Goal: Information Seeking & Learning: Learn about a topic

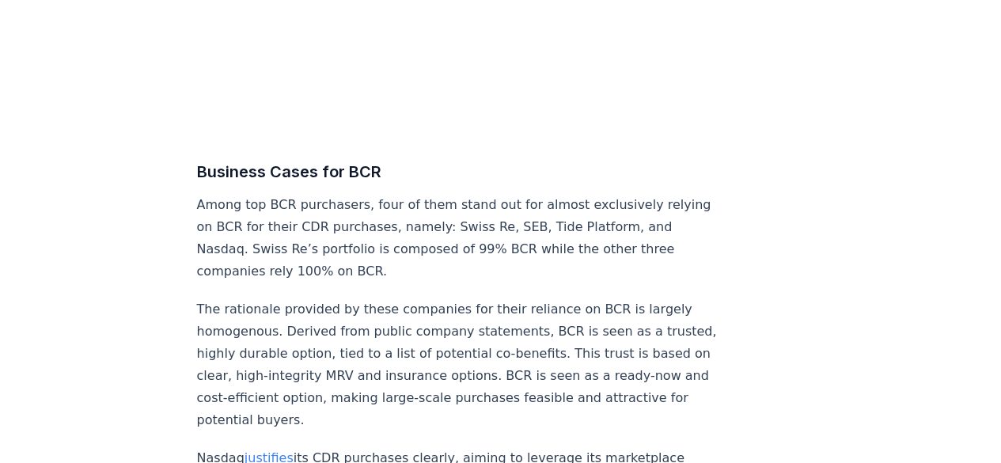
scroll to position [6903, 0]
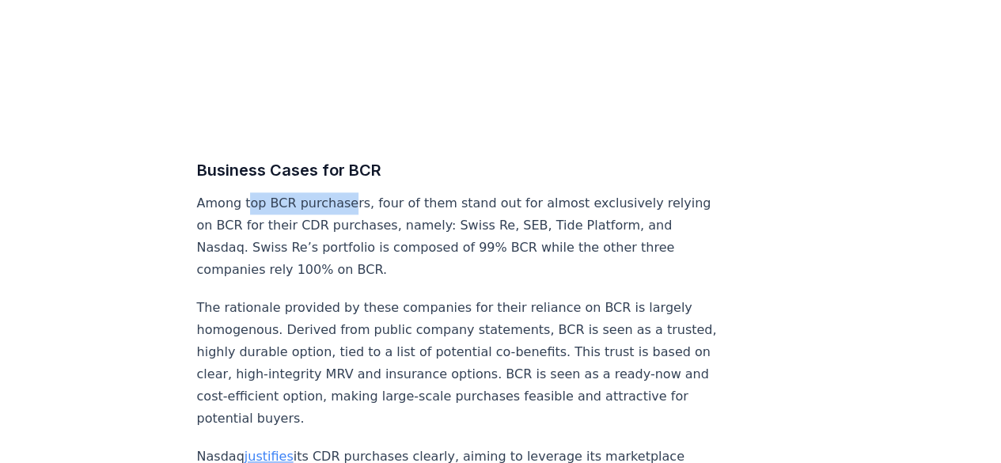
drag, startPoint x: 247, startPoint y: 205, endPoint x: 353, endPoint y: 203, distance: 106.1
click at [353, 203] on p "Among top BCR purchasers, four of them stand out for almost exclusively relying…" at bounding box center [459, 236] width 524 height 89
click at [396, 200] on p "Among top BCR purchasers, four of them stand out for almost exclusively relying…" at bounding box center [459, 236] width 524 height 89
drag, startPoint x: 450, startPoint y: 196, endPoint x: 519, endPoint y: 202, distance: 69.9
click at [519, 202] on p "Among top BCR purchasers, four of them stand out for almost exclusively relying…" at bounding box center [459, 236] width 524 height 89
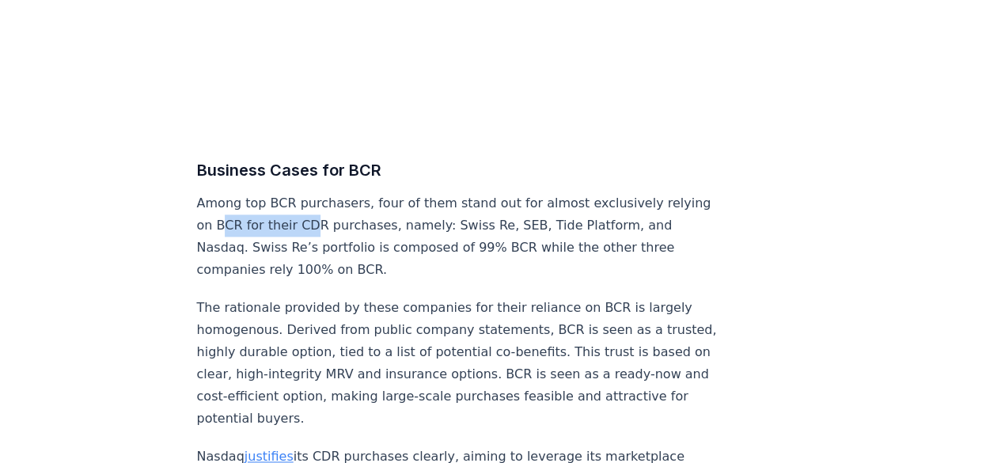
drag, startPoint x: 263, startPoint y: 215, endPoint x: 352, endPoint y: 219, distance: 89.6
click at [352, 219] on p "Among top BCR purchasers, four of them stand out for almost exclusively relying…" at bounding box center [459, 236] width 524 height 89
drag, startPoint x: 421, startPoint y: 213, endPoint x: 455, endPoint y: 214, distance: 34.0
click at [455, 214] on p "Among top BCR purchasers, four of them stand out for almost exclusively relying…" at bounding box center [459, 236] width 524 height 89
drag, startPoint x: 521, startPoint y: 215, endPoint x: 551, endPoint y: 218, distance: 30.2
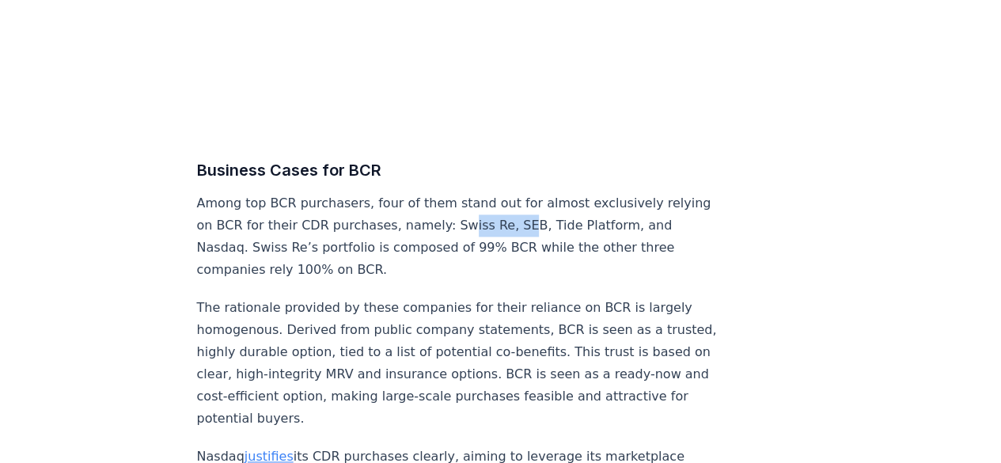
click at [551, 218] on p "Among top BCR purchasers, four of them stand out for almost exclusively relying…" at bounding box center [459, 236] width 524 height 89
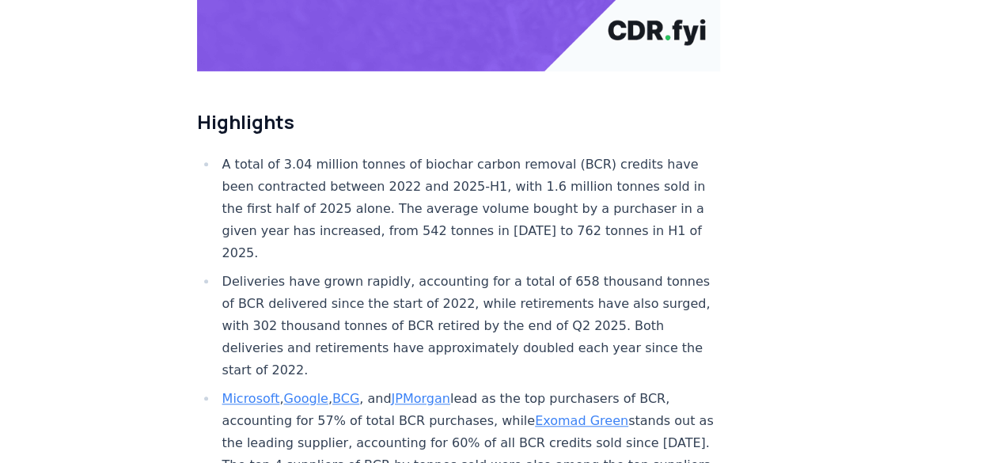
scroll to position [492, 0]
drag, startPoint x: 508, startPoint y: 112, endPoint x: 527, endPoint y: 113, distance: 19.0
click at [527, 154] on li "A total of 3.04 million tonnes of biochar carbon removal (BCR) credits have bee…" at bounding box center [469, 209] width 503 height 111
drag, startPoint x: 568, startPoint y: 114, endPoint x: 598, endPoint y: 115, distance: 30.1
click at [598, 154] on li "A total of 3.04 million tonnes of biochar carbon removal (BCR) credits have bee…" at bounding box center [469, 209] width 503 height 111
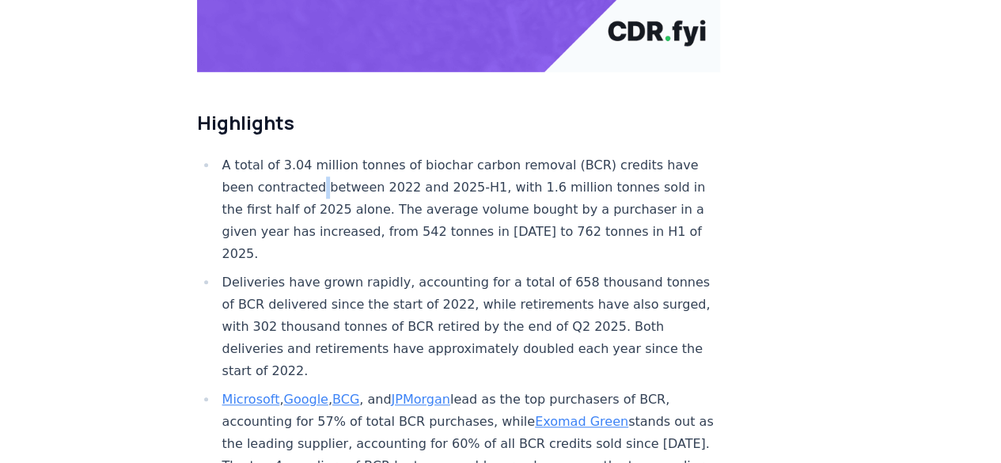
drag, startPoint x: 313, startPoint y: 131, endPoint x: 358, endPoint y: 130, distance: 44.3
click at [358, 154] on li "A total of 3.04 million tonnes of biochar carbon removal (BCR) credits have bee…" at bounding box center [469, 209] width 503 height 111
click at [473, 154] on li "A total of 3.04 million tonnes of biochar carbon removal (BCR) credits have bee…" at bounding box center [469, 209] width 503 height 111
drag, startPoint x: 537, startPoint y: 133, endPoint x: 584, endPoint y: 135, distance: 47.5
click at [584, 154] on li "A total of 3.04 million tonnes of biochar carbon removal (BCR) credits have bee…" at bounding box center [469, 209] width 503 height 111
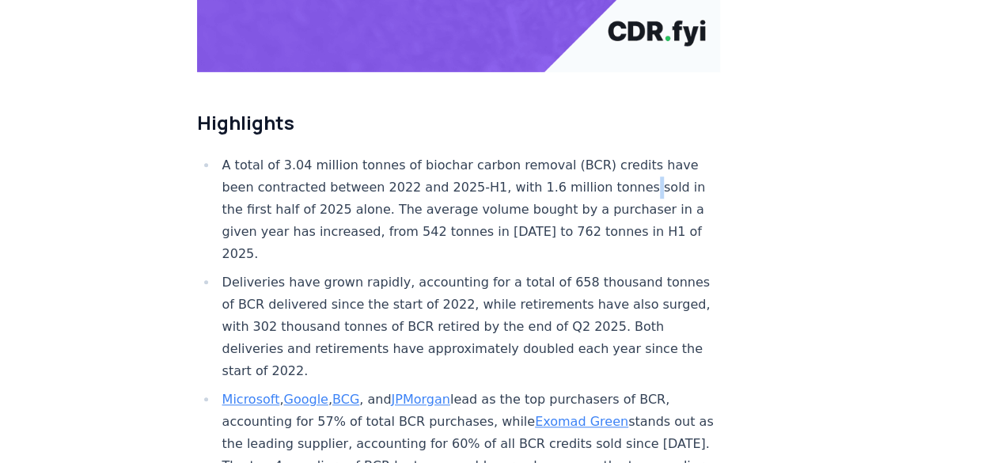
drag, startPoint x: 613, startPoint y: 134, endPoint x: 636, endPoint y: 135, distance: 22.2
click at [636, 154] on li "A total of 3.04 million tonnes of biochar carbon removal (BCR) credits have bee…" at bounding box center [469, 209] width 503 height 111
drag, startPoint x: 277, startPoint y: 165, endPoint x: 292, endPoint y: 164, distance: 15.1
click at [292, 164] on li "A total of 3.04 million tonnes of biochar carbon removal (BCR) credits have bee…" at bounding box center [469, 209] width 503 height 111
drag, startPoint x: 323, startPoint y: 165, endPoint x: 385, endPoint y: 165, distance: 61.7
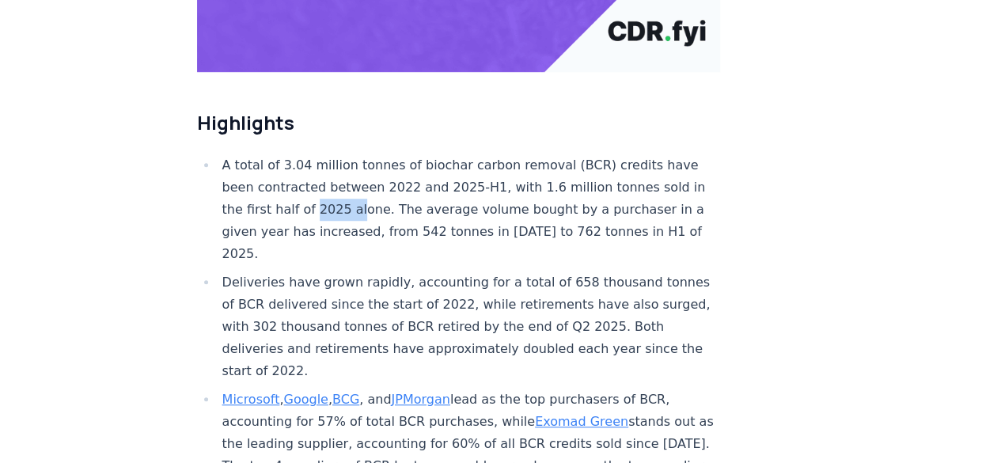
click at [385, 165] on li "A total of 3.04 million tonnes of biochar carbon removal (BCR) credits have bee…" at bounding box center [469, 209] width 503 height 111
drag, startPoint x: 454, startPoint y: 161, endPoint x: 483, endPoint y: 164, distance: 29.4
click at [483, 164] on li "A total of 3.04 million tonnes of biochar carbon removal (BCR) credits have bee…" at bounding box center [469, 209] width 503 height 111
drag, startPoint x: 393, startPoint y: 161, endPoint x: 456, endPoint y: 162, distance: 62.5
click at [456, 162] on li "A total of 3.04 million tonnes of biochar carbon removal (BCR) credits have bee…" at bounding box center [469, 209] width 503 height 111
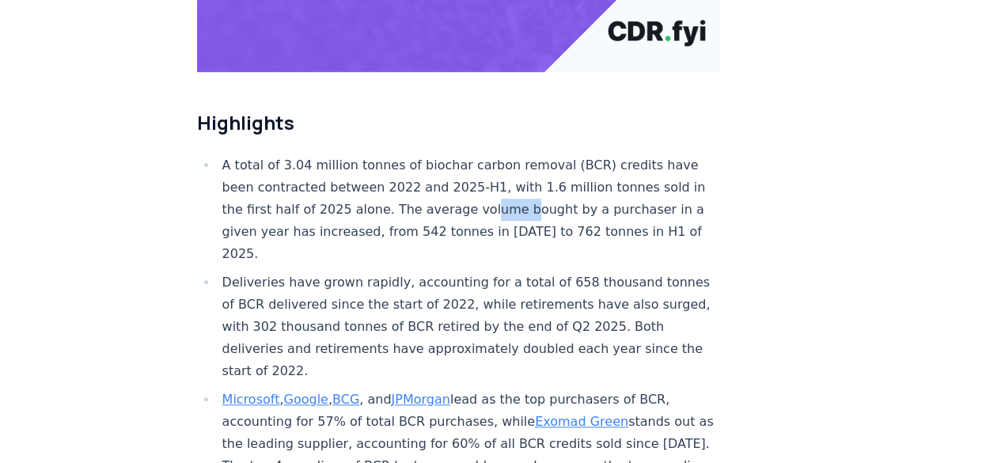
drag, startPoint x: 486, startPoint y: 157, endPoint x: 521, endPoint y: 156, distance: 34.8
click at [521, 156] on li "A total of 3.04 million tonnes of biochar carbon removal (BCR) credits have bee…" at bounding box center [469, 209] width 503 height 111
drag, startPoint x: 557, startPoint y: 157, endPoint x: 586, endPoint y: 158, distance: 28.5
click at [586, 158] on li "A total of 3.04 million tonnes of biochar carbon removal (BCR) credits have bee…" at bounding box center [469, 209] width 503 height 111
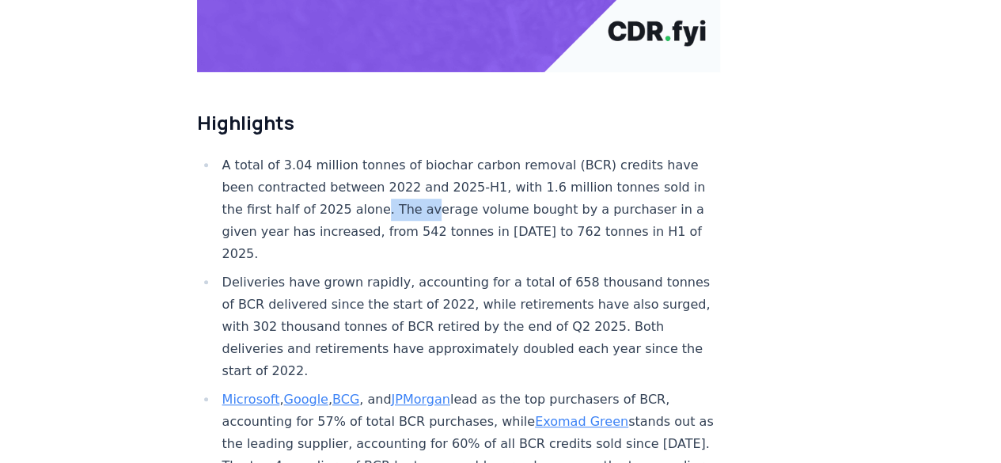
drag, startPoint x: 385, startPoint y: 163, endPoint x: 437, endPoint y: 164, distance: 51.5
click at [437, 164] on li "A total of 3.04 million tonnes of biochar carbon removal (BCR) credits have bee…" at bounding box center [469, 209] width 503 height 111
click at [502, 159] on li "A total of 3.04 million tonnes of biochar carbon removal (BCR) credits have bee…" at bounding box center [469, 209] width 503 height 111
click at [546, 157] on li "A total of 3.04 million tonnes of biochar carbon removal (BCR) credits have bee…" at bounding box center [469, 209] width 503 height 111
drag, startPoint x: 559, startPoint y: 158, endPoint x: 590, endPoint y: 161, distance: 31.0
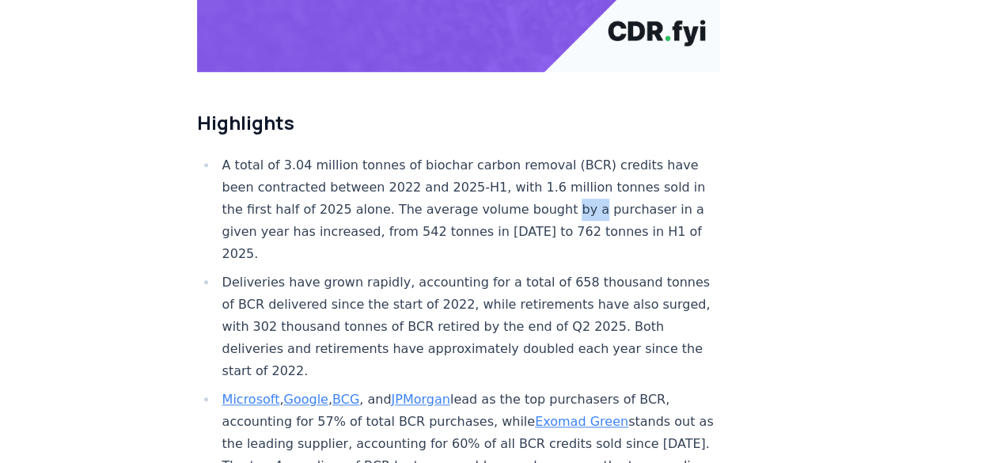
click at [590, 161] on li "A total of 3.04 million tonnes of biochar carbon removal (BCR) credits have bee…" at bounding box center [469, 209] width 503 height 111
drag, startPoint x: 290, startPoint y: 165, endPoint x: 350, endPoint y: 172, distance: 60.5
click at [350, 172] on li "A total of 3.04 million tonnes of biochar carbon removal (BCR) credits have bee…" at bounding box center [469, 209] width 503 height 111
drag, startPoint x: 382, startPoint y: 175, endPoint x: 431, endPoint y: 178, distance: 49.2
click at [431, 178] on li "A total of 3.04 million tonnes of biochar carbon removal (BCR) credits have bee…" at bounding box center [469, 209] width 503 height 111
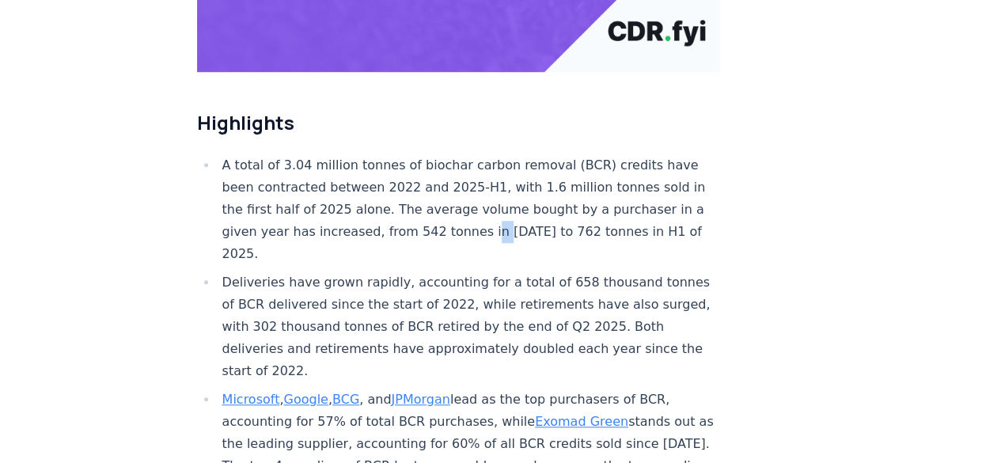
drag, startPoint x: 522, startPoint y: 180, endPoint x: 534, endPoint y: 181, distance: 12.7
click at [534, 181] on li "A total of 3.04 million tonnes of biochar carbon removal (BCR) credits have bee…" at bounding box center [469, 209] width 503 height 111
drag, startPoint x: 412, startPoint y: 184, endPoint x: 508, endPoint y: 189, distance: 96.7
click at [508, 189] on li "A total of 3.04 million tonnes of biochar carbon removal (BCR) credits have bee…" at bounding box center [469, 209] width 503 height 111
drag, startPoint x: 515, startPoint y: 189, endPoint x: 546, endPoint y: 189, distance: 30.9
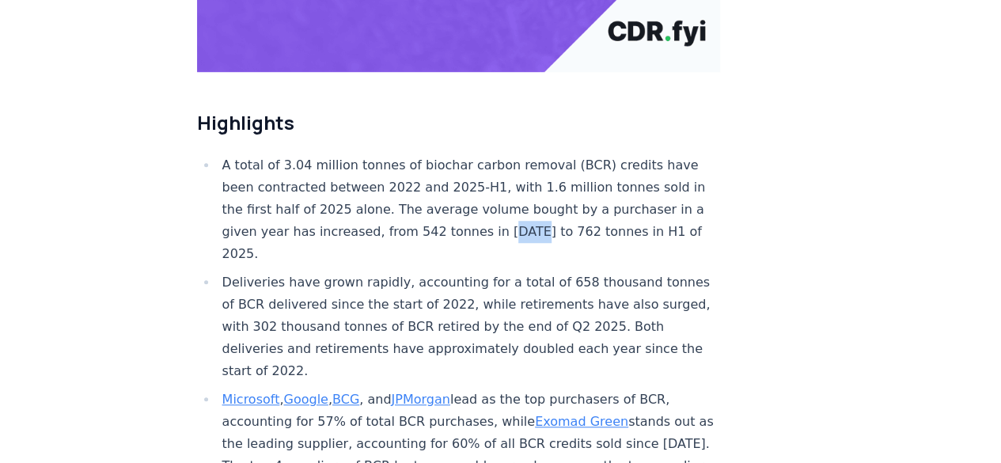
click at [546, 189] on li "A total of 3.04 million tonnes of biochar carbon removal (BCR) credits have bee…" at bounding box center [469, 209] width 503 height 111
drag, startPoint x: 592, startPoint y: 180, endPoint x: 607, endPoint y: 180, distance: 15.1
click at [607, 180] on li "A total of 3.04 million tonnes of biochar carbon removal (BCR) credits have bee…" at bounding box center [469, 209] width 503 height 111
drag, startPoint x: 245, startPoint y: 177, endPoint x: 334, endPoint y: 180, distance: 88.7
click at [334, 180] on li "A total of 3.04 million tonnes of biochar carbon removal (BCR) credits have bee…" at bounding box center [469, 209] width 503 height 111
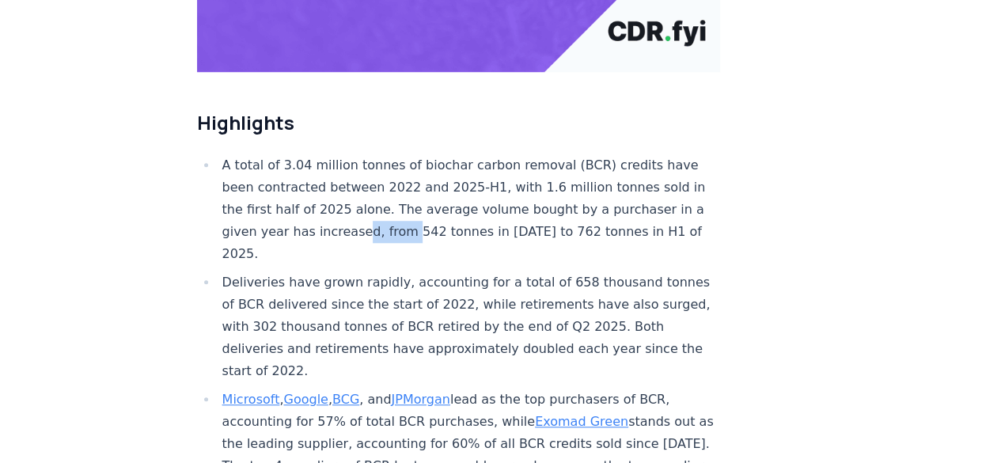
drag, startPoint x: 375, startPoint y: 178, endPoint x: 445, endPoint y: 178, distance: 69.7
click at [445, 178] on li "A total of 3.04 million tonnes of biochar carbon removal (BCR) credits have bee…" at bounding box center [469, 209] width 503 height 111
drag, startPoint x: 537, startPoint y: 158, endPoint x: 590, endPoint y: 158, distance: 53.0
click at [590, 158] on li "A total of 3.04 million tonnes of biochar carbon removal (BCR) credits have bee…" at bounding box center [469, 209] width 503 height 111
drag, startPoint x: 416, startPoint y: 161, endPoint x: 483, endPoint y: 159, distance: 66.5
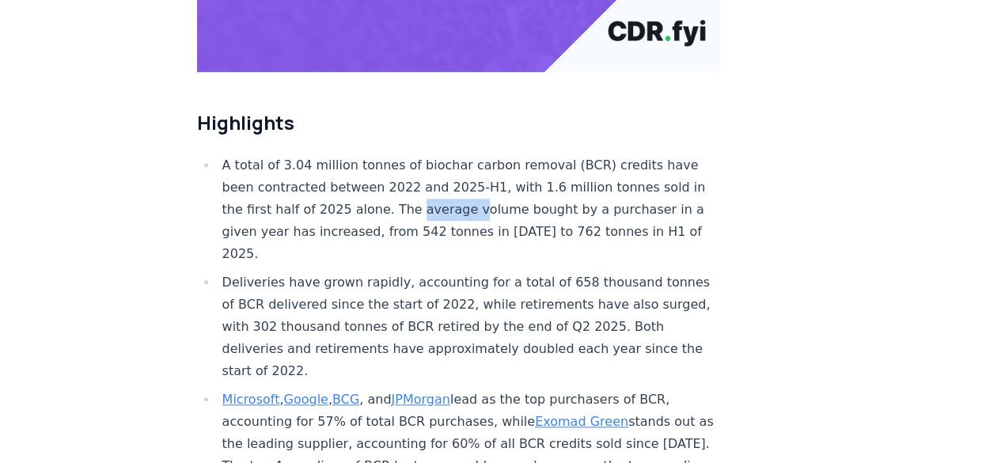
click at [483, 159] on li "A total of 3.04 million tonnes of biochar carbon removal (BCR) credits have bee…" at bounding box center [469, 209] width 503 height 111
drag, startPoint x: 529, startPoint y: 160, endPoint x: 563, endPoint y: 162, distance: 34.1
click at [563, 162] on li "A total of 3.04 million tonnes of biochar carbon removal (BCR) credits have bee…" at bounding box center [469, 209] width 503 height 111
click at [625, 181] on li "A total of 3.04 million tonnes of biochar carbon removal (BCR) credits have bee…" at bounding box center [469, 209] width 503 height 111
drag, startPoint x: 249, startPoint y: 231, endPoint x: 301, endPoint y: 238, distance: 51.9
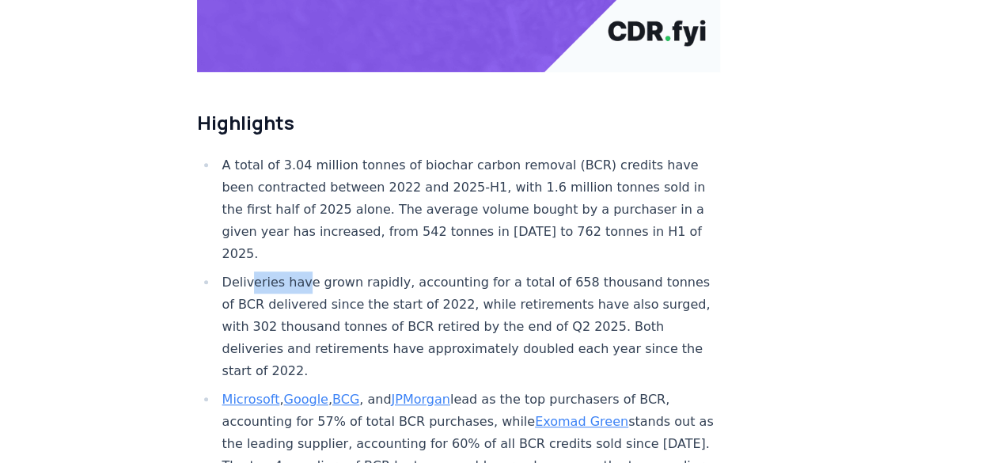
click at [301, 271] on li "Deliveries have grown rapidly, accounting for a total of 658 thousand tonnes of…" at bounding box center [469, 326] width 503 height 111
drag
click at [388, 271] on li "Deliveries have grown rapidly, accounting for a total of 658 thousand tonnes of…" at bounding box center [469, 326] width 503 height 111
click at [480, 271] on li "Deliveries have grown rapidly, accounting for a total of 658 thousand tonnes of…" at bounding box center [469, 326] width 503 height 111
click at [557, 271] on li "Deliveries have grown rapidly, accounting for a total of 658 thousand tonnes of…" at bounding box center [469, 326] width 503 height 111
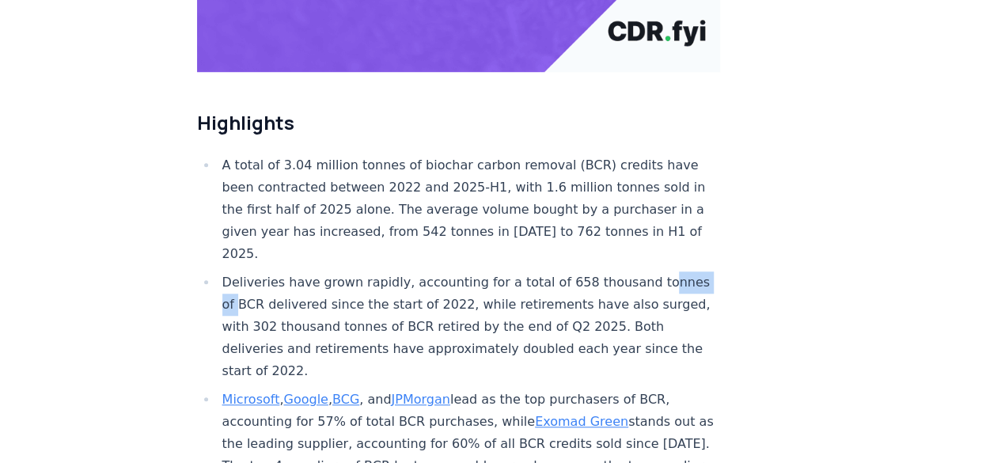
click at [294, 271] on li "Deliveries have grown rapidly, accounting for a total of 658 thousand tonnes of…" at bounding box center [469, 326] width 503 height 111
click at [377, 271] on li "Deliveries have grown rapidly, accounting for a total of 658 thousand tonnes of…" at bounding box center [469, 326] width 503 height 111
click at [444, 271] on li "Deliveries have grown rapidly, accounting for a total of 658 thousand tonnes of…" at bounding box center [469, 326] width 503 height 111
click at [515, 271] on li "Deliveries have grown rapidly, accounting for a total of 658 thousand tonnes of…" at bounding box center [469, 326] width 503 height 111
click at [568, 271] on li "Deliveries have grown rapidly, accounting for a total of 658 thousand tonnes of…" at bounding box center [469, 326] width 503 height 111
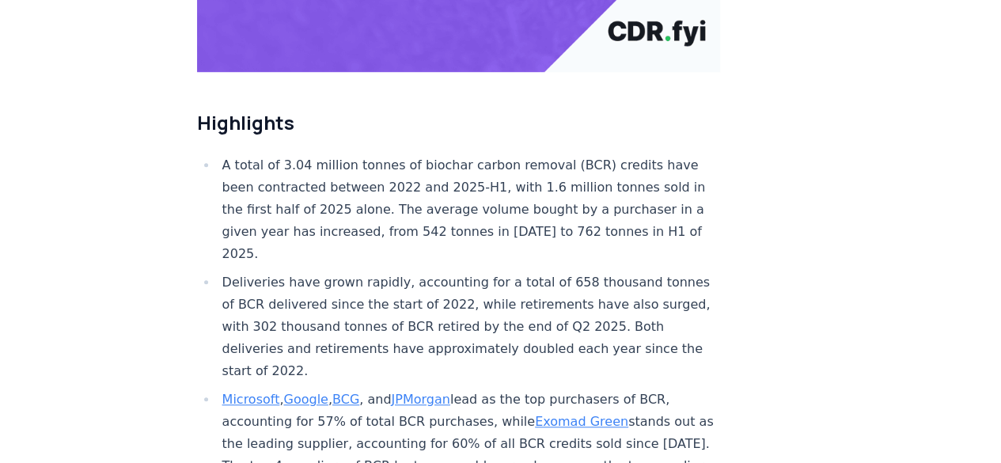
click at [619, 271] on li "Deliveries have grown rapidly, accounting for a total of 658 thousand tonnes of…" at bounding box center [469, 326] width 503 height 111
click at [587, 271] on li "Deliveries have grown rapidly, accounting for a total of 658 thousand tonnes of…" at bounding box center [469, 326] width 503 height 111
click at [607, 271] on li "Deliveries have grown rapidly, accounting for a total of 658 thousand tonnes of…" at bounding box center [469, 326] width 503 height 111
click at [284, 271] on li "Deliveries have grown rapidly, accounting for a total of 658 thousand tonnes of…" at bounding box center [469, 326] width 503 height 111
click at [380, 277] on li "Deliveries have grown rapidly, accounting for a total of 658 thousand tonnes of…" at bounding box center [469, 326] width 503 height 111
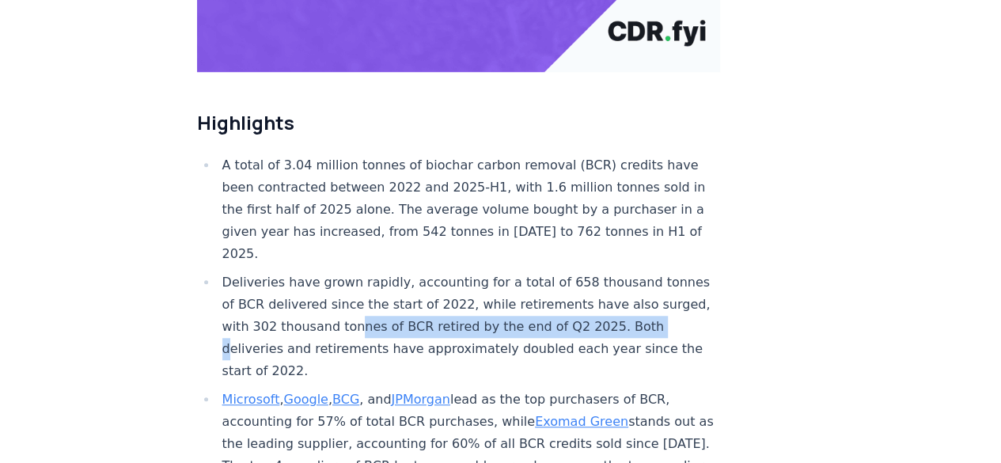
click at [258, 293] on li "Deliveries have grown rapidly, accounting for a total of 658 thousand tonnes of…" at bounding box center [469, 326] width 503 height 111
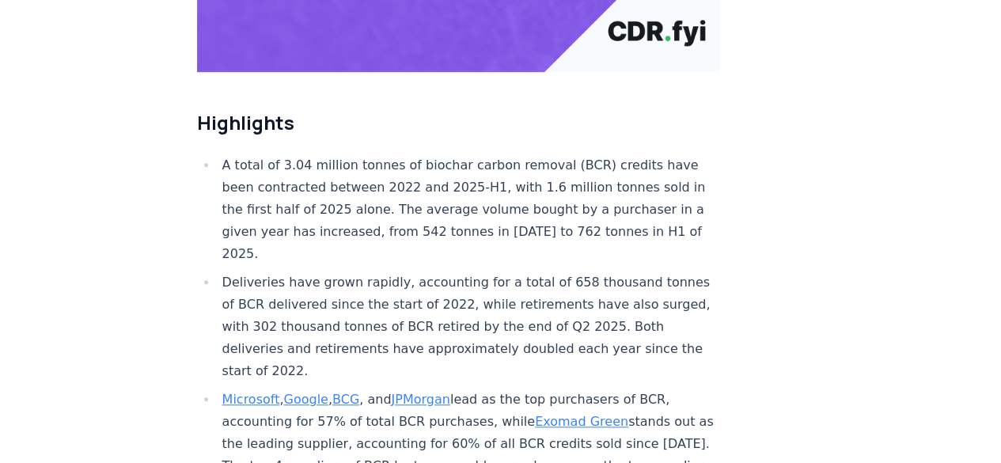
click at [326, 300] on li "Deliveries have grown rapidly, accounting for a total of 658 thousand tonnes of…" at bounding box center [469, 326] width 503 height 111
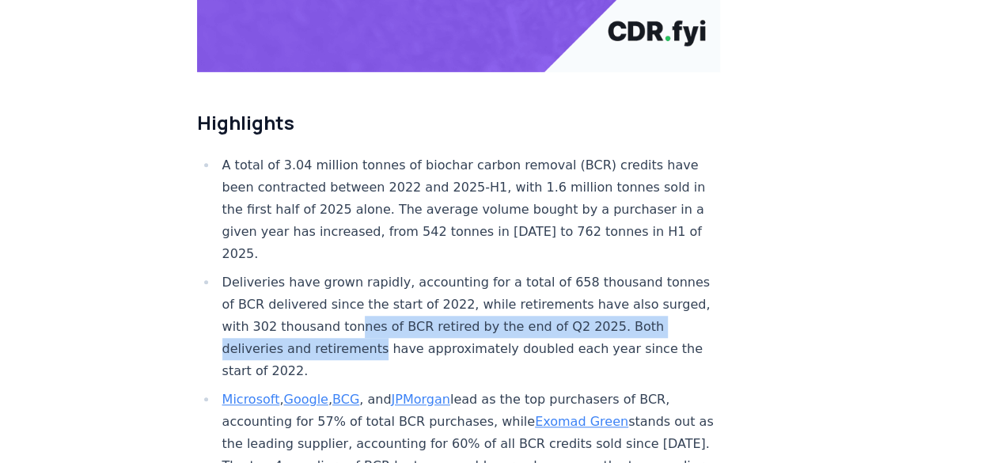
click at [395, 287] on li "Deliveries have grown rapidly, accounting for a total of 658 thousand tonnes of…" at bounding box center [469, 326] width 503 height 111
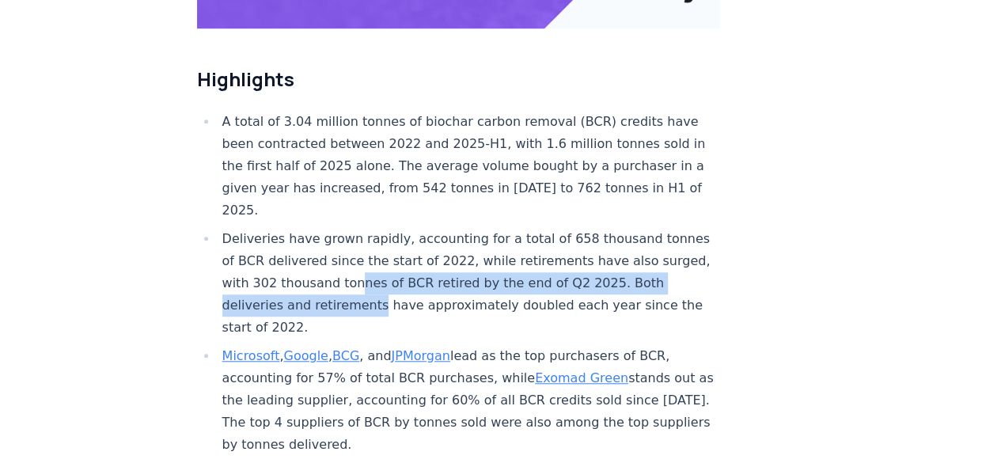
scroll to position [537, 0]
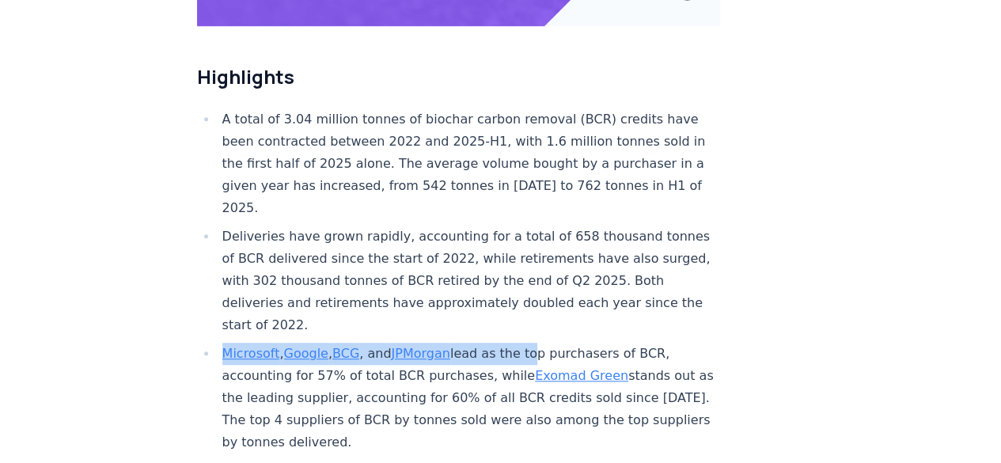
drag, startPoint x: 465, startPoint y: 286, endPoint x: 526, endPoint y: 297, distance: 61.9
click at [526, 297] on ul "A total of 3.04 million tonnes of biochar carbon removal (BCR) credits have bee…" at bounding box center [459, 390] width 524 height 564
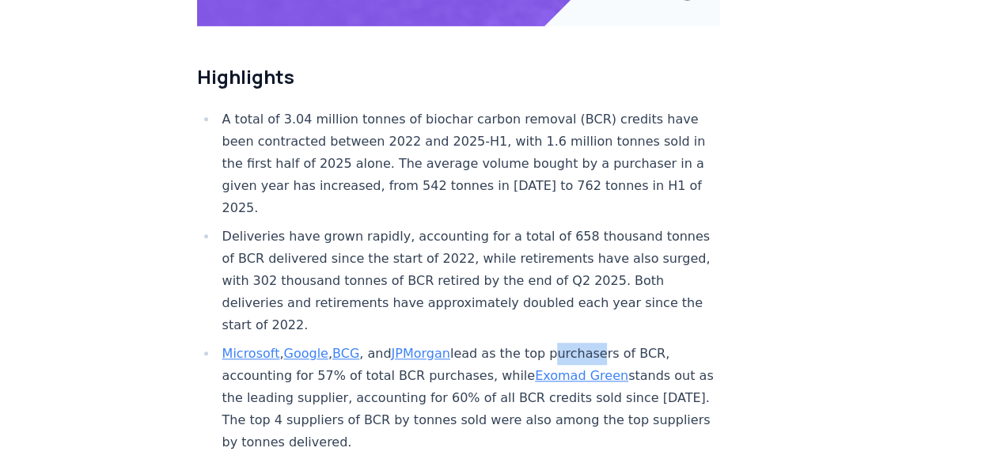
click at [602, 343] on li "Microsoft , Google , BCG , and JPMorgan lead as the top purchasers of BCR, acco…" at bounding box center [469, 398] width 503 height 111
drag, startPoint x: 271, startPoint y: 326, endPoint x: 313, endPoint y: 325, distance: 42.0
click at [313, 343] on li "Microsoft , Google , BCG , and JPMorgan lead as the top purchasers of BCR, acco…" at bounding box center [469, 398] width 503 height 111
drag, startPoint x: 408, startPoint y: 328, endPoint x: 421, endPoint y: 328, distance: 12.7
click at [421, 343] on li "Microsoft , Google , BCG , and JPMorgan lead as the top purchasers of BCR, acco…" at bounding box center [469, 398] width 503 height 111
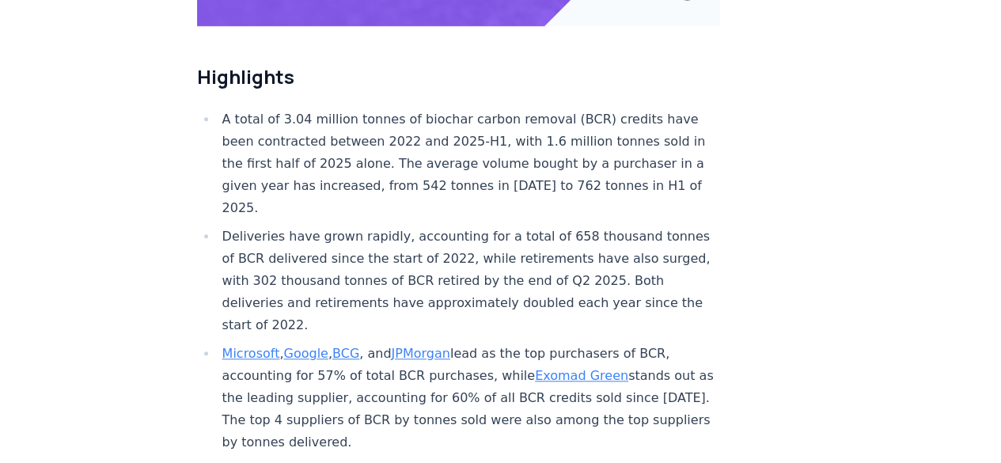
drag, startPoint x: 440, startPoint y: 328, endPoint x: 455, endPoint y: 328, distance: 15.0
click at [455, 343] on li "Microsoft , Google , BCG , and JPMorgan lead as the top purchasers of BCR, acco…" at bounding box center [469, 398] width 503 height 111
drag, startPoint x: 604, startPoint y: 324, endPoint x: 617, endPoint y: 327, distance: 13.1
click at [617, 343] on li "Microsoft , Google , BCG , and JPMorgan lead as the top purchasers of BCR, acco…" at bounding box center [469, 398] width 503 height 111
drag, startPoint x: 253, startPoint y: 351, endPoint x: 271, endPoint y: 350, distance: 18.2
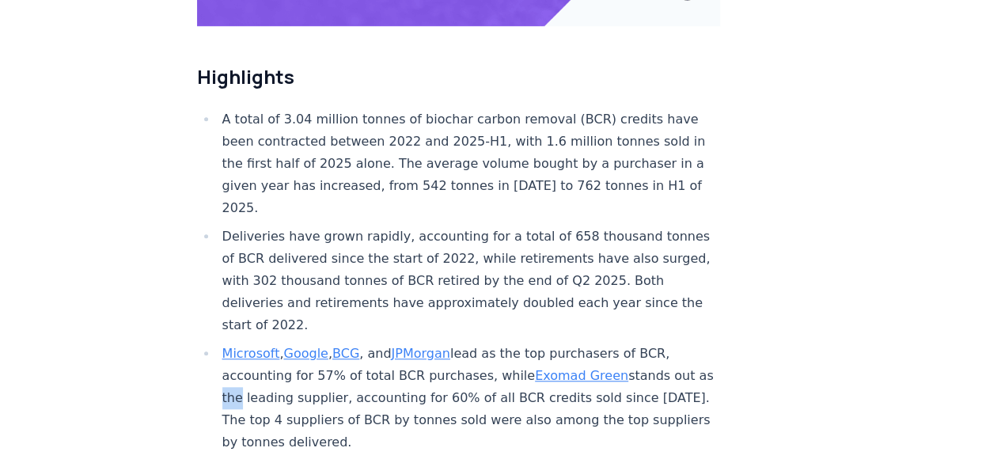
click at [271, 350] on li "Microsoft , Google , BCG , and JPMorgan lead as the top purchasers of BCR, acco…" at bounding box center [469, 398] width 503 height 111
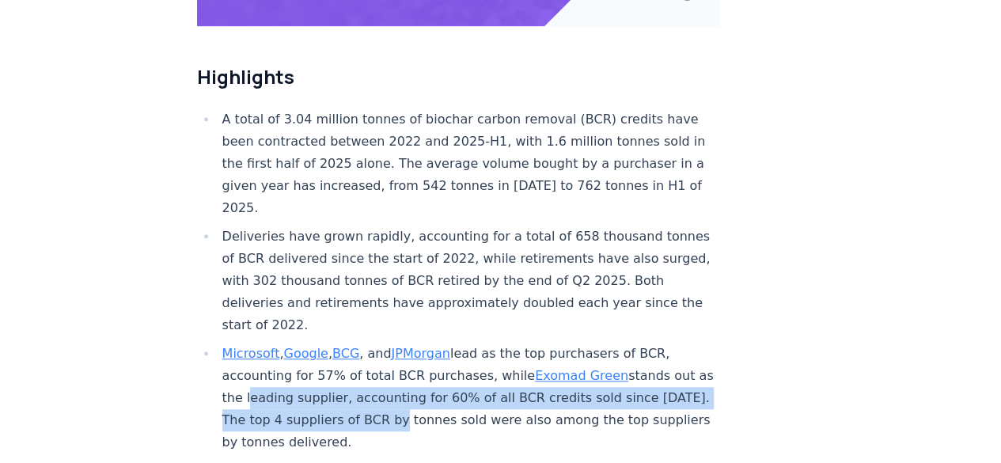
drag, startPoint x: 283, startPoint y: 346, endPoint x: 461, endPoint y: 371, distance: 179.1
click at [461, 371] on li "Microsoft , Google , BCG , and JPMorgan lead as the top purchasers of BCR, acco…" at bounding box center [469, 398] width 503 height 111
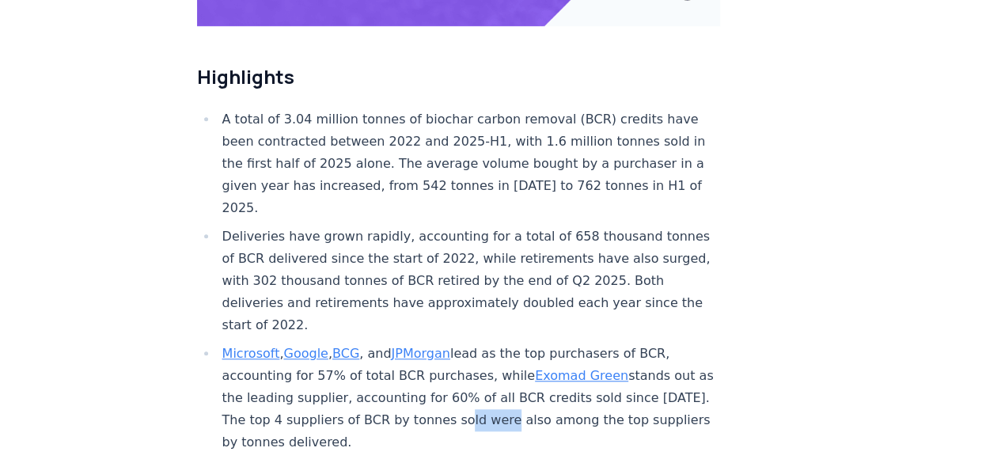
drag, startPoint x: 524, startPoint y: 371, endPoint x: 568, endPoint y: 373, distance: 44.4
click at [568, 373] on li "Microsoft , Google , BCG , and JPMorgan lead as the top purchasers of BCR, acco…" at bounding box center [469, 398] width 503 height 111
click at [588, 374] on li "Microsoft , Google , BCG , and JPMorgan lead as the top purchasers of BCR, acco…" at bounding box center [469, 398] width 503 height 111
drag, startPoint x: 260, startPoint y: 395, endPoint x: 354, endPoint y: 394, distance: 94.2
click at [329, 394] on li "Microsoft , Google , BCG , and JPMorgan lead as the top purchasers of BCR, acco…" at bounding box center [469, 398] width 503 height 111
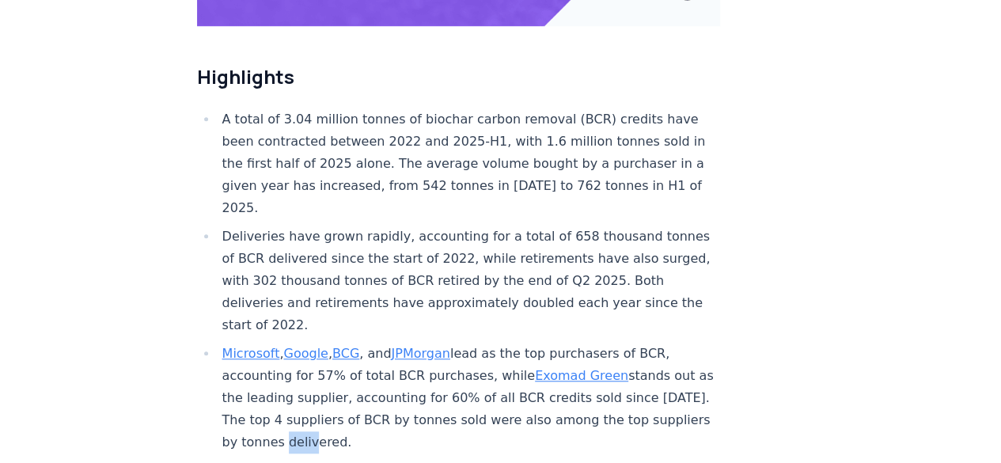
drag, startPoint x: 374, startPoint y: 393, endPoint x: 415, endPoint y: 393, distance: 41.2
click at [415, 393] on li "Microsoft , Google , BCG , and JPMorgan lead as the top purchasers of BCR, acco…" at bounding box center [469, 398] width 503 height 111
drag, startPoint x: 328, startPoint y: 374, endPoint x: 412, endPoint y: 371, distance: 83.9
click at [412, 371] on li "Microsoft , Google , BCG , and JPMorgan lead as the top purchasers of BCR, acco…" at bounding box center [469, 398] width 503 height 111
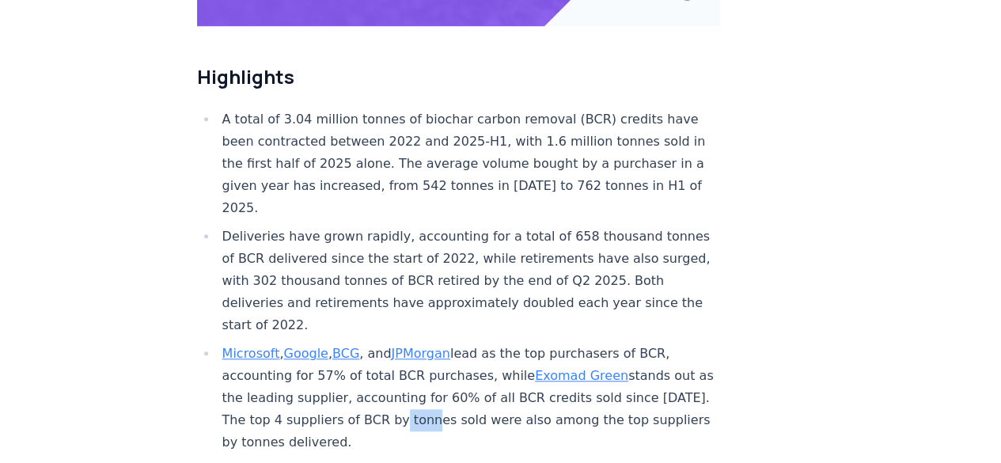
drag, startPoint x: 464, startPoint y: 366, endPoint x: 494, endPoint y: 368, distance: 30.2
click at [494, 368] on li "Microsoft , Google , BCG , and JPMorgan lead as the top purchasers of BCR, acco…" at bounding box center [469, 398] width 503 height 111
drag, startPoint x: 516, startPoint y: 371, endPoint x: 537, endPoint y: 373, distance: 20.6
click at [537, 373] on li "Microsoft , Google , BCG , and JPMorgan lead as the top purchasers of BCR, acco…" at bounding box center [469, 398] width 503 height 111
click at [557, 373] on li "Microsoft , Google , BCG , and JPMorgan lead as the top purchasers of BCR, acco…" at bounding box center [469, 398] width 503 height 111
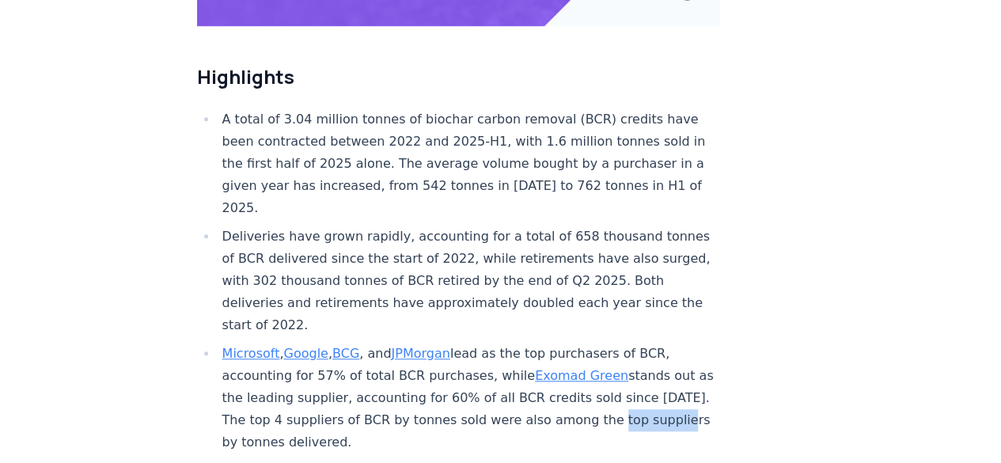
drag, startPoint x: 230, startPoint y: 389, endPoint x: 299, endPoint y: 391, distance: 69.7
click at [299, 391] on li "Microsoft , Google , BCG , and JPMorgan lead as the top purchasers of BCR, acco…" at bounding box center [469, 398] width 503 height 111
drag, startPoint x: 365, startPoint y: 392, endPoint x: 401, endPoint y: 397, distance: 36.8
click at [401, 397] on li "Microsoft , Google , BCG , and JPMorgan lead as the top purchasers of BCR, acco…" at bounding box center [469, 398] width 503 height 111
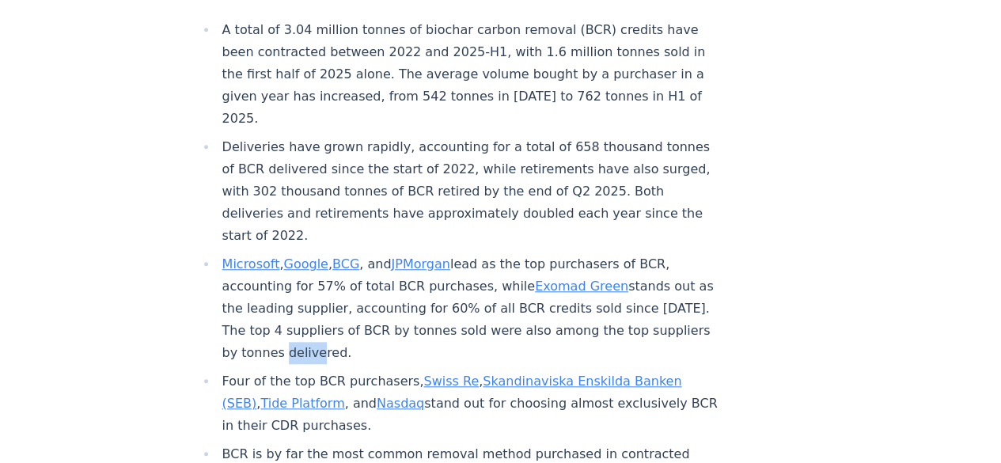
scroll to position [632, 0]
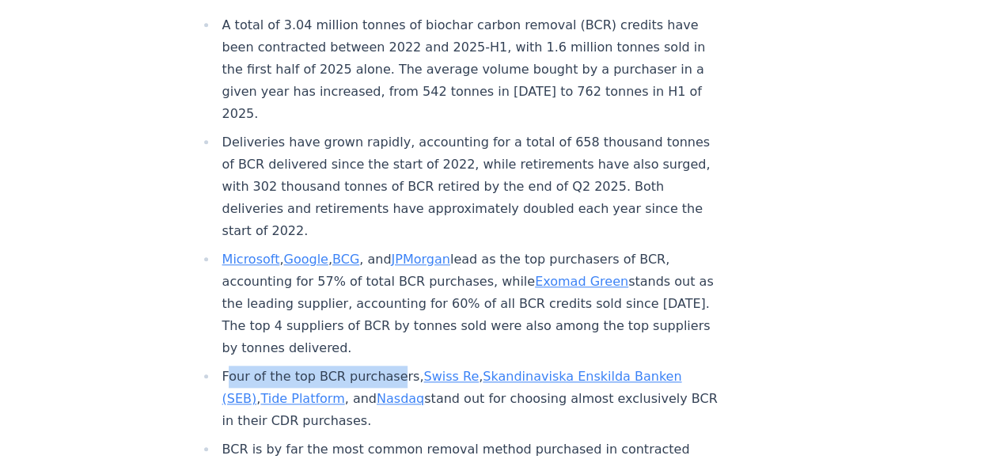
drag, startPoint x: 230, startPoint y: 327, endPoint x: 393, endPoint y: 327, distance: 163.8
click at [393, 366] on li "Four of the top BCR purchasers, Swiss Re , Skandinaviska Enskilda Banken (SEB) …" at bounding box center [469, 399] width 503 height 66
drag, startPoint x: 489, startPoint y: 347, endPoint x: 512, endPoint y: 347, distance: 23.0
click at [512, 366] on li "Four of the top BCR purchasers, Swiss Re , Skandinaviska Enskilda Banken (SEB) …" at bounding box center [469, 399] width 503 height 66
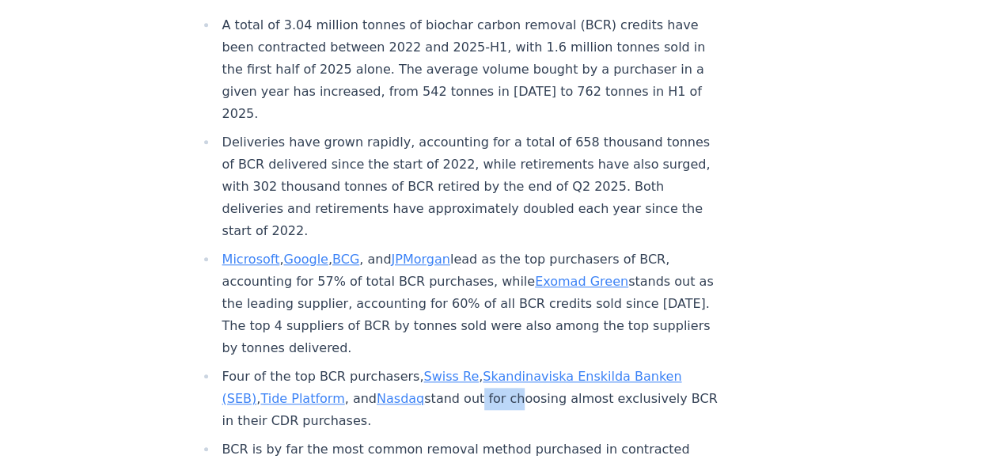
drag, startPoint x: 471, startPoint y: 353, endPoint x: 503, endPoint y: 355, distance: 32.5
click at [503, 366] on li "Four of the top BCR purchasers, Swiss Re , Skandinaviska Enskilda Banken (SEB) …" at bounding box center [469, 399] width 503 height 66
drag, startPoint x: 290, startPoint y: 372, endPoint x: 307, endPoint y: 373, distance: 17.4
click at [307, 373] on li "Four of the top BCR purchasers, Swiss Re , Skandinaviska Enskilda Banken (SEB) …" at bounding box center [469, 399] width 503 height 66
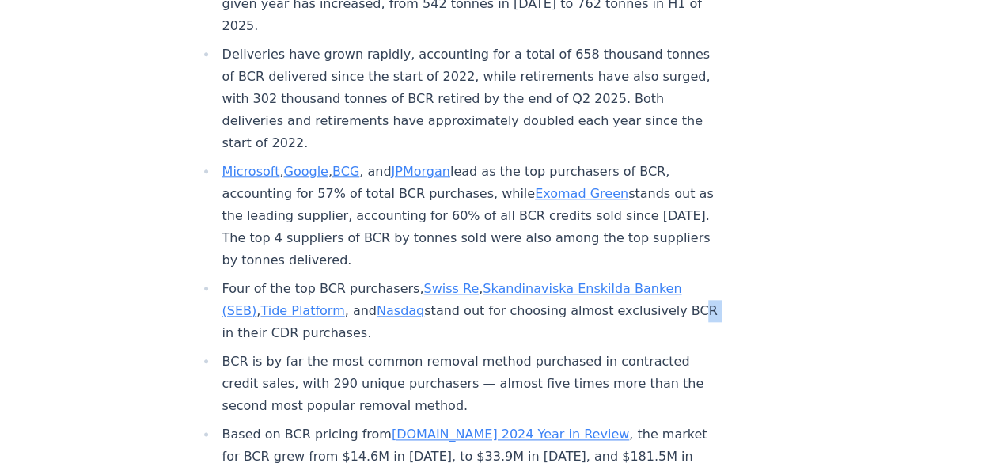
scroll to position [723, 0]
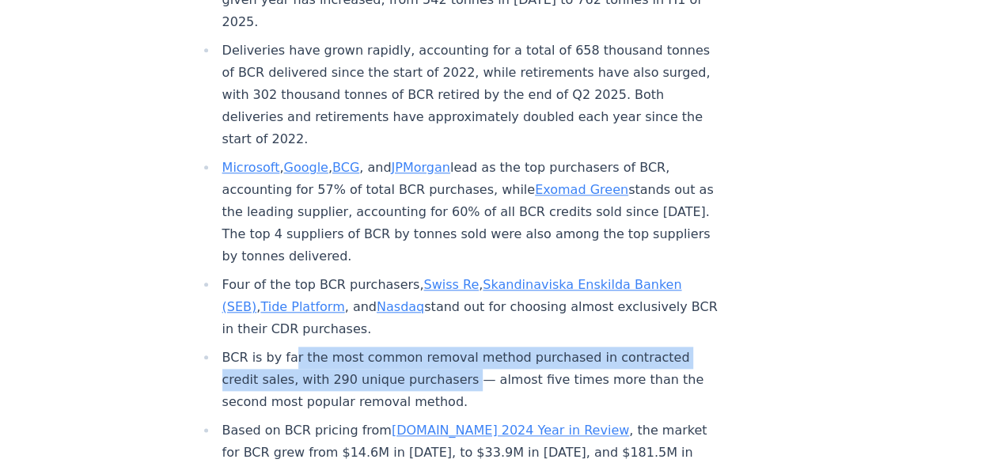
drag, startPoint x: 290, startPoint y: 302, endPoint x: 461, endPoint y: 336, distance: 174.3
click at [461, 347] on li "BCR is by far the most common removal method purchased in contracted credit sal…" at bounding box center [469, 380] width 503 height 66
click at [468, 347] on li "BCR is by far the most common removal method purchased in contracted credit sal…" at bounding box center [469, 380] width 503 height 66
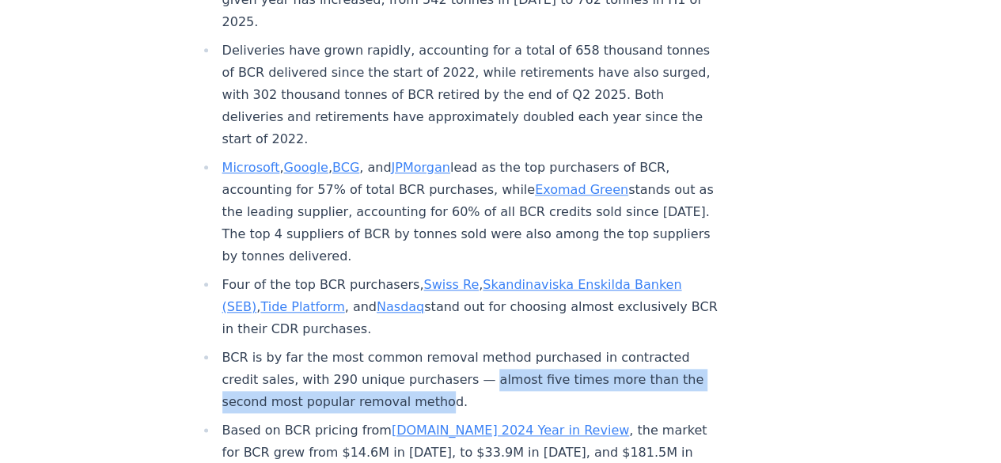
drag, startPoint x: 471, startPoint y: 330, endPoint x: 432, endPoint y: 360, distance: 49.1
click at [432, 360] on li "BCR is by far the most common removal method purchased in contracted credit sal…" at bounding box center [469, 380] width 503 height 66
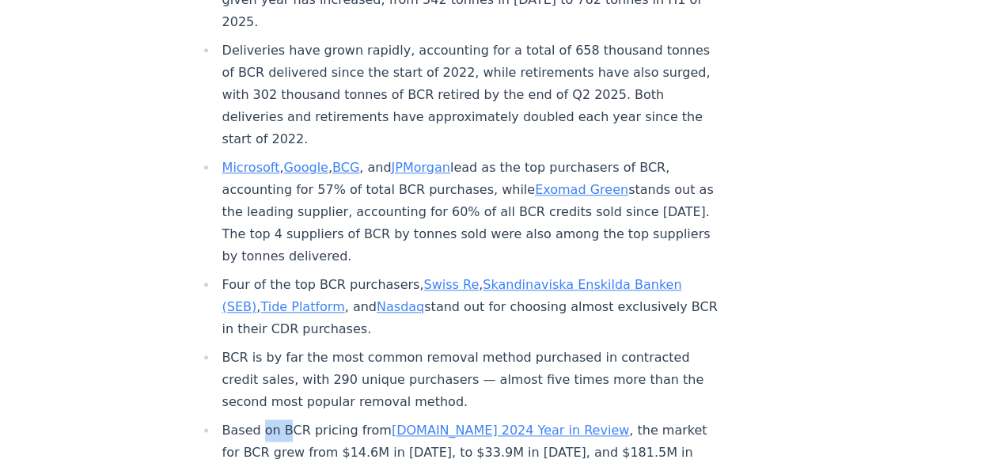
drag, startPoint x: 258, startPoint y: 378, endPoint x: 290, endPoint y: 378, distance: 32.5
click at [290, 420] on li "Based on BCR pricing from [DOMAIN_NAME] 2024 Year in Review , the market for BC…" at bounding box center [469, 453] width 503 height 66
click at [331, 420] on li "Based on BCR pricing from [DOMAIN_NAME] 2024 Year in Review , the market for BC…" at bounding box center [469, 453] width 503 height 66
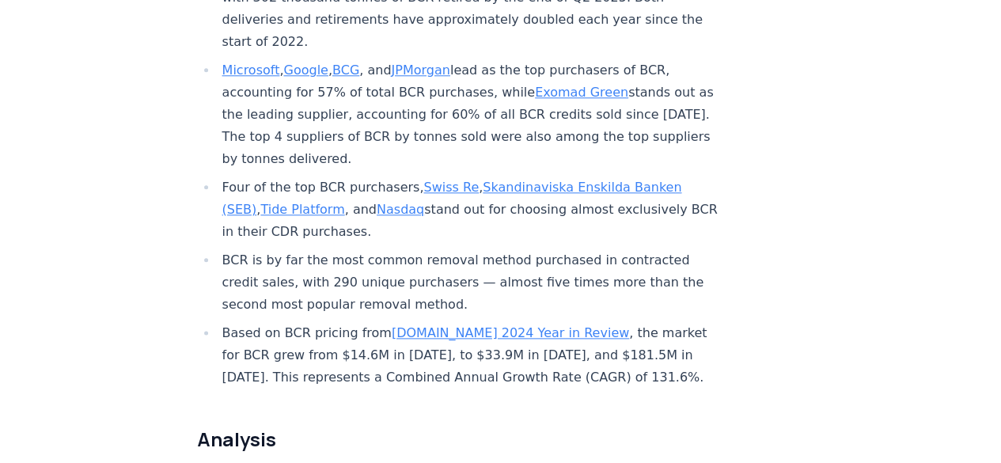
scroll to position [822, 0]
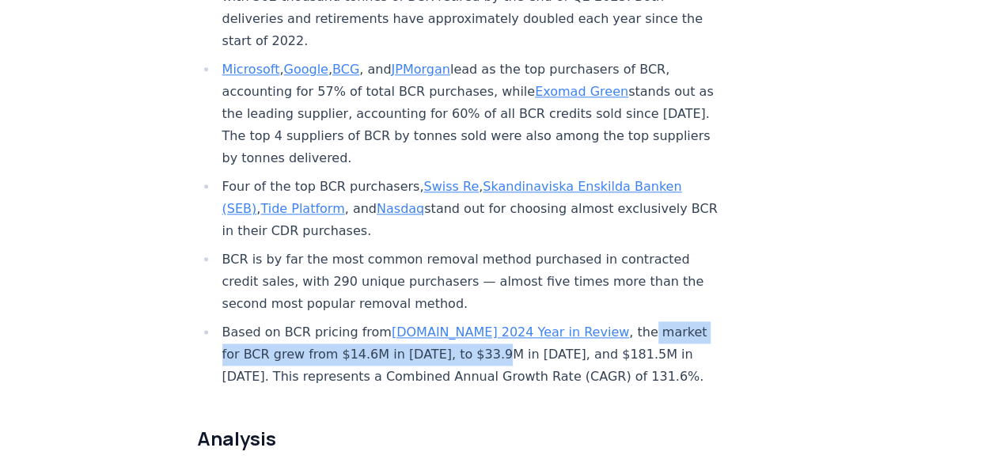
drag, startPoint x: 570, startPoint y: 283, endPoint x: 469, endPoint y: 306, distance: 103.7
click at [469, 321] on li "Based on BCR pricing from [DOMAIN_NAME] 2024 Year in Review , the market for BC…" at bounding box center [469, 354] width 503 height 66
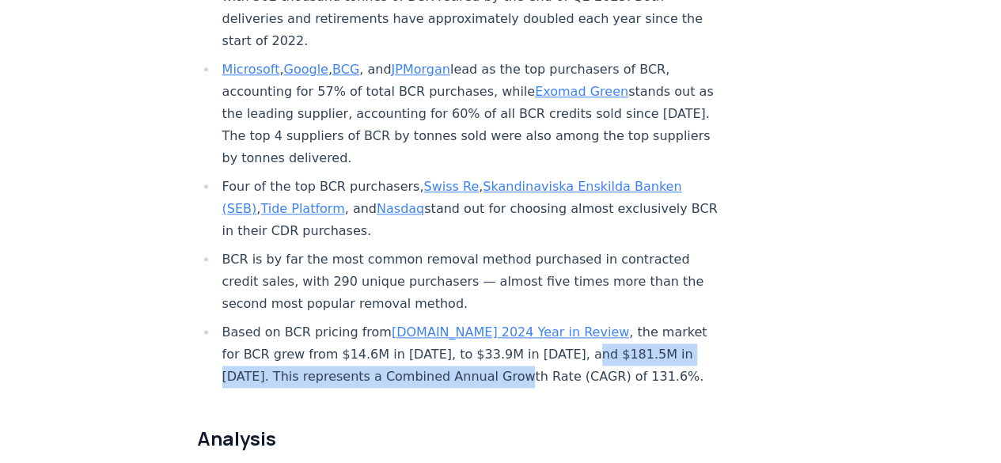
drag, startPoint x: 548, startPoint y: 306, endPoint x: 494, endPoint y: 323, distance: 56.6
click at [494, 323] on li "Based on BCR pricing from [DOMAIN_NAME] 2024 Year in Review , the market for BC…" at bounding box center [469, 354] width 503 height 66
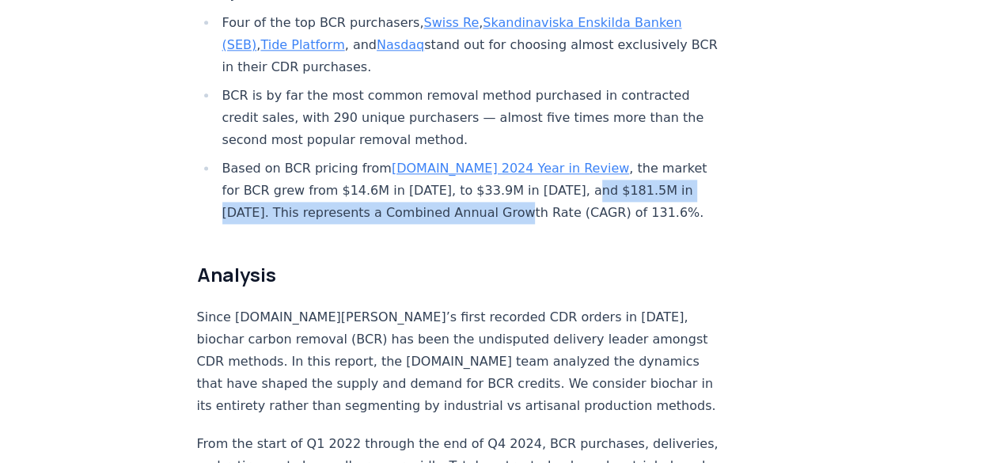
scroll to position [987, 0]
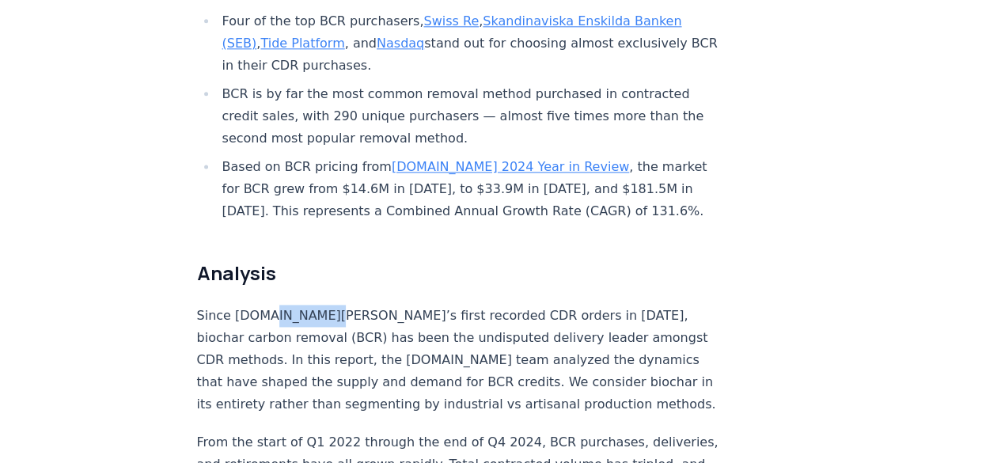
drag, startPoint x: 263, startPoint y: 270, endPoint x: 306, endPoint y: 267, distance: 42.9
click at [306, 305] on p "Since [DOMAIN_NAME][PERSON_NAME]’s first recorded CDR orders in [DATE], biochar…" at bounding box center [459, 360] width 524 height 111
drag, startPoint x: 323, startPoint y: 266, endPoint x: 366, endPoint y: 268, distance: 42.8
click at [366, 305] on p "Since [DOMAIN_NAME][PERSON_NAME]’s first recorded CDR orders in [DATE], biochar…" at bounding box center [459, 360] width 524 height 111
drag, startPoint x: 395, startPoint y: 264, endPoint x: 462, endPoint y: 267, distance: 67.3
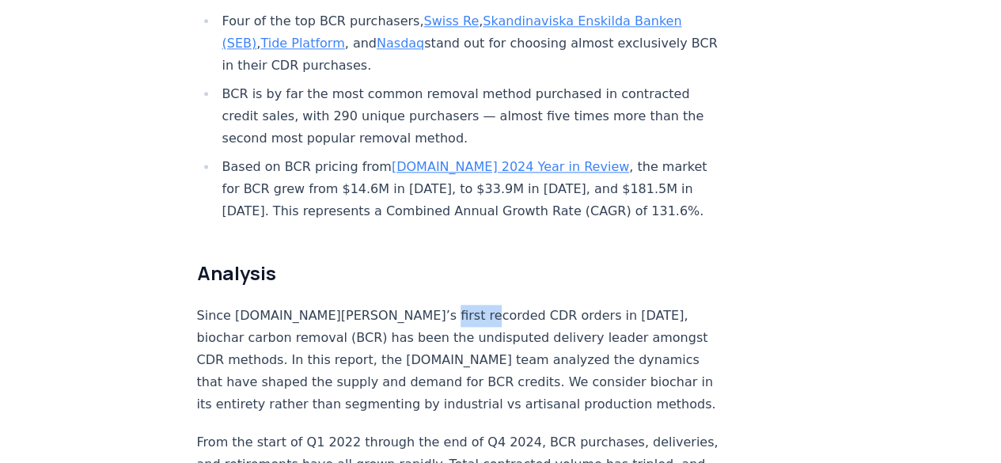
click at [462, 305] on p "Since [DOMAIN_NAME][PERSON_NAME]’s first recorded CDR orders in [DATE], biochar…" at bounding box center [459, 360] width 524 height 111
drag, startPoint x: 508, startPoint y: 262, endPoint x: 579, endPoint y: 267, distance: 71.4
click at [579, 305] on p "Since [DOMAIN_NAME][PERSON_NAME]’s first recorded CDR orders in [DATE], biochar…" at bounding box center [459, 360] width 524 height 111
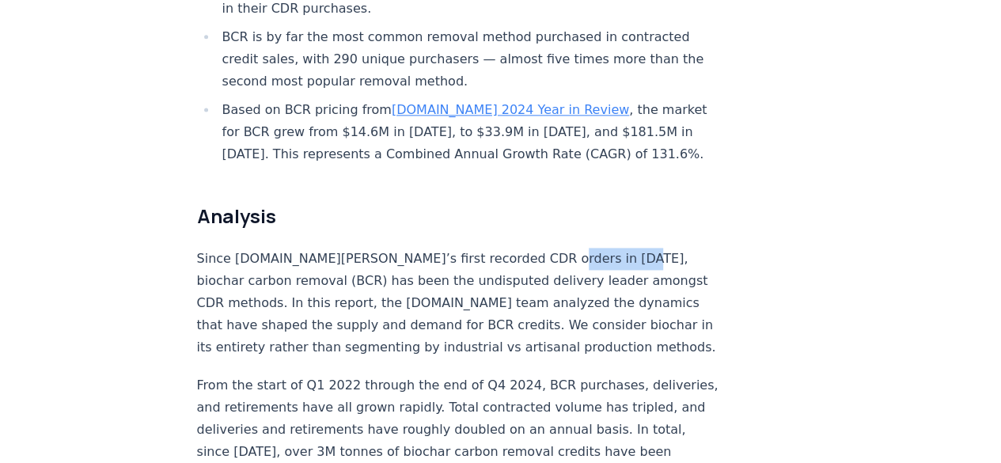
scroll to position [1044, 0]
drag, startPoint x: 313, startPoint y: 229, endPoint x: 351, endPoint y: 232, distance: 38.1
click at [351, 248] on p "Since [DOMAIN_NAME][PERSON_NAME]’s first recorded CDR orders in [DATE], biochar…" at bounding box center [459, 303] width 524 height 111
drag, startPoint x: 377, startPoint y: 232, endPoint x: 440, endPoint y: 229, distance: 63.4
click at [440, 248] on p "Since [DOMAIN_NAME][PERSON_NAME]’s first recorded CDR orders in [DATE], biochar…" at bounding box center [459, 303] width 524 height 111
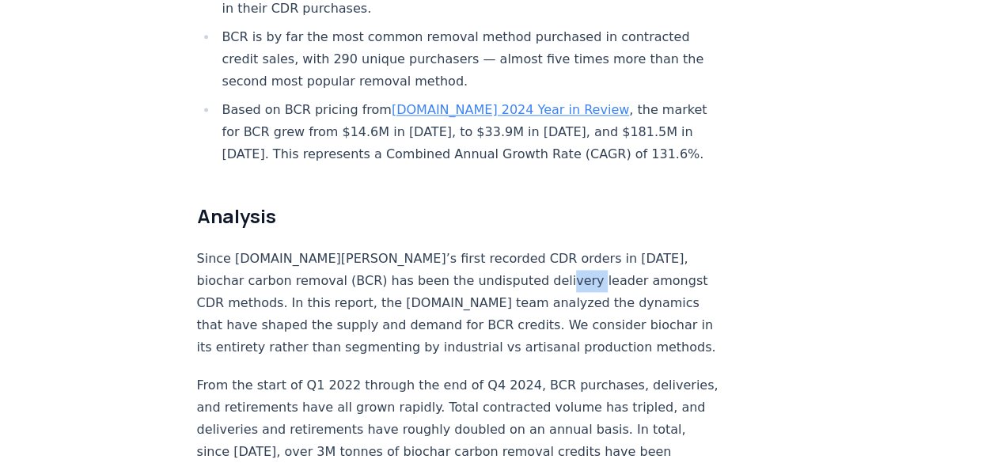
drag, startPoint x: 492, startPoint y: 226, endPoint x: 542, endPoint y: 226, distance: 49.9
click at [542, 248] on p "Since [DOMAIN_NAME][PERSON_NAME]’s first recorded CDR orders in [DATE], biochar…" at bounding box center [459, 303] width 524 height 111
drag, startPoint x: 243, startPoint y: 215, endPoint x: 316, endPoint y: 213, distance: 72.9
click at [316, 248] on p "Since [DOMAIN_NAME][PERSON_NAME]’s first recorded CDR orders in [DATE], biochar…" at bounding box center [459, 303] width 524 height 111
click at [374, 248] on p "Since [DOMAIN_NAME][PERSON_NAME]’s first recorded CDR orders in [DATE], biochar…" at bounding box center [459, 303] width 524 height 111
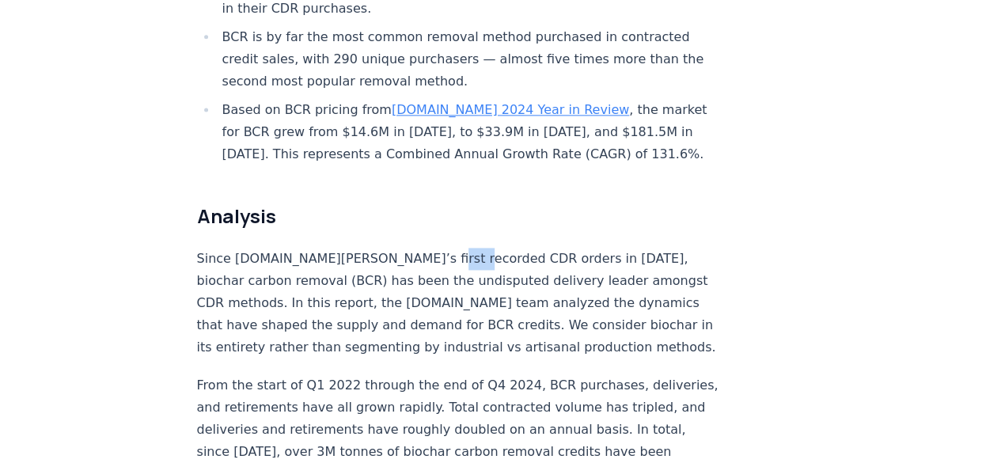
drag, startPoint x: 406, startPoint y: 213, endPoint x: 435, endPoint y: 211, distance: 29.4
click at [435, 248] on p "Since [DOMAIN_NAME][PERSON_NAME]’s first recorded CDR orders in [DATE], biochar…" at bounding box center [459, 303] width 524 height 111
drag, startPoint x: 450, startPoint y: 210, endPoint x: 480, endPoint y: 210, distance: 29.3
click at [480, 248] on p "Since [DOMAIN_NAME][PERSON_NAME]’s first recorded CDR orders in [DATE], biochar…" at bounding box center [459, 303] width 524 height 111
drag, startPoint x: 518, startPoint y: 210, endPoint x: 542, endPoint y: 210, distance: 24.5
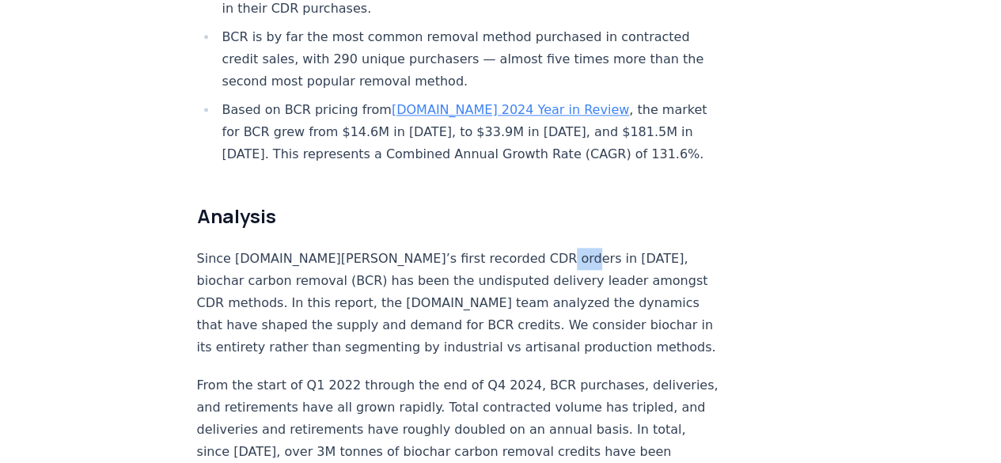
click at [542, 248] on p "Since [DOMAIN_NAME][PERSON_NAME]’s first recorded CDR orders in [DATE], biochar…" at bounding box center [459, 303] width 524 height 111
drag, startPoint x: 578, startPoint y: 206, endPoint x: 594, endPoint y: 206, distance: 15.8
click at [594, 248] on p "Since [DOMAIN_NAME][PERSON_NAME]’s first recorded CDR orders in [DATE], biochar…" at bounding box center [459, 303] width 524 height 111
click at [609, 248] on p "Since [DOMAIN_NAME][PERSON_NAME]’s first recorded CDR orders in [DATE], biochar…" at bounding box center [459, 303] width 524 height 111
drag, startPoint x: 338, startPoint y: 217, endPoint x: 378, endPoint y: 221, distance: 39.8
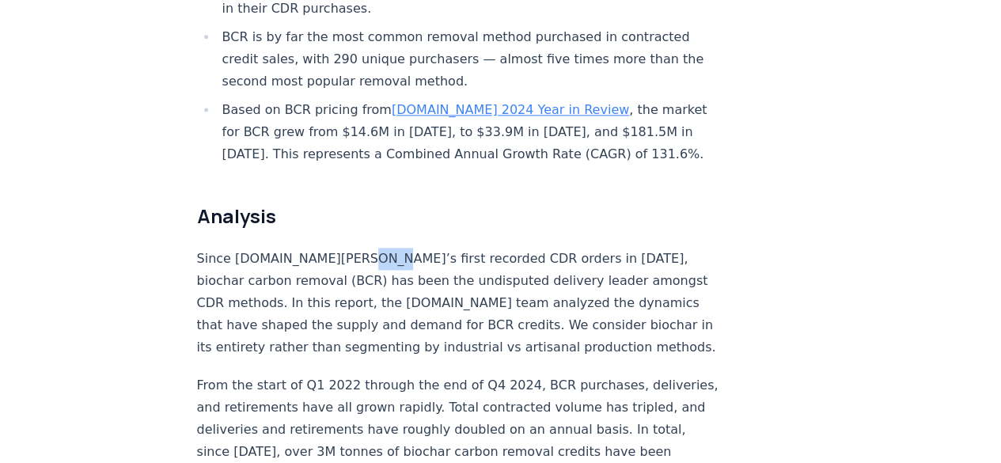
click at [378, 248] on p "Since [DOMAIN_NAME][PERSON_NAME]’s first recorded CDR orders in [DATE], biochar…" at bounding box center [459, 303] width 524 height 111
drag, startPoint x: 409, startPoint y: 224, endPoint x: 435, endPoint y: 224, distance: 26.1
click at [435, 248] on p "Since [DOMAIN_NAME][PERSON_NAME]’s first recorded CDR orders in [DATE], biochar…" at bounding box center [459, 303] width 524 height 111
drag, startPoint x: 500, startPoint y: 228, endPoint x: 518, endPoint y: 232, distance: 17.9
click at [518, 248] on p "Since [DOMAIN_NAME][PERSON_NAME]’s first recorded CDR orders in [DATE], biochar…" at bounding box center [459, 303] width 524 height 111
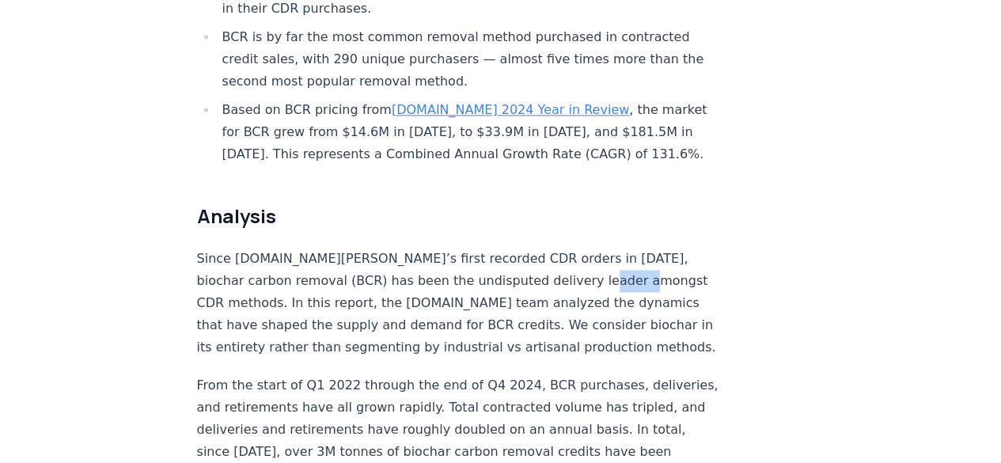
drag, startPoint x: 545, startPoint y: 230, endPoint x: 586, endPoint y: 232, distance: 41.2
click at [586, 248] on p "Since [DOMAIN_NAME][PERSON_NAME]’s first recorded CDR orders in [DATE], biochar…" at bounding box center [459, 303] width 524 height 111
drag, startPoint x: 230, startPoint y: 253, endPoint x: 283, endPoint y: 252, distance: 53.8
click at [282, 252] on p "Since [DOMAIN_NAME][PERSON_NAME]’s first recorded CDR orders in [DATE], biochar…" at bounding box center [459, 303] width 524 height 111
drag, startPoint x: 347, startPoint y: 249, endPoint x: 407, endPoint y: 256, distance: 60.5
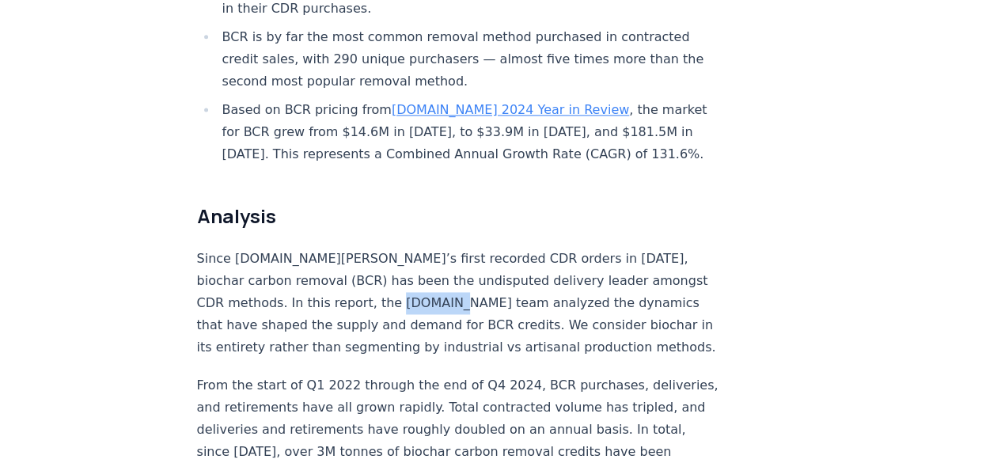
click at [407, 256] on p "Since [DOMAIN_NAME][PERSON_NAME]’s first recorded CDR orders in [DATE], biochar…" at bounding box center [459, 303] width 524 height 111
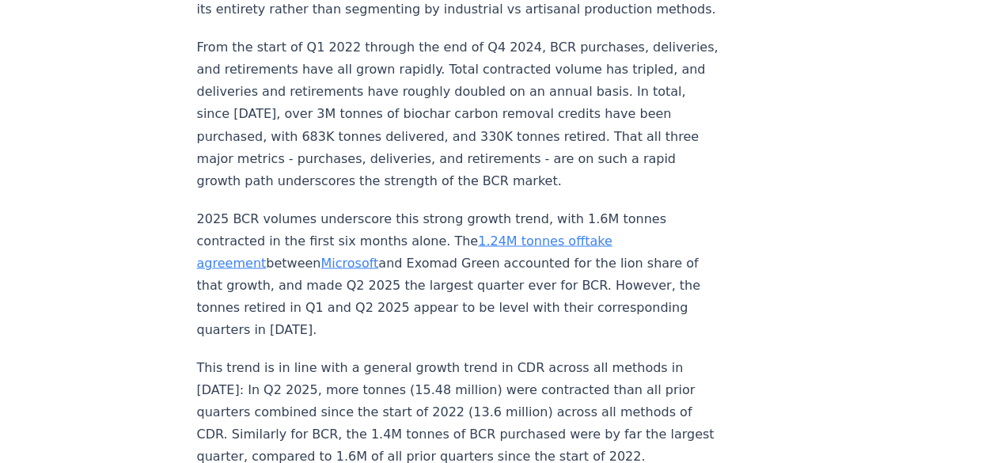
scroll to position [1387, 0]
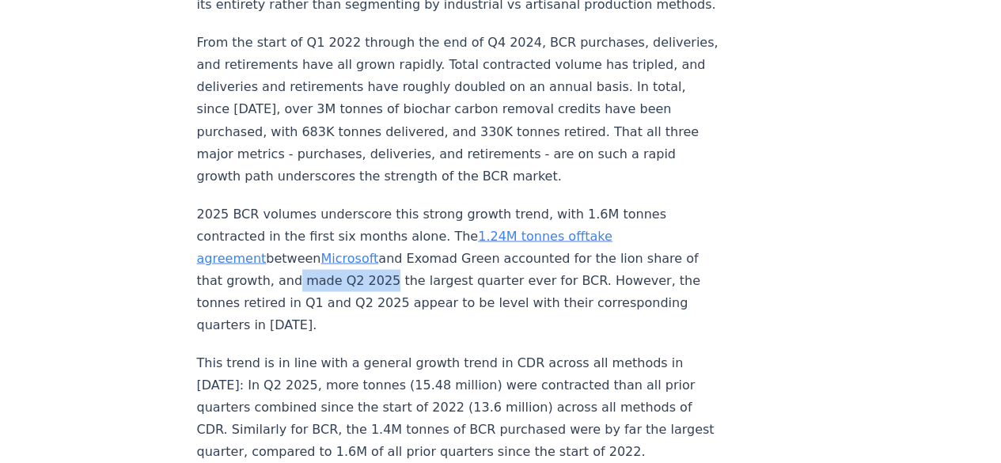
drag, startPoint x: 260, startPoint y: 237, endPoint x: 346, endPoint y: 235, distance: 86.3
click at [346, 235] on p "2025 BCR volumes underscore this strong growth trend, with 1.6M tonnes contract…" at bounding box center [459, 269] width 524 height 133
drag, startPoint x: 374, startPoint y: 235, endPoint x: 423, endPoint y: 237, distance: 49.9
click at [423, 237] on p "2025 BCR volumes underscore this strong growth trend, with 1.6M tonnes contract…" at bounding box center [459, 269] width 524 height 133
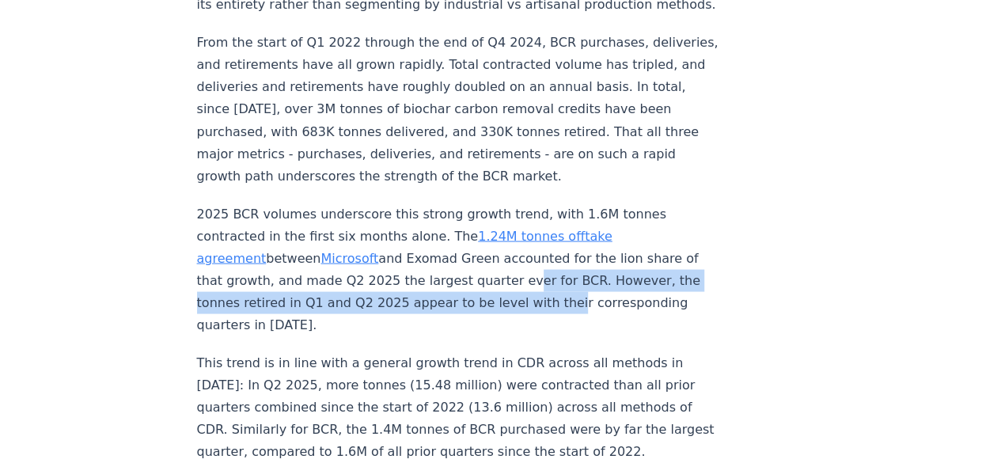
drag, startPoint x: 508, startPoint y: 241, endPoint x: 547, endPoint y: 245, distance: 39.0
click at [547, 245] on p "2025 BCR volumes underscore this strong growth trend, with 1.6M tonnes contract…" at bounding box center [459, 269] width 524 height 133
click at [498, 252] on p "2025 BCR volumes underscore this strong growth trend, with 1.6M tonnes contract…" at bounding box center [459, 269] width 524 height 133
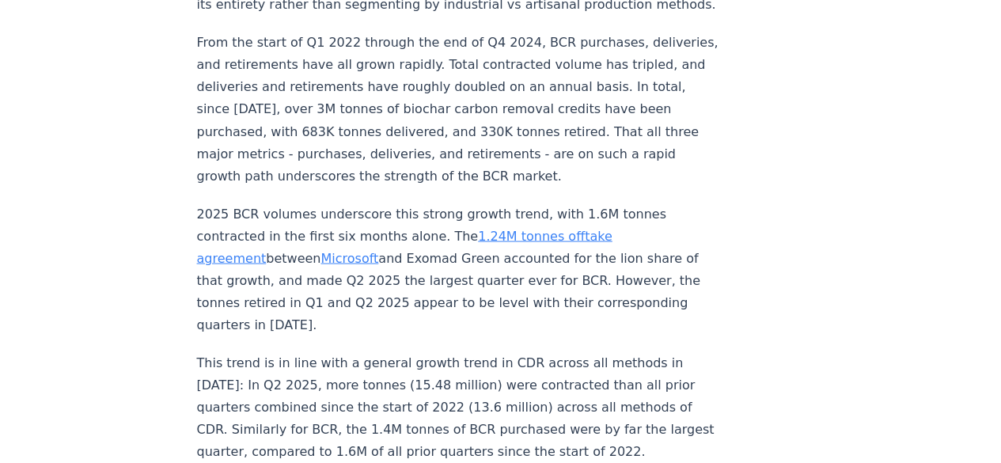
click at [575, 245] on p "2025 BCR volumes underscore this strong growth trend, with 1.6M tonnes contract…" at bounding box center [459, 269] width 524 height 133
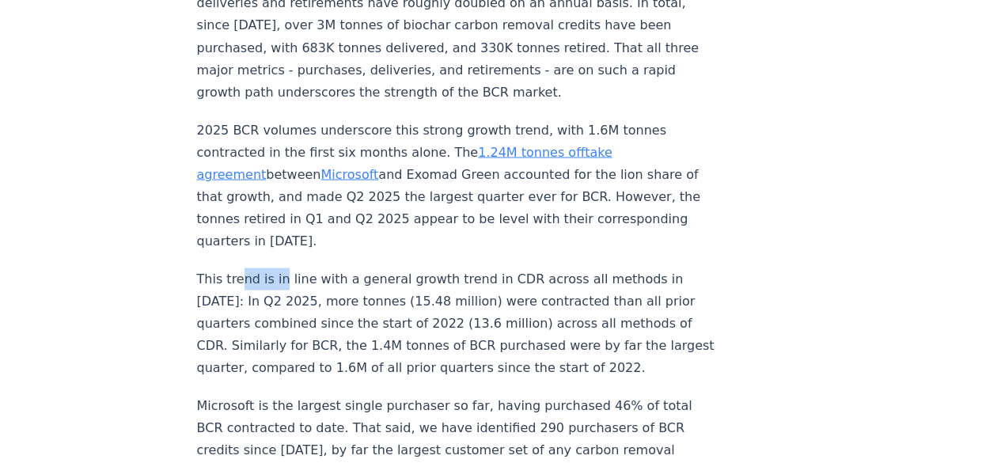
drag, startPoint x: 237, startPoint y: 231, endPoint x: 283, endPoint y: 232, distance: 45.9
click at [283, 268] on p "This trend is in line with a general growth trend in CDR across all methods in …" at bounding box center [459, 323] width 524 height 111
drag, startPoint x: 325, startPoint y: 232, endPoint x: 360, endPoint y: 236, distance: 35.1
click at [360, 268] on p "This trend is in line with a general growth trend in CDR across all methods in …" at bounding box center [459, 323] width 524 height 111
drag, startPoint x: 414, startPoint y: 234, endPoint x: 450, endPoint y: 234, distance: 35.6
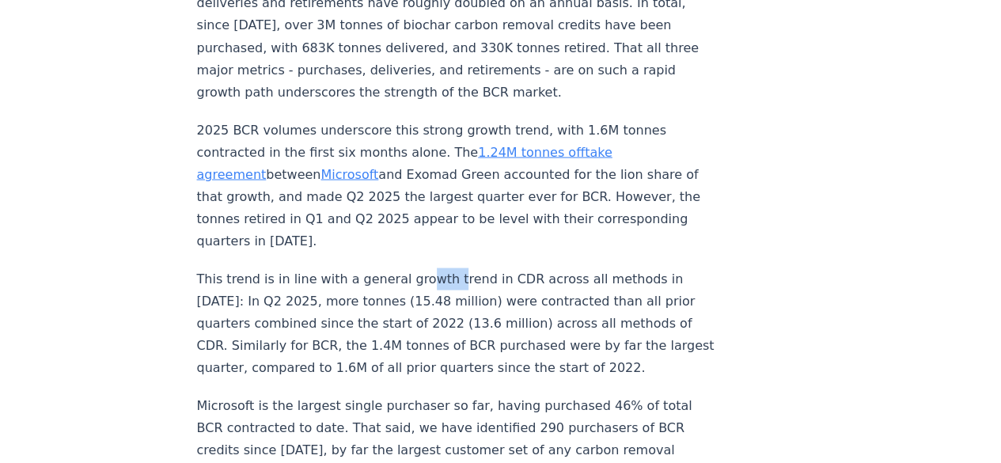
click at [450, 268] on p "This trend is in line with a general growth trend in CDR across all methods in …" at bounding box center [459, 323] width 524 height 111
drag, startPoint x: 469, startPoint y: 232, endPoint x: 529, endPoint y: 232, distance: 60.2
click at [529, 268] on p "This trend is in line with a general growth trend in CDR across all methods in …" at bounding box center [459, 323] width 524 height 111
drag, startPoint x: 581, startPoint y: 229, endPoint x: 593, endPoint y: 230, distance: 12.0
click at [593, 268] on p "This trend is in line with a general growth trend in CDR across all methods in …" at bounding box center [459, 323] width 524 height 111
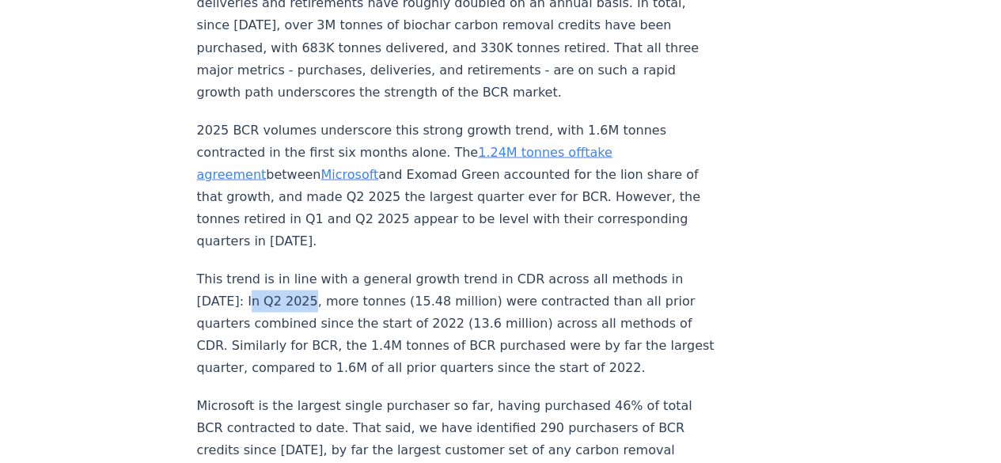
drag, startPoint x: 248, startPoint y: 245, endPoint x: 302, endPoint y: 249, distance: 53.9
click at [302, 268] on p "This trend is in line with a general growth trend in CDR across all methods in …" at bounding box center [459, 323] width 524 height 111
drag, startPoint x: 364, startPoint y: 249, endPoint x: 439, endPoint y: 249, distance: 74.4
click at [439, 268] on p "This trend is in line with a general growth trend in CDR across all methods in …" at bounding box center [459, 323] width 524 height 111
drag, startPoint x: 521, startPoint y: 253, endPoint x: 538, endPoint y: 253, distance: 17.4
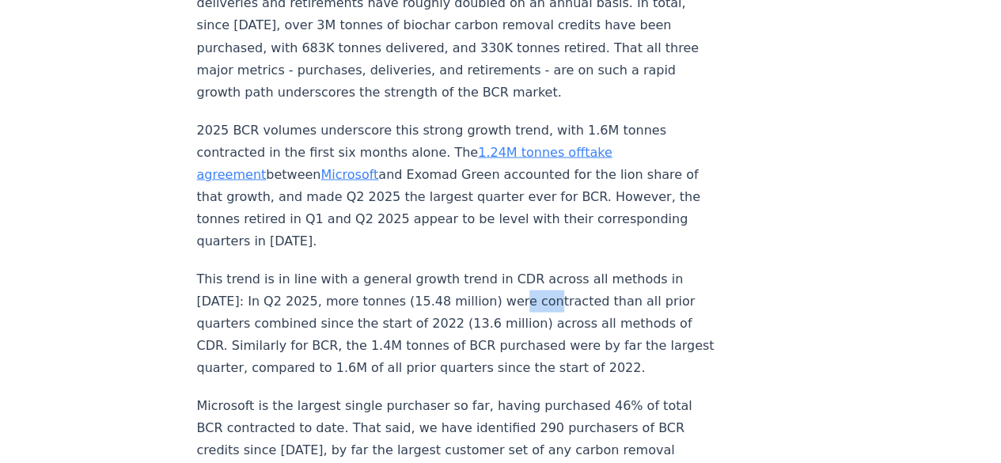
click at [538, 268] on p "This trend is in line with a general growth trend in CDR across all methods in …" at bounding box center [459, 323] width 524 height 111
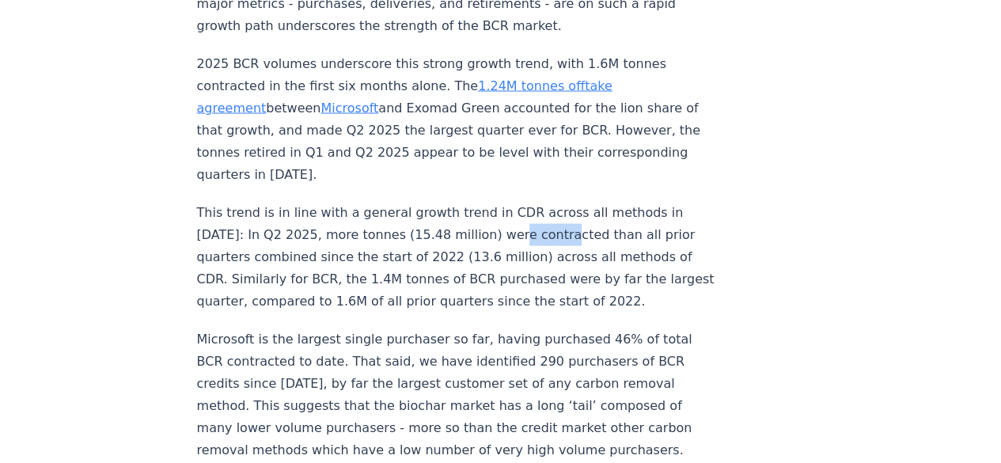
scroll to position [1537, 0]
drag, startPoint x: 231, startPoint y: 289, endPoint x: 279, endPoint y: 287, distance: 48.3
click at [279, 328] on p "Microsoft is the largest single purchaser so far, having purchased 46% of total…" at bounding box center [459, 394] width 524 height 133
drag, startPoint x: 299, startPoint y: 226, endPoint x: 394, endPoint y: 234, distance: 95.3
click at [394, 234] on p "This trend is in line with a general growth trend in CDR across all methods in …" at bounding box center [459, 256] width 524 height 111
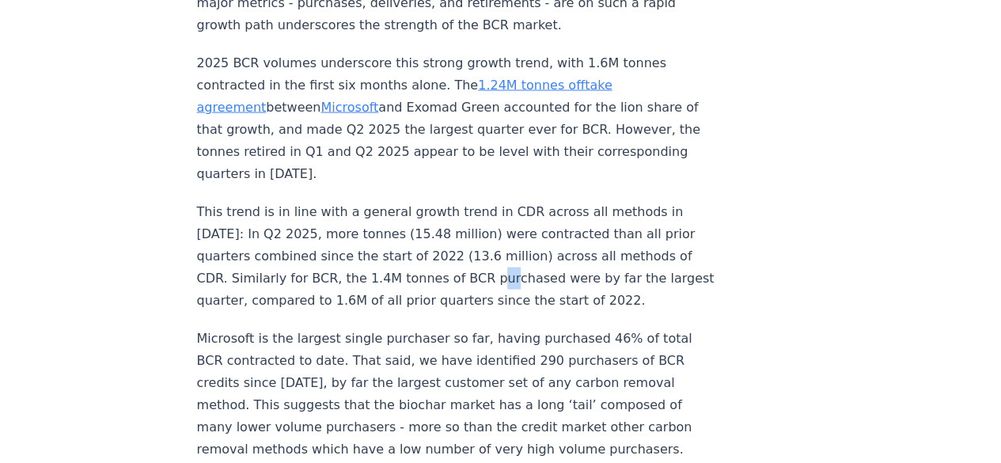
drag, startPoint x: 488, startPoint y: 237, endPoint x: 527, endPoint y: 237, distance: 39.6
click at [527, 237] on p "This trend is in line with a general growth trend in CDR across all methods in …" at bounding box center [459, 256] width 524 height 111
drag, startPoint x: 217, startPoint y: 264, endPoint x: 233, endPoint y: 269, distance: 16.8
drag, startPoint x: 346, startPoint y: 283, endPoint x: 410, endPoint y: 286, distance: 64.2
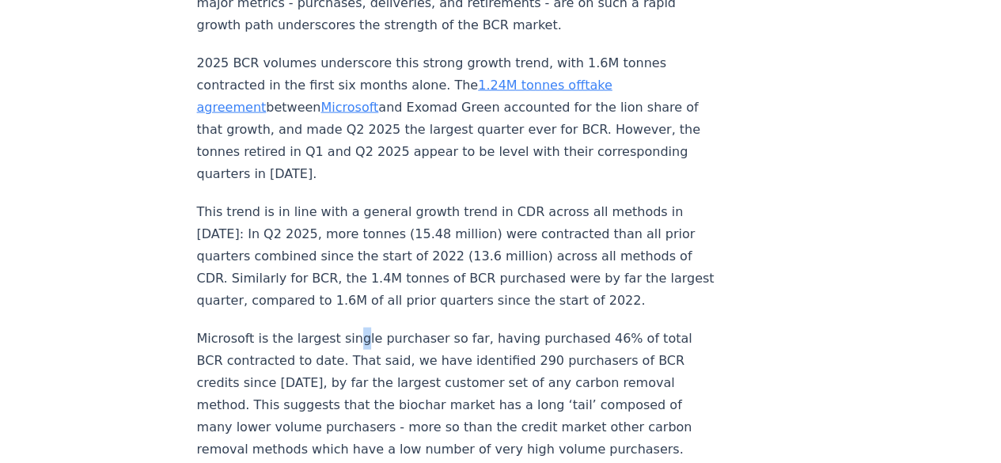
click at [410, 328] on p "Microsoft is the largest single purchaser so far, having purchased 46% of total…" at bounding box center [459, 394] width 524 height 133
drag, startPoint x: 477, startPoint y: 287, endPoint x: 500, endPoint y: 287, distance: 23.8
click at [500, 328] on p "Microsoft is the largest single purchaser so far, having purchased 46% of total…" at bounding box center [459, 394] width 524 height 133
click at [546, 328] on p "Microsoft is the largest single purchaser so far, having purchased 46% of total…" at bounding box center [459, 394] width 524 height 133
drag, startPoint x: 578, startPoint y: 289, endPoint x: 587, endPoint y: 288, distance: 9.5
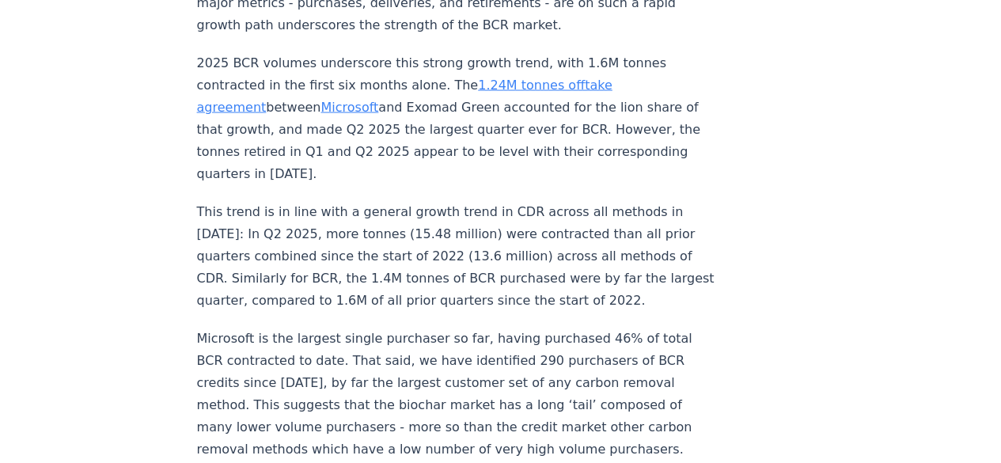
click at [583, 328] on p "Microsoft is the largest single purchaser so far, having purchased 46% of total…" at bounding box center [459, 394] width 524 height 133
drag, startPoint x: 231, startPoint y: 309, endPoint x: 275, endPoint y: 310, distance: 44.3
click at [275, 328] on p "Microsoft is the largest single purchaser so far, having purchased 46% of total…" at bounding box center [459, 394] width 524 height 133
click at [353, 328] on p "Microsoft is the largest single purchaser so far, having purchased 46% of total…" at bounding box center [459, 394] width 524 height 133
drag, startPoint x: 370, startPoint y: 313, endPoint x: 412, endPoint y: 314, distance: 42.0
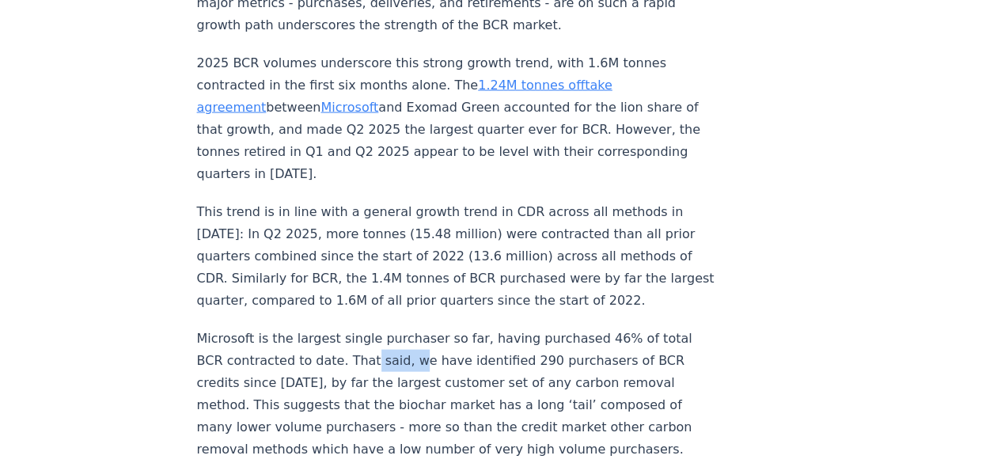
click at [412, 328] on p "Microsoft is the largest single purchaser so far, having purchased 46% of total…" at bounding box center [459, 394] width 524 height 133
click at [477, 328] on p "Microsoft is the largest single purchaser so far, having purchased 46% of total…" at bounding box center [459, 394] width 524 height 133
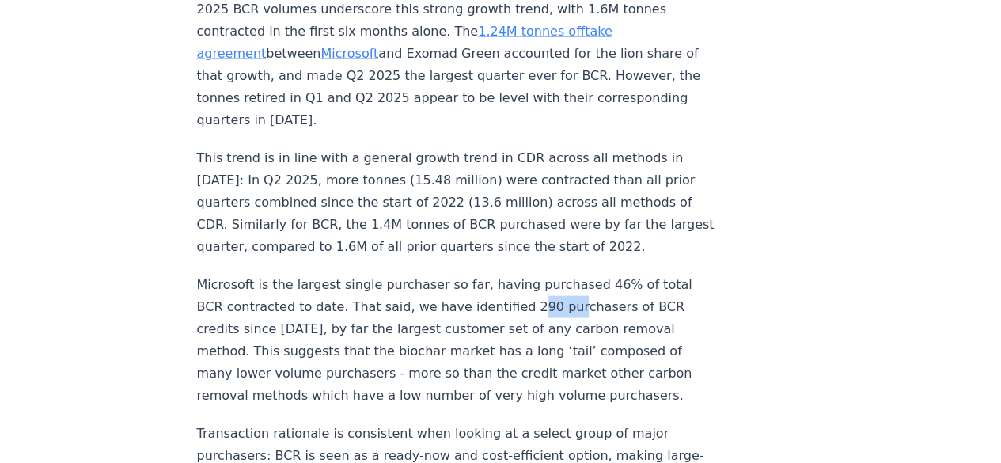
click at [557, 274] on p "Microsoft is the largest single purchaser so far, having purchased 46% of total…" at bounding box center [459, 340] width 524 height 133
click at [610, 274] on p "Microsoft is the largest single purchaser so far, having purchased 46% of total…" at bounding box center [459, 340] width 524 height 133
drag, startPoint x: 192, startPoint y: 287, endPoint x: 288, endPoint y: 285, distance: 96.6
drag, startPoint x: 379, startPoint y: 283, endPoint x: 389, endPoint y: 283, distance: 9.5
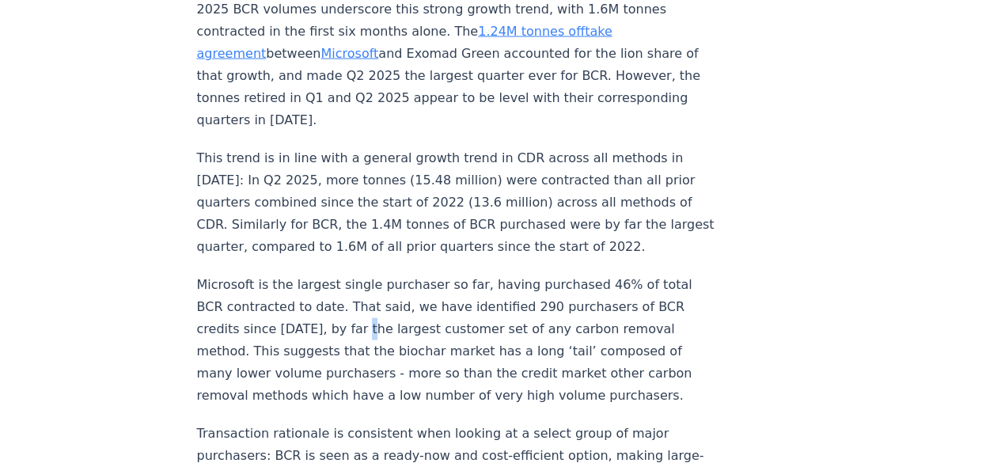
click at [389, 283] on p "Microsoft is the largest single purchaser so far, having purchased 46% of total…" at bounding box center [459, 340] width 524 height 133
click at [469, 275] on p "Microsoft is the largest single purchaser so far, having purchased 46% of total…" at bounding box center [459, 340] width 524 height 133
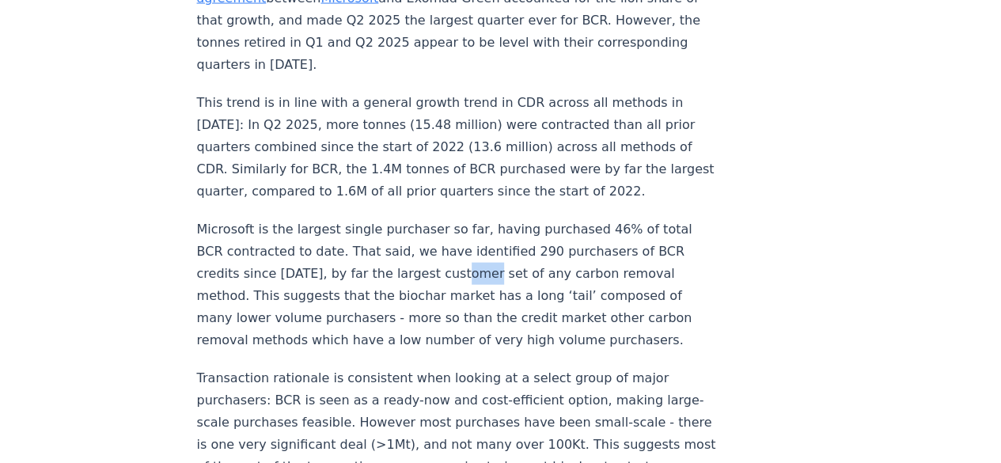
scroll to position [1647, 0]
drag, startPoint x: 375, startPoint y: 222, endPoint x: 391, endPoint y: 222, distance: 15.8
click at [391, 222] on p "Microsoft is the largest single purchaser so far, having purchased 46% of total…" at bounding box center [459, 284] width 524 height 133
drag, startPoint x: 218, startPoint y: 241, endPoint x: 288, endPoint y: 245, distance: 70.5
click at [288, 245] on p "Microsoft is the largest single purchaser so far, having purchased 46% of total…" at bounding box center [459, 284] width 524 height 133
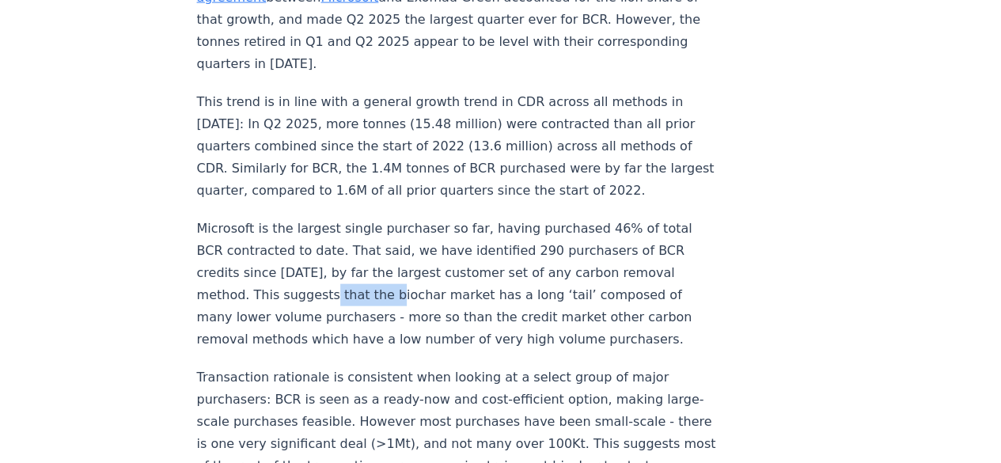
drag, startPoint x: 385, startPoint y: 248, endPoint x: 416, endPoint y: 248, distance: 30.9
click at [416, 248] on p "Microsoft is the largest single purchaser so far, having purchased 46% of total…" at bounding box center [459, 284] width 524 height 133
drag, startPoint x: 452, startPoint y: 246, endPoint x: 538, endPoint y: 247, distance: 86.3
click at [538, 247] on p "Microsoft is the largest single purchaser so far, having purchased 46% of total…" at bounding box center [459, 284] width 524 height 133
click at [597, 249] on p "Microsoft is the largest single purchaser so far, having purchased 46% of total…" at bounding box center [459, 284] width 524 height 133
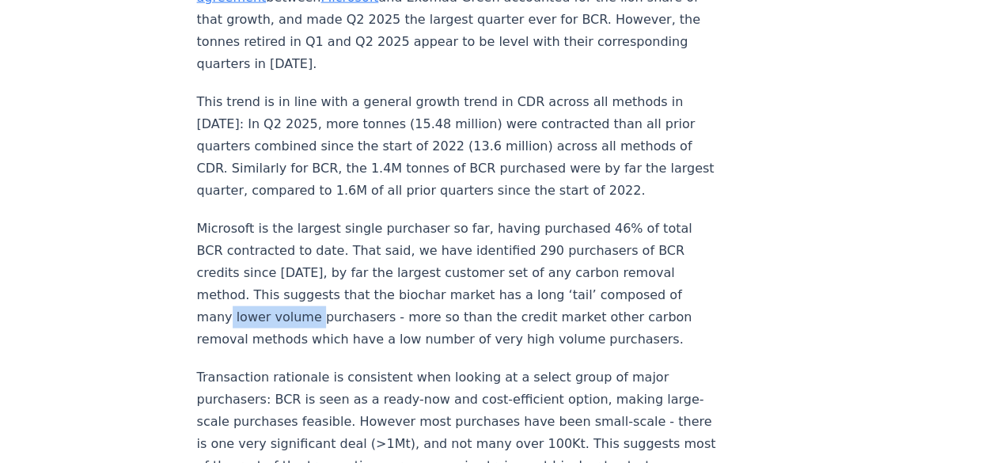
drag, startPoint x: 234, startPoint y: 270, endPoint x: 328, endPoint y: 267, distance: 93.5
click at [328, 267] on p "Microsoft is the largest single purchaser so far, having purchased 46% of total…" at bounding box center [459, 284] width 524 height 133
click at [464, 267] on p "Microsoft is the largest single purchaser so far, having purchased 46% of total…" at bounding box center [459, 284] width 524 height 133
click at [580, 273] on p "Microsoft is the largest single purchaser so far, having purchased 46% of total…" at bounding box center [459, 284] width 524 height 133
click at [617, 271] on p "Microsoft is the largest single purchaser so far, having purchased 46% of total…" at bounding box center [459, 284] width 524 height 133
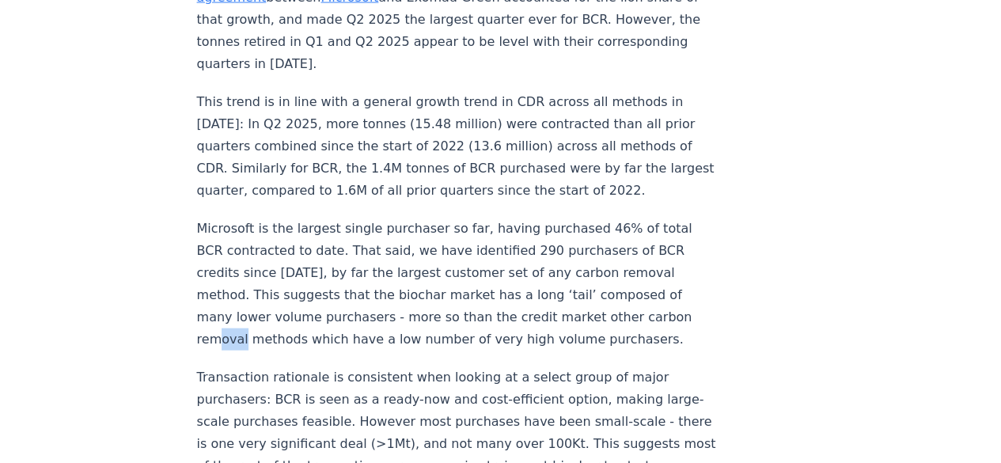
click at [261, 290] on p "Microsoft is the largest single purchaser so far, having purchased 46% of total…" at bounding box center [459, 284] width 524 height 133
click at [436, 290] on p "Microsoft is the largest single purchaser so far, having purchased 46% of total…" at bounding box center [459, 284] width 524 height 133
click at [568, 295] on p "Microsoft is the largest single purchaser so far, having purchased 46% of total…" at bounding box center [459, 284] width 524 height 133
click at [644, 298] on p "Microsoft is the largest single purchaser so far, having purchased 46% of total…" at bounding box center [459, 284] width 524 height 133
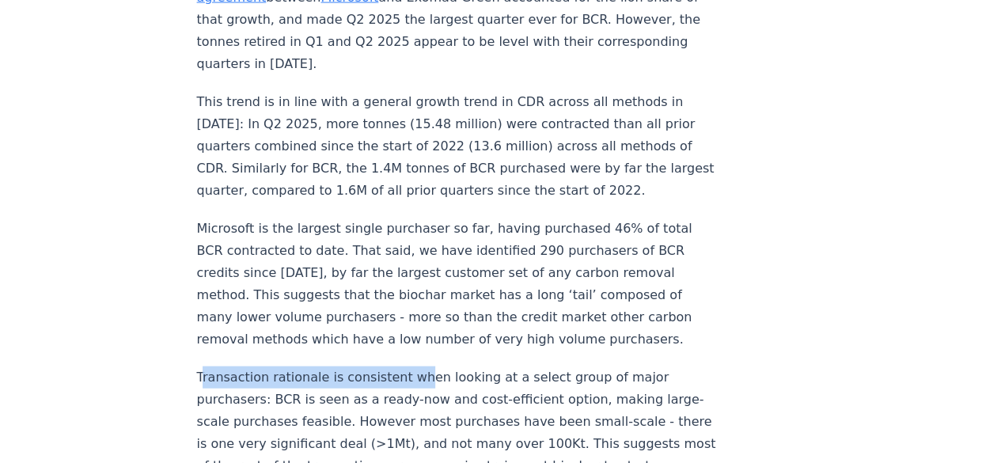
click at [418, 366] on p "Transaction rationale is consistent when looking at a select group of major pur…" at bounding box center [459, 421] width 524 height 111
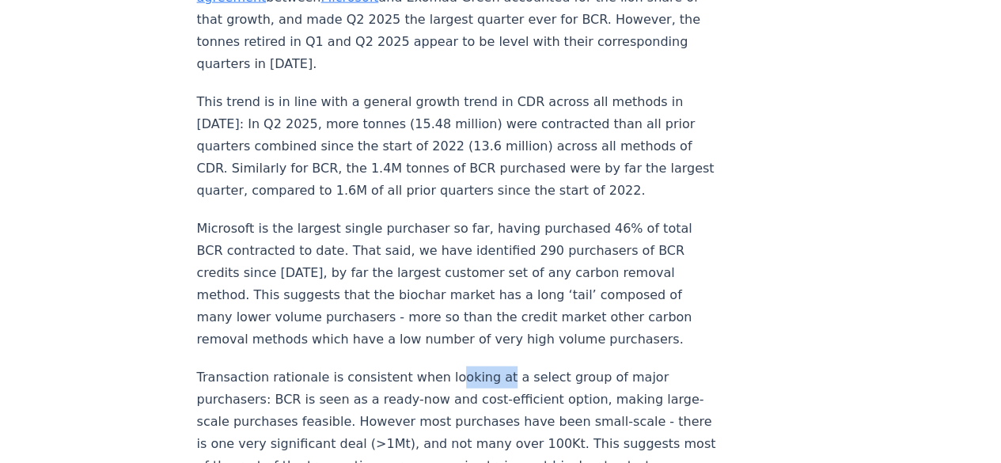
click at [486, 366] on p "Transaction rationale is consistent when looking at a select group of major pur…" at bounding box center [459, 421] width 524 height 111
click at [579, 366] on p "Transaction rationale is consistent when looking at a select group of major pur…" at bounding box center [459, 421] width 524 height 111
click at [613, 366] on p "Transaction rationale is consistent when looking at a select group of major pur…" at bounding box center [459, 421] width 524 height 111
click at [334, 366] on p "Transaction rationale is consistent when looking at a select group of major pur…" at bounding box center [459, 421] width 524 height 111
click at [446, 366] on p "Transaction rationale is consistent when looking at a select group of major pur…" at bounding box center [459, 421] width 524 height 111
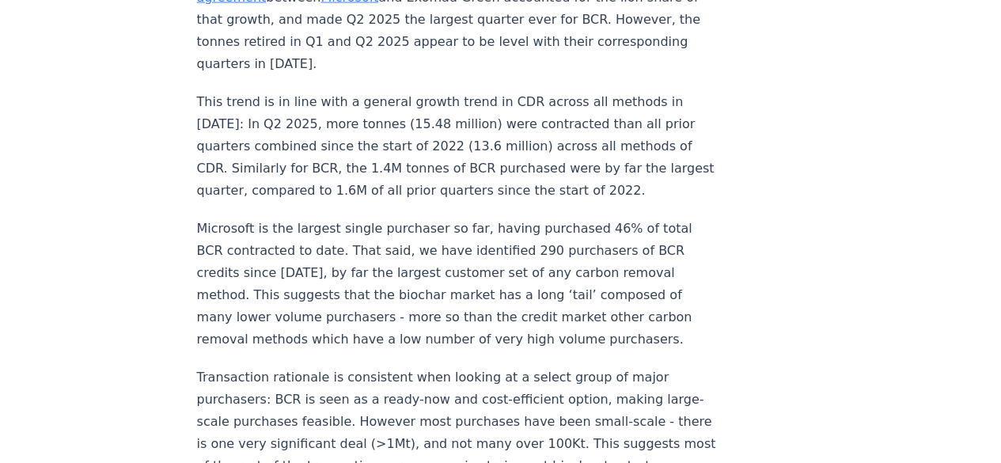
click at [505, 366] on p "Transaction rationale is consistent when looking at a select group of major pur…" at bounding box center [459, 421] width 524 height 111
click at [560, 366] on p "Transaction rationale is consistent when looking at a select group of major pur…" at bounding box center [459, 421] width 524 height 111
click at [279, 368] on p "Transaction rationale is consistent when looking at a select group of major pur…" at bounding box center [459, 421] width 524 height 111
click at [397, 371] on p "Transaction rationale is consistent when looking at a select group of major pur…" at bounding box center [459, 421] width 524 height 111
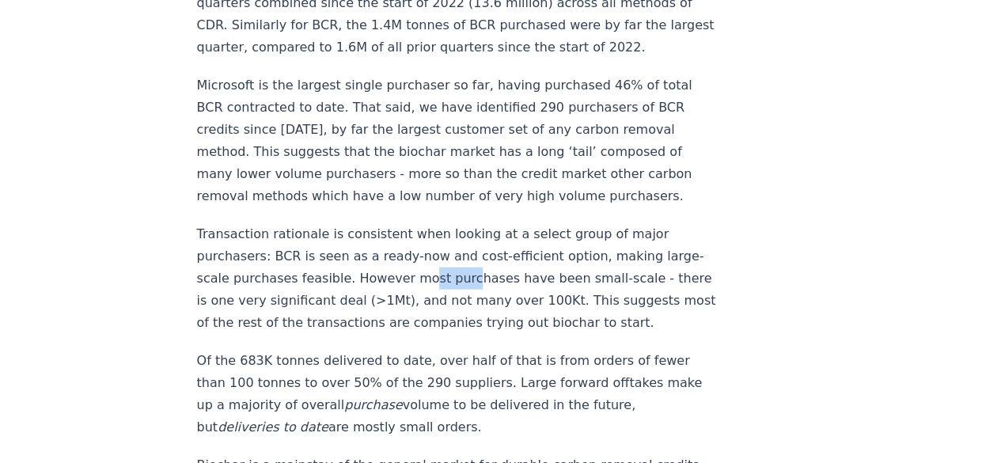
click at [496, 234] on p "Transaction rationale is consistent when looking at a select group of major pur…" at bounding box center [459, 278] width 524 height 111
click at [590, 227] on p "Transaction rationale is consistent when looking at a select group of major pur…" at bounding box center [459, 278] width 524 height 111
click at [621, 225] on p "Transaction rationale is consistent when looking at a select group of major pur…" at bounding box center [459, 278] width 524 height 111
click at [305, 245] on p "Transaction rationale is consistent when looking at a select group of major pur…" at bounding box center [459, 278] width 524 height 111
click at [401, 243] on p "Transaction rationale is consistent when looking at a select group of major pur…" at bounding box center [459, 278] width 524 height 111
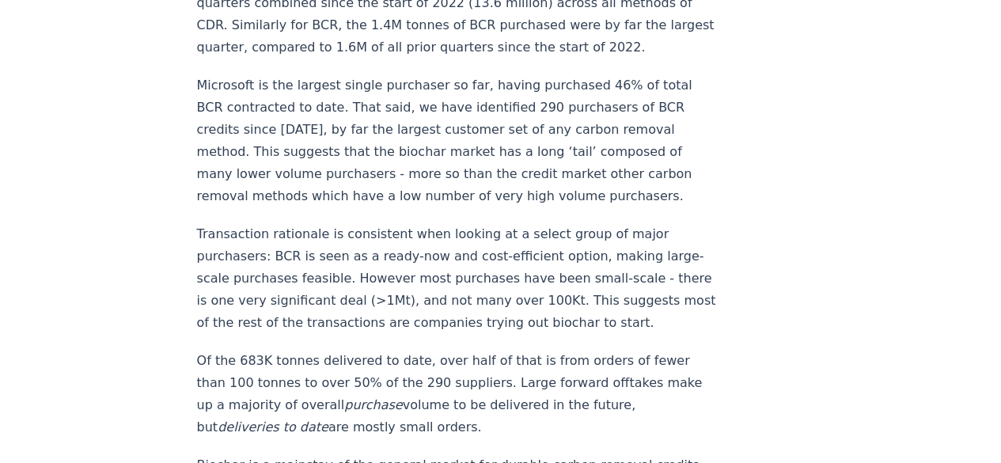
click at [414, 244] on p "Transaction rationale is consistent when looking at a select group of major pur…" at bounding box center [459, 278] width 524 height 111
click at [433, 251] on p "Transaction rationale is consistent when looking at a select group of major pur…" at bounding box center [459, 278] width 524 height 111
click at [458, 251] on p "Transaction rationale is consistent when looking at a select group of major pur…" at bounding box center [459, 278] width 524 height 111
click at [492, 250] on p "Transaction rationale is consistent when looking at a select group of major pur…" at bounding box center [459, 278] width 524 height 111
click at [552, 251] on p "Transaction rationale is consistent when looking at a select group of major pur…" at bounding box center [459, 278] width 524 height 111
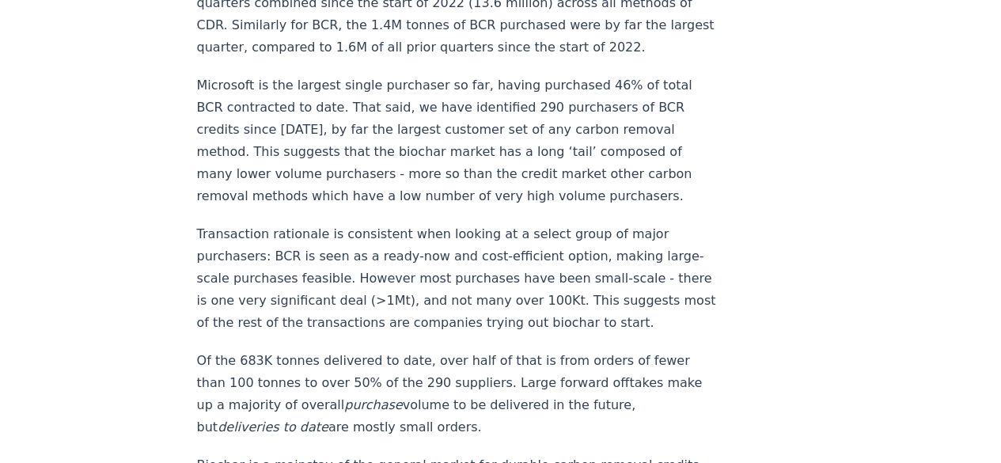
click at [596, 252] on p "Transaction rationale is consistent when looking at a select group of major pur…" at bounding box center [459, 278] width 524 height 111
click at [292, 275] on p "Transaction rationale is consistent when looking at a select group of major pur…" at bounding box center [459, 278] width 524 height 111
click at [446, 282] on p "Transaction rationale is consistent when looking at a select group of major pur…" at bounding box center [459, 278] width 524 height 111
click at [520, 272] on p "Transaction rationale is consistent when looking at a select group of major pur…" at bounding box center [459, 278] width 524 height 111
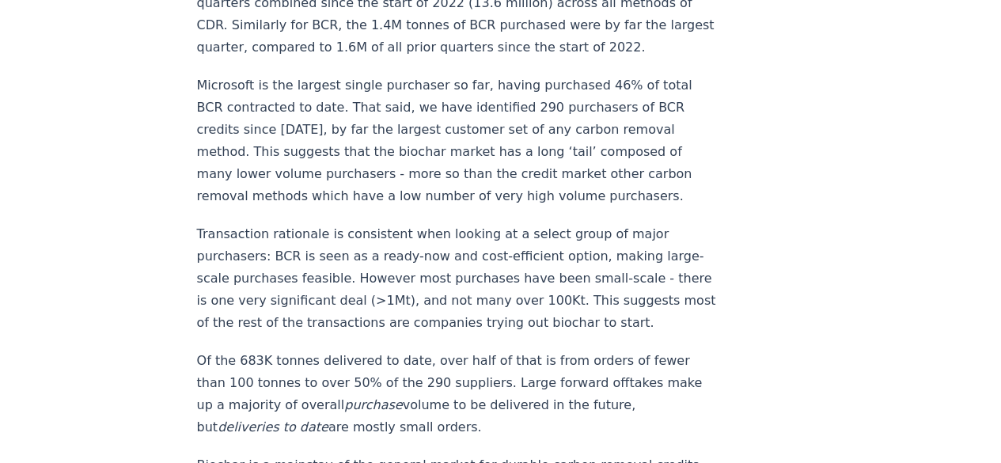
click at [583, 275] on p "Transaction rationale is consistent when looking at a select group of major pur…" at bounding box center [459, 278] width 524 height 111
click at [602, 275] on p "Transaction rationale is consistent when looking at a select group of major pur…" at bounding box center [459, 278] width 524 height 111
click at [261, 350] on p "Of the 683K tonnes delivered to date, over half of that is from orders of fewer…" at bounding box center [459, 394] width 524 height 89
click at [321, 350] on p "Of the 683K tonnes delivered to date, over half of that is from orders of fewer…" at bounding box center [459, 394] width 524 height 89
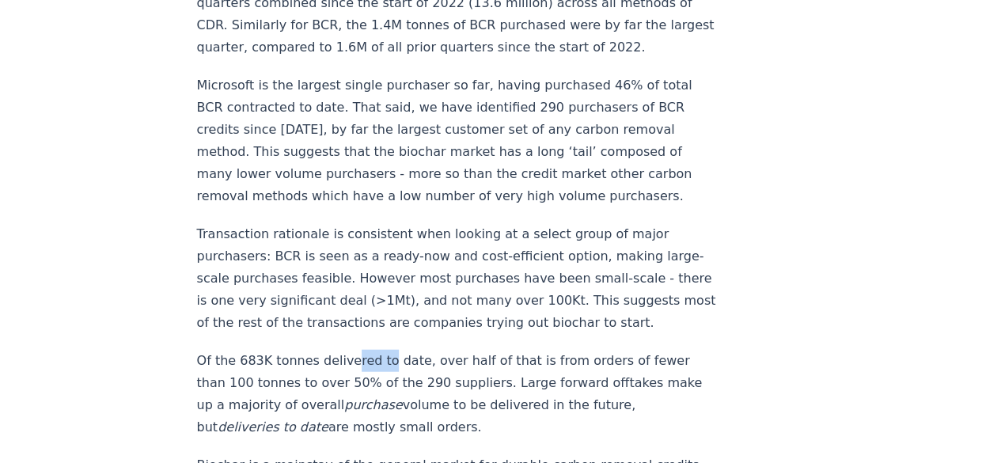
click at [385, 350] on p "Of the 683K tonnes delivered to date, over half of that is from orders of fewer…" at bounding box center [459, 394] width 524 height 89
click at [460, 350] on p "Of the 683K tonnes delivered to date, over half of that is from orders of fewer…" at bounding box center [459, 394] width 524 height 89
click at [535, 350] on p "Of the 683K tonnes delivered to date, over half of that is from orders of fewer…" at bounding box center [459, 394] width 524 height 89
click at [619, 350] on p "Of the 683K tonnes delivered to date, over half of that is from orders of fewer…" at bounding box center [459, 394] width 524 height 89
click at [628, 350] on p "Of the 683K tonnes delivered to date, over half of that is from orders of fewer…" at bounding box center [459, 394] width 524 height 89
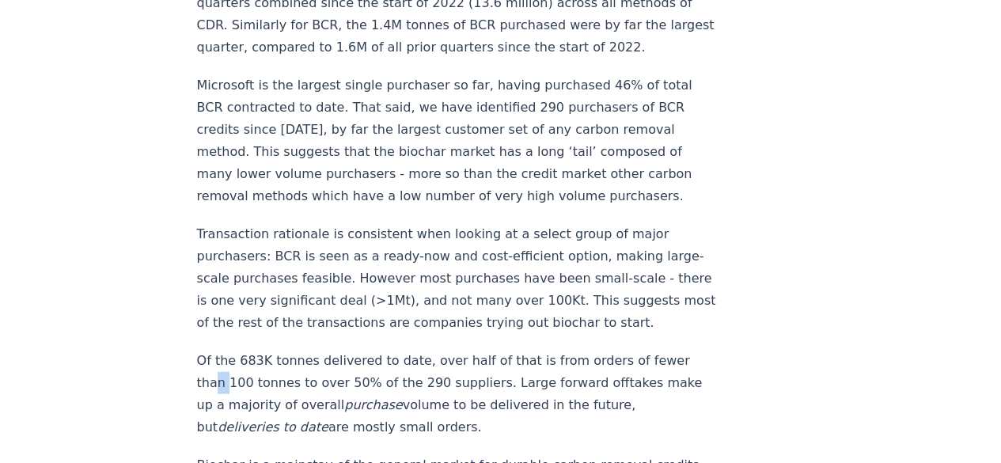
click at [235, 354] on p "Of the 683K tonnes delivered to date, over half of that is from orders of fewer…" at bounding box center [459, 394] width 524 height 89
click at [313, 354] on p "Of the 683K tonnes delivered to date, over half of that is from orders of fewer…" at bounding box center [459, 394] width 524 height 89
click at [374, 358] on p "Of the 683K tonnes delivered to date, over half of that is from orders of fewer…" at bounding box center [459, 394] width 524 height 89
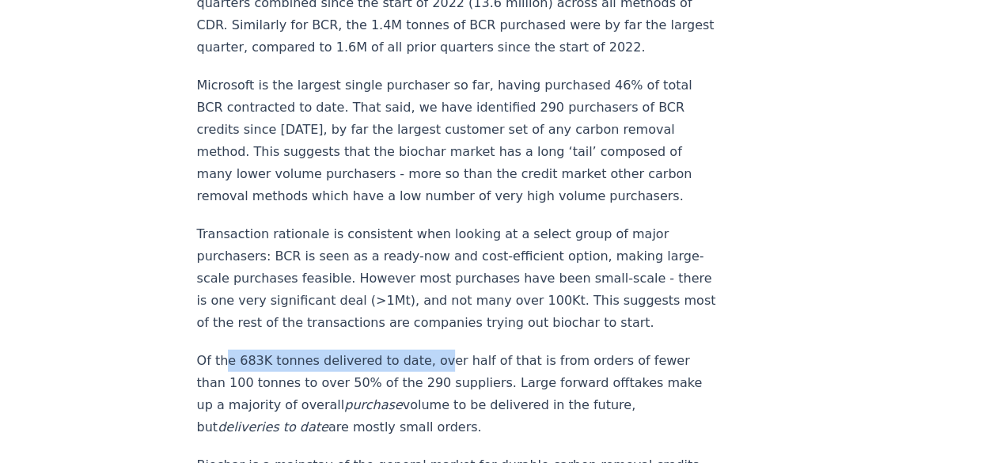
click at [433, 350] on p "Of the 683K tonnes delivered to date, over half of that is from orders of fewer…" at bounding box center [459, 394] width 524 height 89
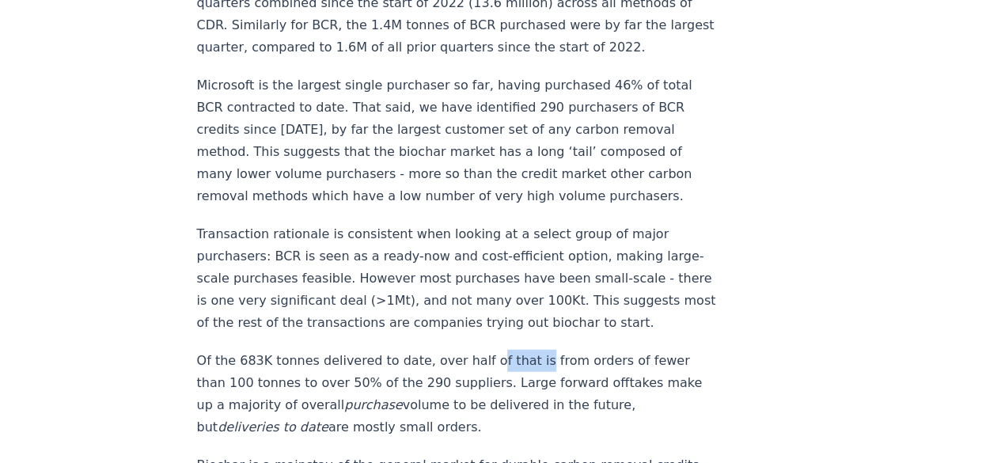
click at [530, 350] on p "Of the 683K tonnes delivered to date, over half of that is from orders of fewer…" at bounding box center [459, 394] width 524 height 89
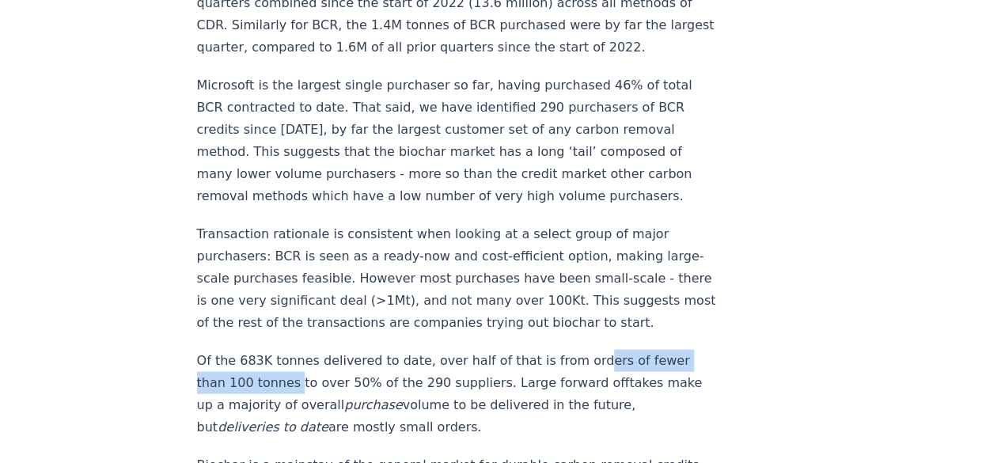
click at [293, 350] on p "Of the 683K tonnes delivered to date, over half of that is from orders of fewer…" at bounding box center [459, 394] width 524 height 89
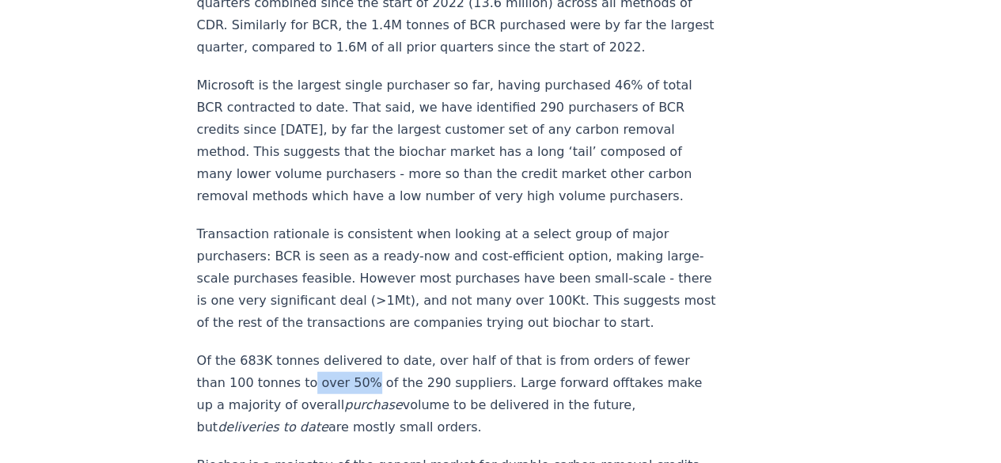
click at [359, 351] on p "Of the 683K tonnes delivered to date, over half of that is from orders of fewer…" at bounding box center [459, 394] width 524 height 89
click at [433, 354] on p "Of the 683K tonnes delivered to date, over half of that is from orders of fewer…" at bounding box center [459, 394] width 524 height 89
click at [530, 365] on p "Of the 683K tonnes delivered to date, over half of that is from orders of fewer…" at bounding box center [459, 394] width 524 height 89
click at [581, 355] on p "Of the 683K tonnes delivered to date, over half of that is from orders of fewer…" at bounding box center [459, 394] width 524 height 89
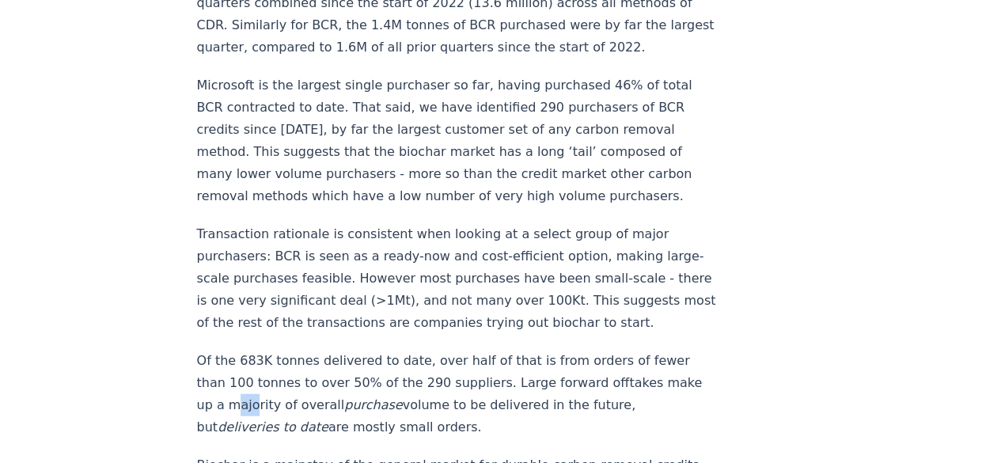
click at [259, 374] on p "Of the 683K tonnes delivered to date, over half of that is from orders of fewer…" at bounding box center [459, 394] width 524 height 89
click at [328, 378] on p "Of the 683K tonnes delivered to date, over half of that is from orders of fewer…" at bounding box center [459, 394] width 524 height 89
click at [423, 382] on p "Of the 683K tonnes delivered to date, over half of that is from orders of fewer…" at bounding box center [459, 394] width 524 height 89
click at [483, 376] on p "Of the 683K tonnes delivered to date, over half of that is from orders of fewer…" at bounding box center [459, 394] width 524 height 89
click at [557, 374] on p "Of the 683K tonnes delivered to date, over half of that is from orders of fewer…" at bounding box center [459, 394] width 524 height 89
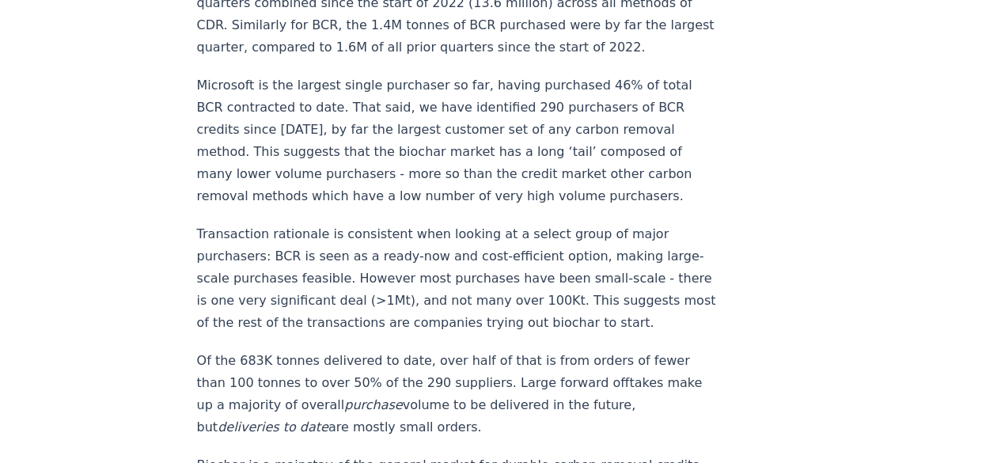
click at [591, 379] on p "Of the 683K tonnes delivered to date, over half of that is from orders of fewer…" at bounding box center [459, 394] width 524 height 89
click at [340, 390] on p "Of the 683K tonnes delivered to date, over half of that is from orders of fewer…" at bounding box center [459, 394] width 524 height 89
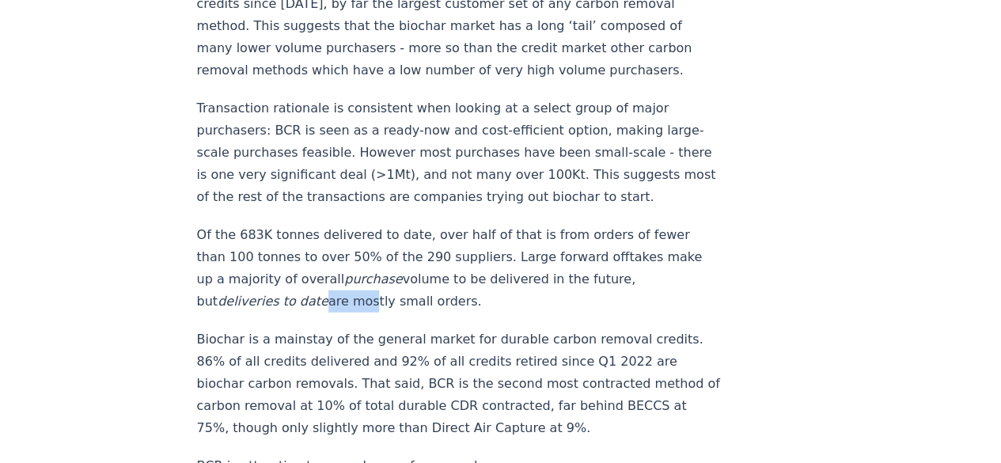
scroll to position [1917, 0]
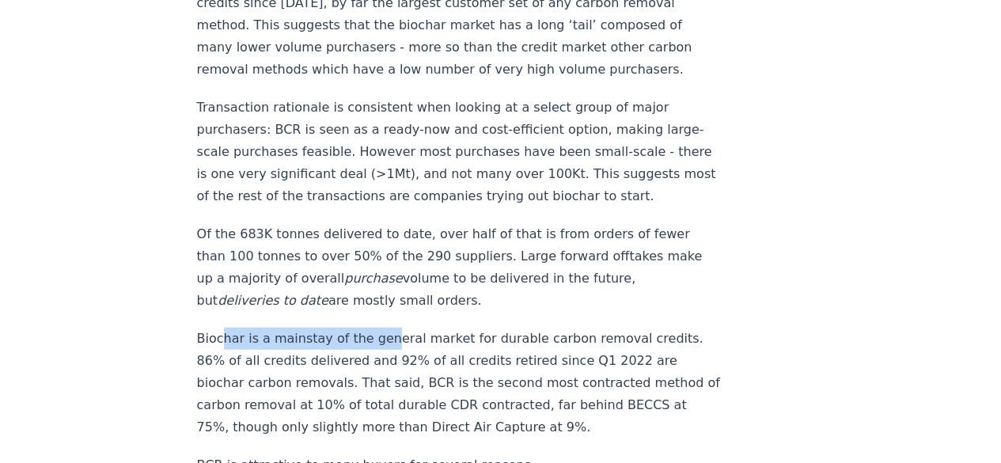
click at [380, 328] on p "Biochar is a mainstay of the general market for durable carbon removal credits.…" at bounding box center [459, 383] width 524 height 111
click at [446, 328] on p "Biochar is a mainstay of the general market for durable carbon removal credits.…" at bounding box center [459, 383] width 524 height 111
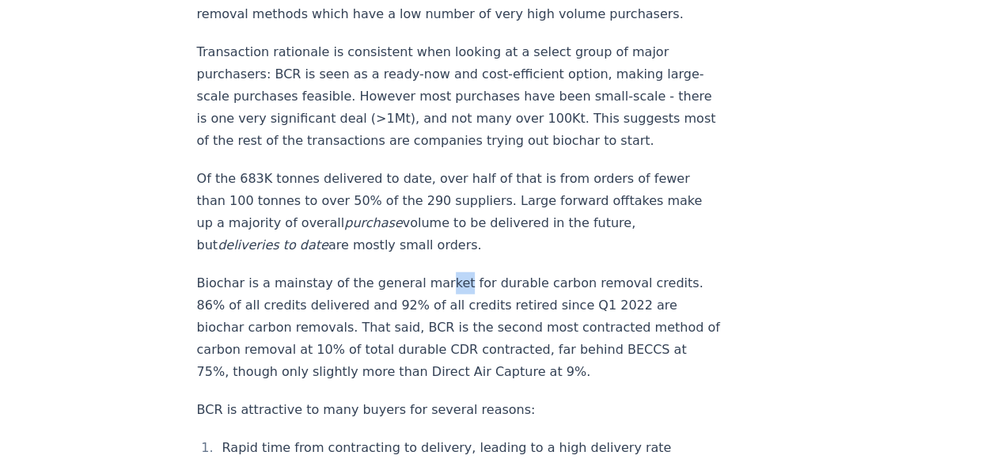
scroll to position [1978, 0]
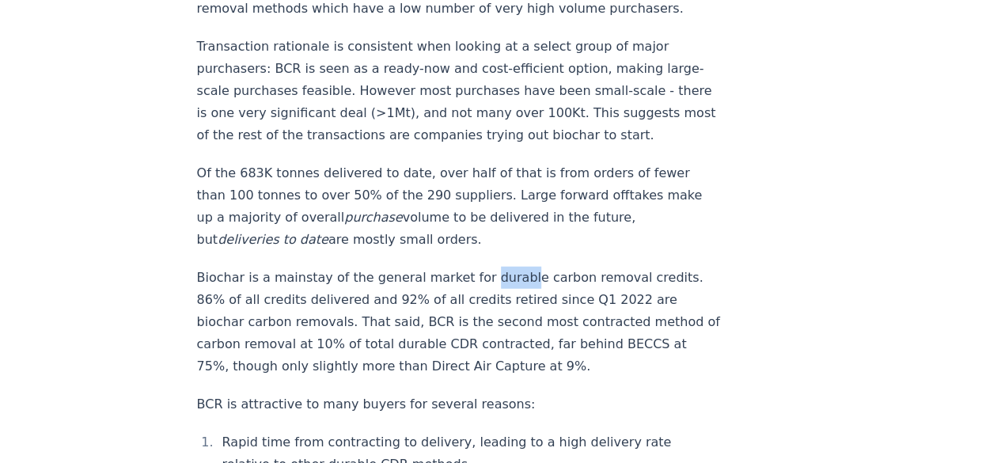
click at [518, 267] on p "Biochar is a mainstay of the general market for durable carbon removal credits.…" at bounding box center [459, 322] width 524 height 111
click at [571, 267] on p "Biochar is a mainstay of the general market for durable carbon removal credits.…" at bounding box center [459, 322] width 524 height 111
click at [619, 267] on p "Biochar is a mainstay of the general market for durable carbon removal credits.…" at bounding box center [459, 322] width 524 height 111
click at [622, 267] on p "Biochar is a mainstay of the general market for durable carbon removal credits.…" at bounding box center [459, 322] width 524 height 111
click at [275, 273] on p "Biochar is a mainstay of the general market for durable carbon removal credits.…" at bounding box center [459, 322] width 524 height 111
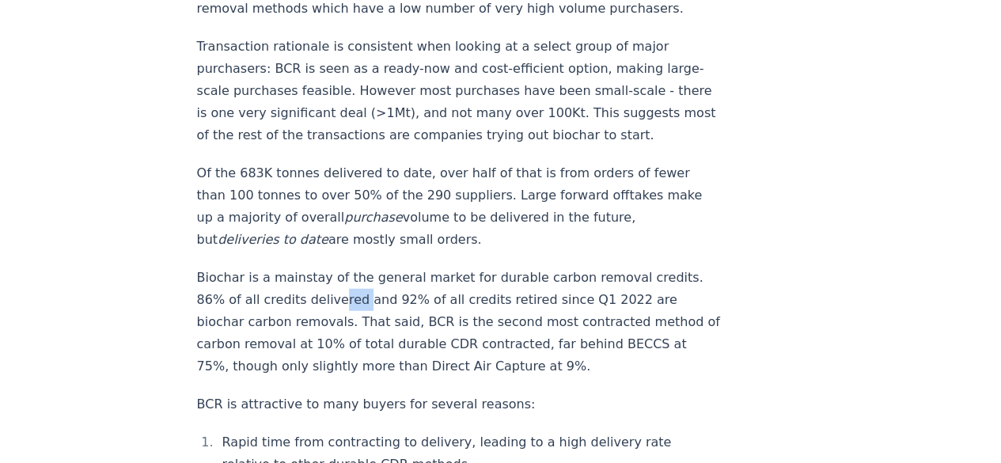
click at [355, 273] on p "Biochar is a mainstay of the general market for durable carbon removal credits.…" at bounding box center [459, 322] width 524 height 111
click at [423, 273] on p "Biochar is a mainstay of the general market for durable carbon removal credits.…" at bounding box center [459, 322] width 524 height 111
click at [462, 273] on p "Biochar is a mainstay of the general market for durable carbon removal credits.…" at bounding box center [459, 322] width 524 height 111
click at [325, 277] on p "Biochar is a mainstay of the general market for durable carbon removal credits.…" at bounding box center [459, 322] width 524 height 111
click at [437, 276] on p "Biochar is a mainstay of the general market for durable carbon removal credits.…" at bounding box center [459, 322] width 524 height 111
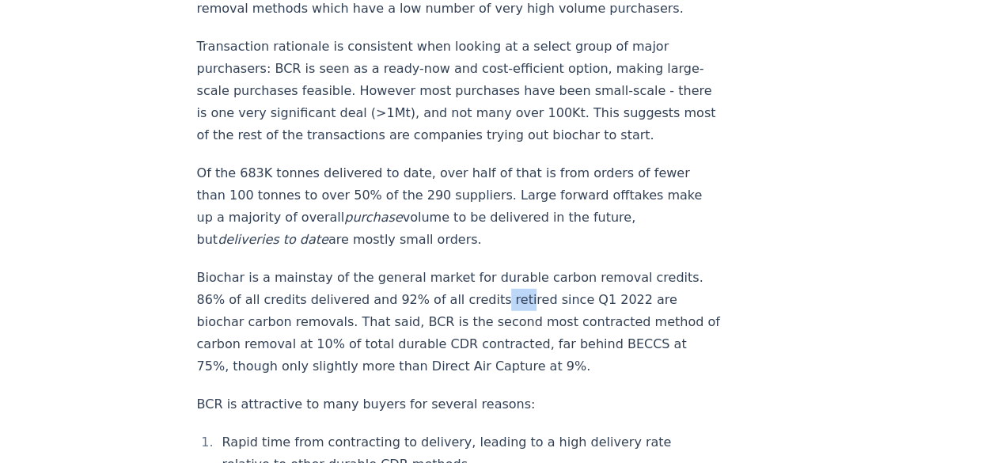
click at [504, 268] on p "Biochar is a mainstay of the general market for durable carbon removal credits.…" at bounding box center [459, 322] width 524 height 111
click at [574, 270] on p "Biochar is a mainstay of the general market for durable carbon removal credits.…" at bounding box center [459, 322] width 524 height 111
click at [629, 270] on p "Biochar is a mainstay of the general market for durable carbon removal credits.…" at bounding box center [459, 322] width 524 height 111
click at [270, 293] on p "Biochar is a mainstay of the general market for durable carbon removal credits.…" at bounding box center [459, 322] width 524 height 111
click at [399, 296] on p "Biochar is a mainstay of the general market for durable carbon removal credits.…" at bounding box center [459, 322] width 524 height 111
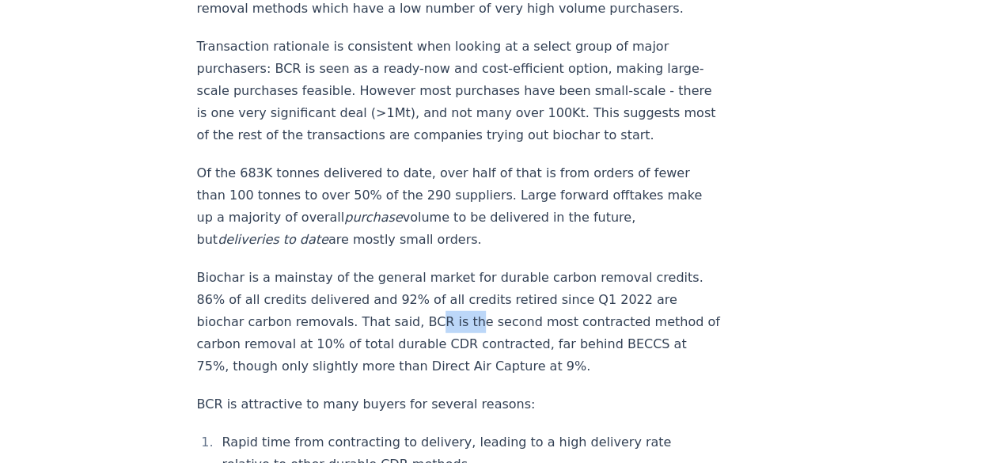
click at [511, 294] on p "Biochar is a mainstay of the general market for durable carbon removal credits.…" at bounding box center [459, 322] width 524 height 111
click at [621, 291] on p "Biochar is a mainstay of the general market for durable carbon removal credits.…" at bounding box center [459, 322] width 524 height 111
click at [325, 321] on p "Biochar is a mainstay of the general market for durable carbon removal credits.…" at bounding box center [459, 322] width 524 height 111
click at [437, 317] on p "Biochar is a mainstay of the general market for durable carbon removal credits.…" at bounding box center [459, 322] width 524 height 111
click at [404, 340] on p "Biochar is a mainstay of the general market for durable carbon removal credits.…" at bounding box center [459, 322] width 524 height 111
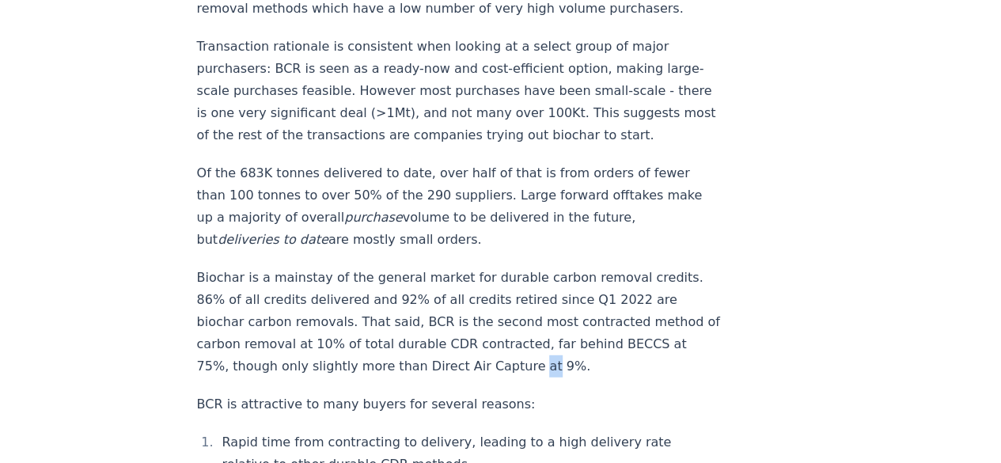
click at [560, 332] on p "Biochar is a mainstay of the general market for durable carbon removal credits.…" at bounding box center [459, 322] width 524 height 111
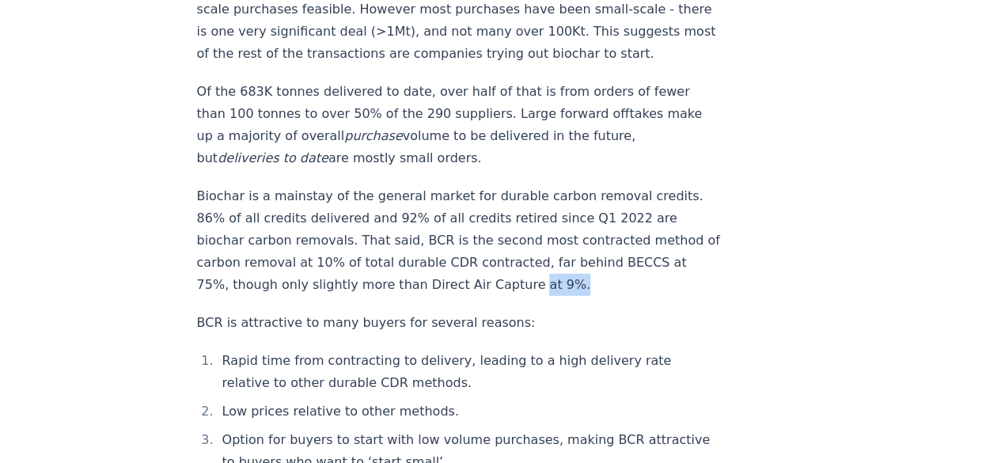
scroll to position [2061, 0]
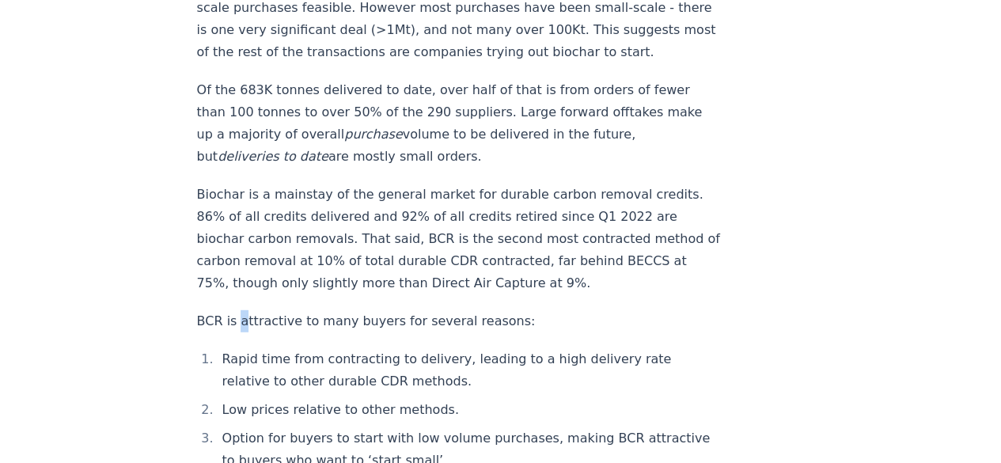
click at [285, 310] on p "BCR is attractive to many buyers for several reasons:" at bounding box center [459, 321] width 524 height 22
click at [401, 310] on p "BCR is attractive to many buyers for several reasons:" at bounding box center [459, 321] width 524 height 22
click at [486, 310] on p "BCR is attractive to many buyers for several reasons:" at bounding box center [459, 321] width 524 height 22
click at [285, 348] on li "Rapid time from contracting to delivery, leading to a high delivery rate relati…" at bounding box center [469, 370] width 503 height 44
click at [410, 348] on li "Rapid time from contracting to delivery, leading to a high delivery rate relati…" at bounding box center [469, 370] width 503 height 44
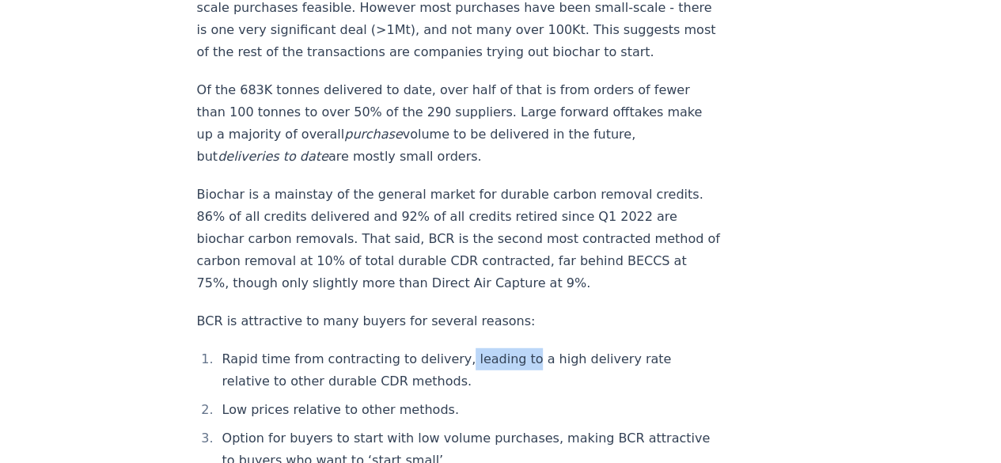
click at [529, 348] on li "Rapid time from contracting to delivery, leading to a high delivery rate relati…" at bounding box center [469, 370] width 503 height 44
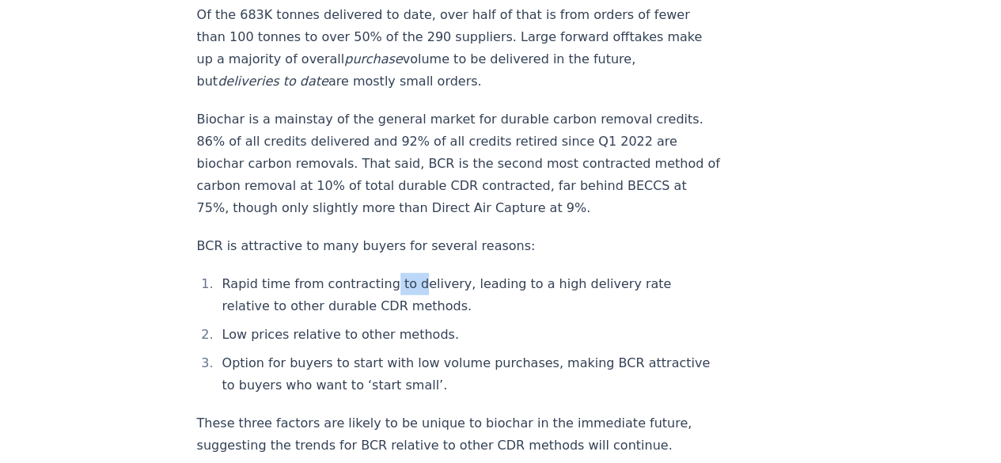
click at [414, 273] on li "Rapid time from contracting to delivery, leading to a high delivery rate relati…" at bounding box center [469, 295] width 503 height 44
click at [495, 273] on li "Rapid time from contracting to delivery, leading to a high delivery rate relati…" at bounding box center [469, 295] width 503 height 44
click at [374, 273] on li "Rapid time from contracting to delivery, leading to a high delivery rate relati…" at bounding box center [469, 295] width 503 height 44
click at [479, 273] on li "Rapid time from contracting to delivery, leading to a high delivery rate relati…" at bounding box center [469, 295] width 503 height 44
click at [583, 273] on li "Rapid time from contracting to delivery, leading to a high delivery rate relati…" at bounding box center [469, 295] width 503 height 44
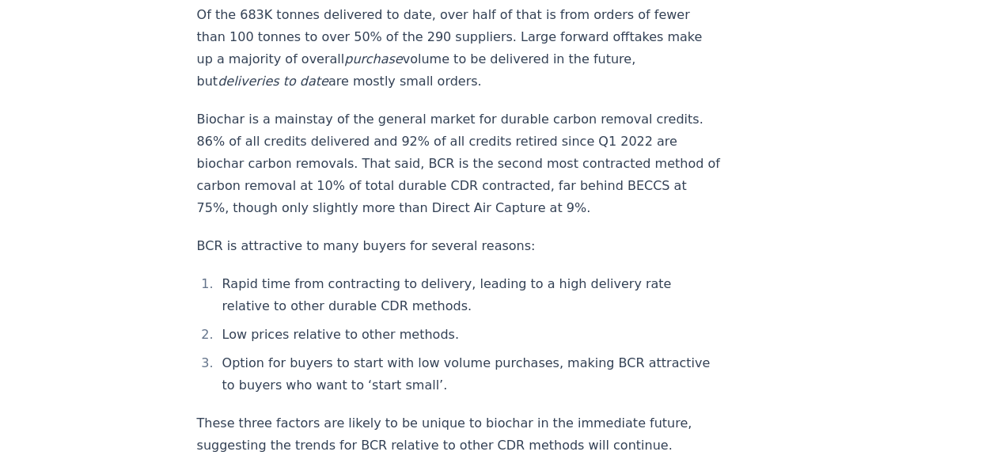
click at [263, 287] on li "Rapid time from contracting to delivery, leading to a high delivery rate relati…" at bounding box center [469, 295] width 503 height 44
click at [347, 284] on li "Rapid time from contracting to delivery, leading to a high delivery rate relati…" at bounding box center [469, 295] width 503 height 44
click at [371, 324] on li "Low prices relative to other methods." at bounding box center [469, 335] width 503 height 22
click at [480, 324] on li "Low prices relative to other methods." at bounding box center [469, 335] width 503 height 22
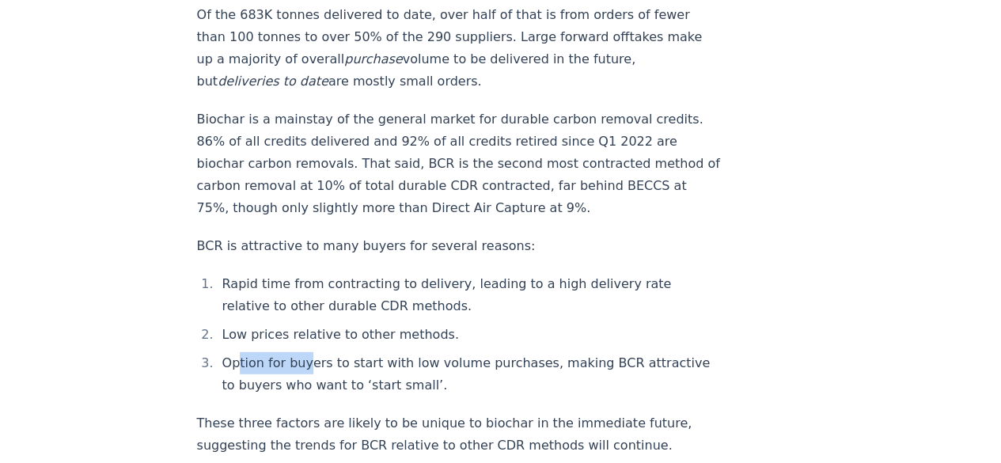
click at [307, 352] on li "Option for buyers to start with low volume purchases, making BCR attractive to …" at bounding box center [469, 374] width 503 height 44
click at [433, 352] on li "Option for buyers to start with low volume purchases, making BCR attractive to …" at bounding box center [469, 374] width 503 height 44
click at [557, 352] on li "Option for buyers to start with low volume purchases, making BCR attractive to …" at bounding box center [469, 374] width 503 height 44
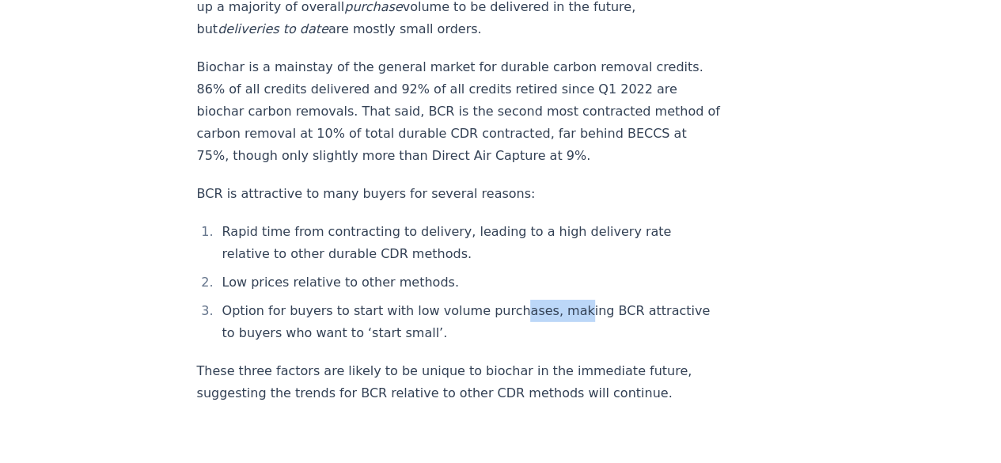
scroll to position [2199, 0]
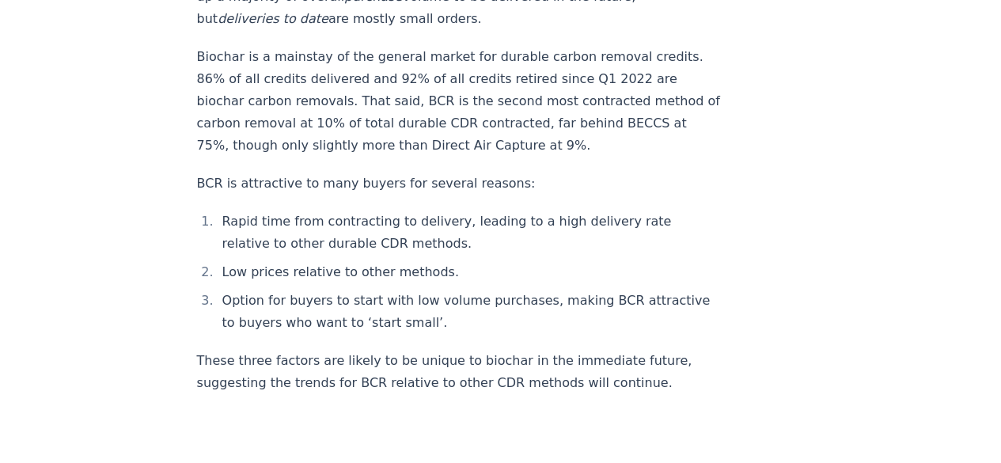
click at [571, 290] on li "Option for buyers to start with low volume purchases, making BCR attractive to …" at bounding box center [469, 312] width 503 height 44
click at [332, 295] on li "Option for buyers to start with low volume purchases, making BCR attractive to …" at bounding box center [469, 312] width 503 height 44
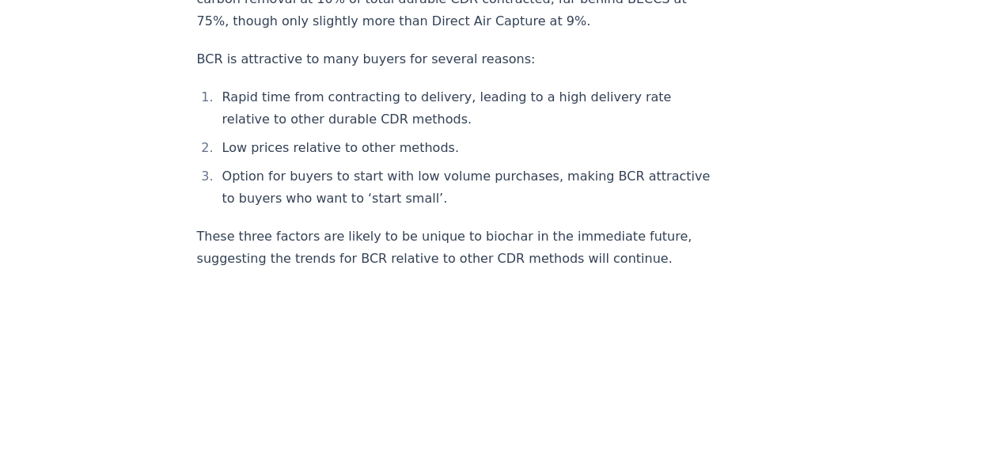
scroll to position [2324, 0]
click at [359, 225] on p "These three factors are likely to be unique to biochar in the immediate future,…" at bounding box center [459, 247] width 524 height 44
click at [457, 225] on p "These three factors are likely to be unique to biochar in the immediate future,…" at bounding box center [459, 247] width 524 height 44
click at [565, 225] on p "These three factors are likely to be unique to biochar in the immediate future,…" at bounding box center [459, 247] width 524 height 44
click at [619, 225] on p "These three factors are likely to be unique to biochar in the immediate future,…" at bounding box center [459, 247] width 524 height 44
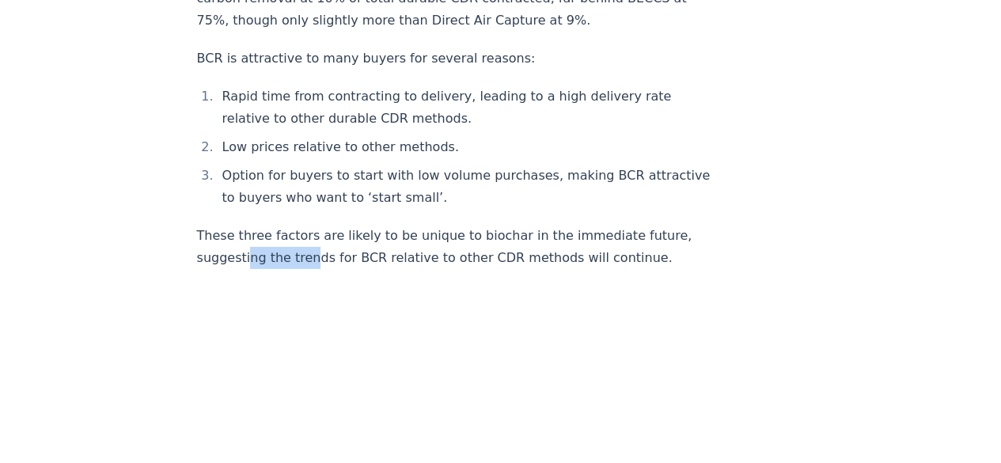
click at [306, 233] on p "These three factors are likely to be unique to biochar in the immediate future,…" at bounding box center [459, 247] width 524 height 44
click at [408, 238] on p "These three factors are likely to be unique to biochar in the immediate future,…" at bounding box center [459, 247] width 524 height 44
click at [454, 234] on p "These three factors are likely to be unique to biochar in the immediate future,…" at bounding box center [459, 247] width 524 height 44
click at [427, 235] on p "These three factors are likely to be unique to biochar in the immediate future,…" at bounding box center [459, 247] width 524 height 44
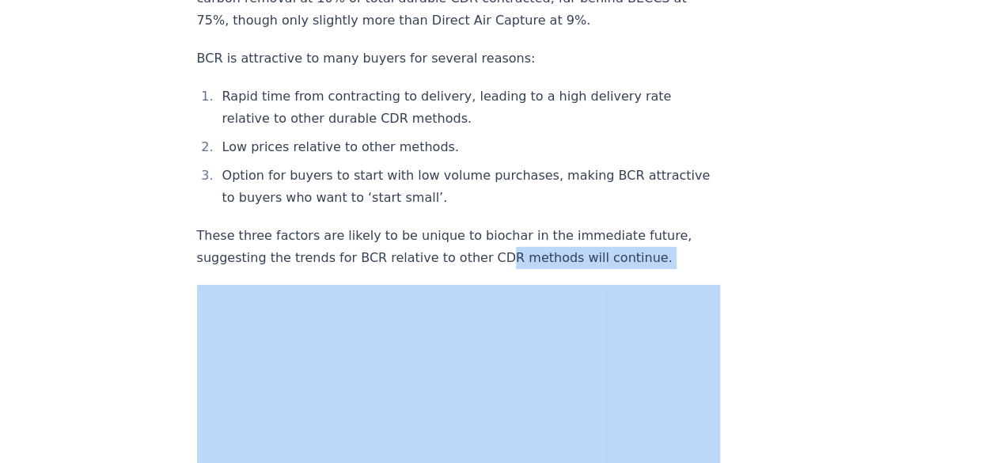
click at [587, 225] on p "These three factors are likely to be unique to biochar in the immediate future,…" at bounding box center [459, 247] width 524 height 44
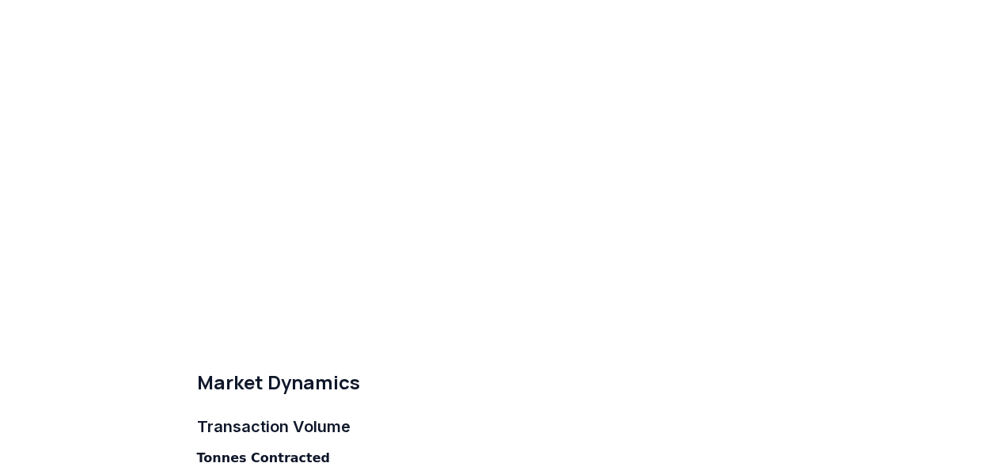
scroll to position [4046, 0]
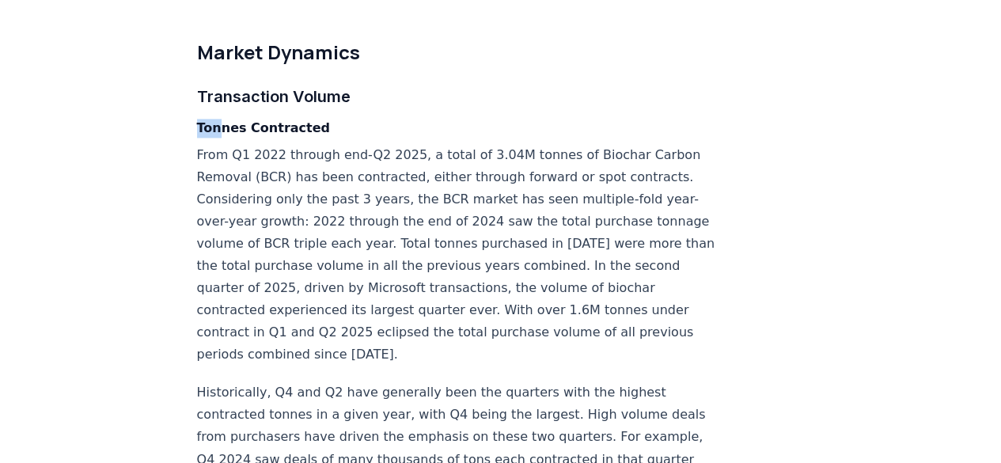
click at [222, 144] on p "From Q1 2022 through end-Q2 2025, a total of 3.04M tonnes of Biochar Carbon Rem…" at bounding box center [459, 255] width 524 height 222
click at [299, 144] on p "From Q1 2022 through end-Q2 2025, a total of 3.04M tonnes of Biochar Carbon Rem…" at bounding box center [459, 255] width 524 height 222
click at [426, 144] on p "From Q1 2022 through end-Q2 2025, a total of 3.04M tonnes of Biochar Carbon Rem…" at bounding box center [459, 255] width 524 height 222
click at [552, 144] on p "From Q1 2022 through end-Q2 2025, a total of 3.04M tonnes of Biochar Carbon Rem…" at bounding box center [459, 255] width 524 height 222
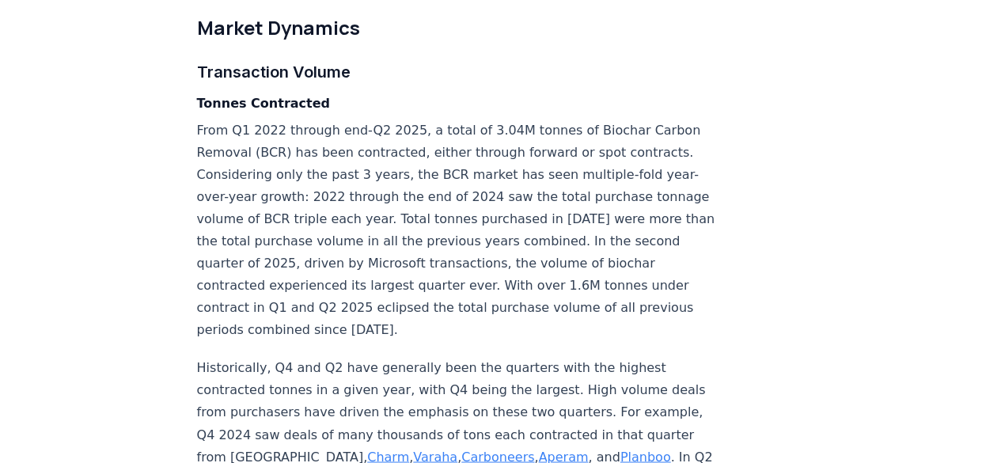
scroll to position [4072, 0]
click at [456, 126] on p "From Q1 2022 through end-Q2 2025, a total of 3.04M tonnes of Biochar Carbon Rem…" at bounding box center [459, 230] width 524 height 222
click at [543, 127] on p "From Q1 2022 through end-Q2 2025, a total of 3.04M tonnes of Biochar Carbon Rem…" at bounding box center [459, 230] width 524 height 222
click at [597, 129] on p "From Q1 2022 through end-Q2 2025, a total of 3.04M tonnes of Biochar Carbon Rem…" at bounding box center [459, 230] width 524 height 222
click at [334, 159] on p "From Q1 2022 through end-Q2 2025, a total of 3.04M tonnes of Biochar Carbon Rem…" at bounding box center [459, 230] width 524 height 222
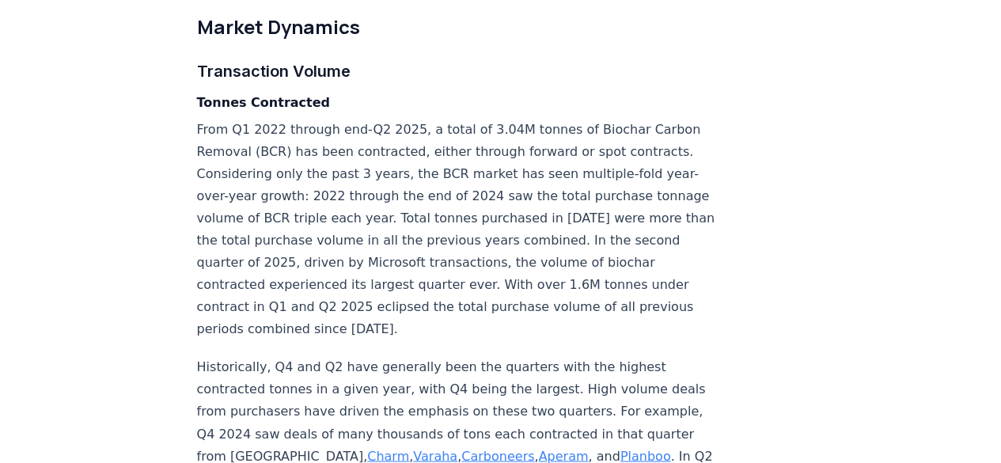
click at [442, 161] on p "From Q1 2022 through end-Q2 2025, a total of 3.04M tonnes of Biochar Carbon Rem…" at bounding box center [459, 230] width 524 height 222
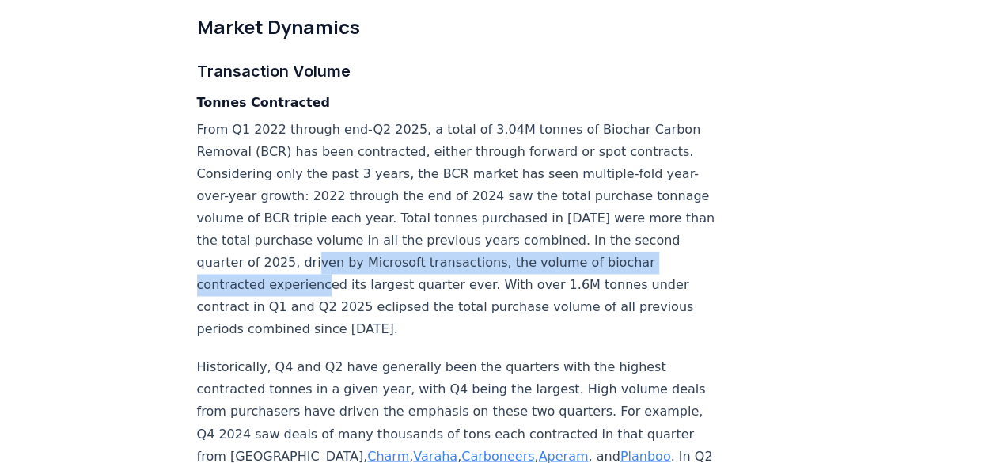
drag, startPoint x: 441, startPoint y: 248, endPoint x: 476, endPoint y: 245, distance: 35.0
click at [476, 245] on p "From Q1 2022 through end-Q2 2025, a total of 3.04M tonnes of Biochar Carbon Rem…" at bounding box center [459, 230] width 524 height 222
click at [515, 242] on p "From Q1 2022 through end-Q2 2025, a total of 3.04M tonnes of Biochar Carbon Rem…" at bounding box center [459, 230] width 524 height 222
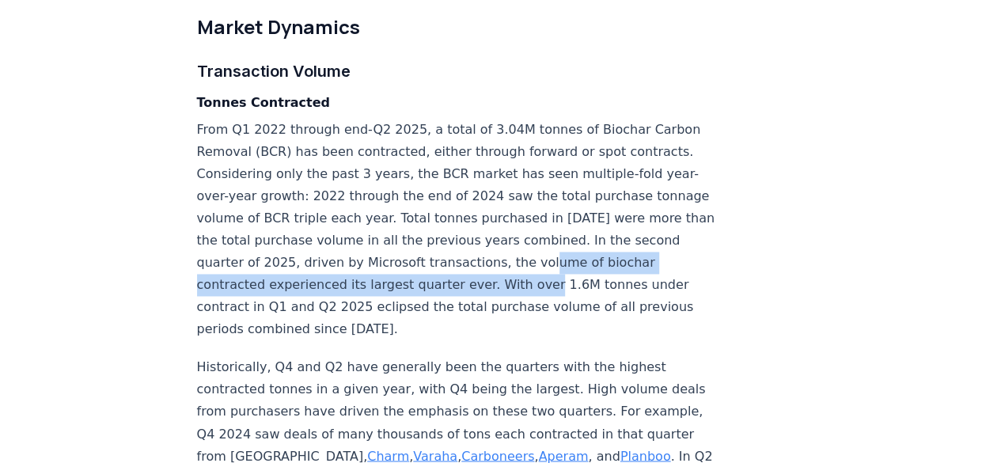
click at [258, 265] on p "From Q1 2022 through end-Q2 2025, a total of 3.04M tonnes of Biochar Carbon Rem…" at bounding box center [459, 230] width 524 height 222
click at [380, 259] on p "From Q1 2022 through end-Q2 2025, a total of 3.04M tonnes of Biochar Carbon Rem…" at bounding box center [459, 230] width 524 height 222
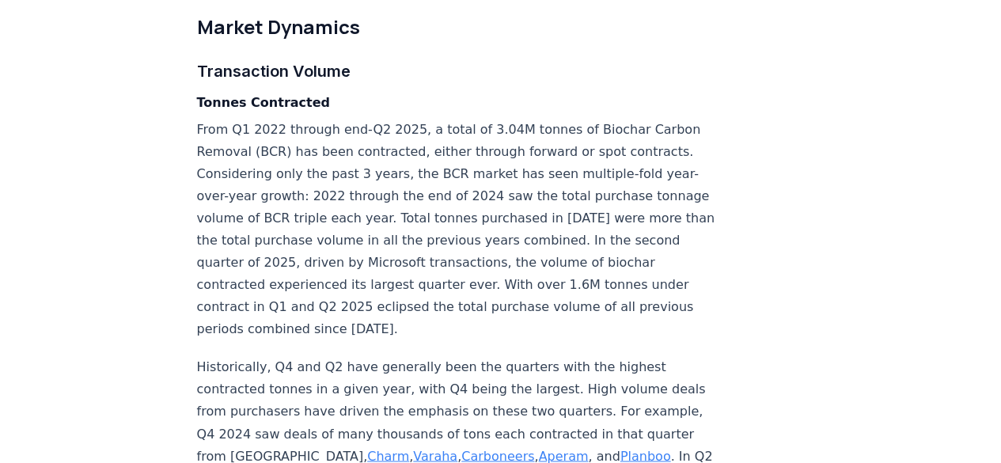
click at [505, 257] on p "From Q1 2022 through end-Q2 2025, a total of 3.04M tonnes of Biochar Carbon Rem…" at bounding box center [459, 230] width 524 height 222
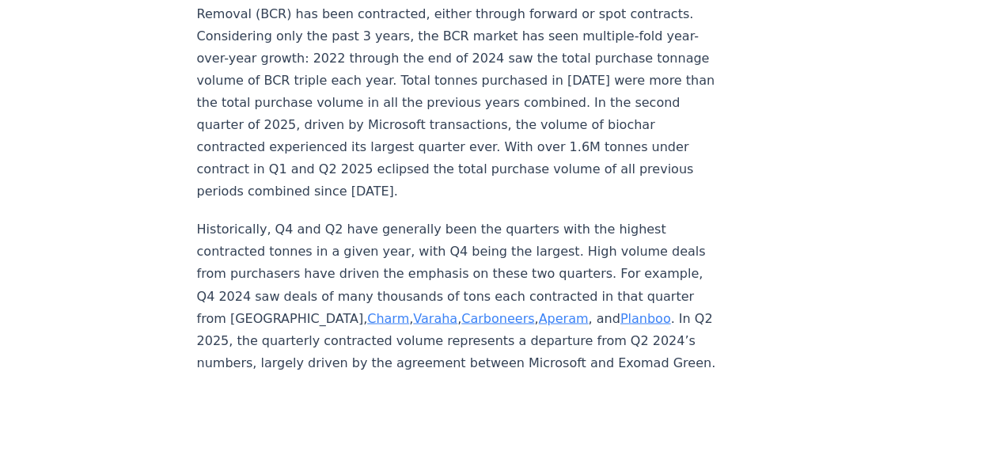
scroll to position [4210, 0]
drag, startPoint x: 382, startPoint y: 216, endPoint x: 427, endPoint y: 215, distance: 45.1
click at [427, 218] on p "Historically, Q4 and Q2 have generally been the quarters with the highest contr…" at bounding box center [459, 295] width 524 height 155
drag, startPoint x: 497, startPoint y: 199, endPoint x: 528, endPoint y: 200, distance: 30.9
click at [528, 218] on p "Historically, Q4 and Q2 have generally been the quarters with the highest contr…" at bounding box center [459, 295] width 524 height 155
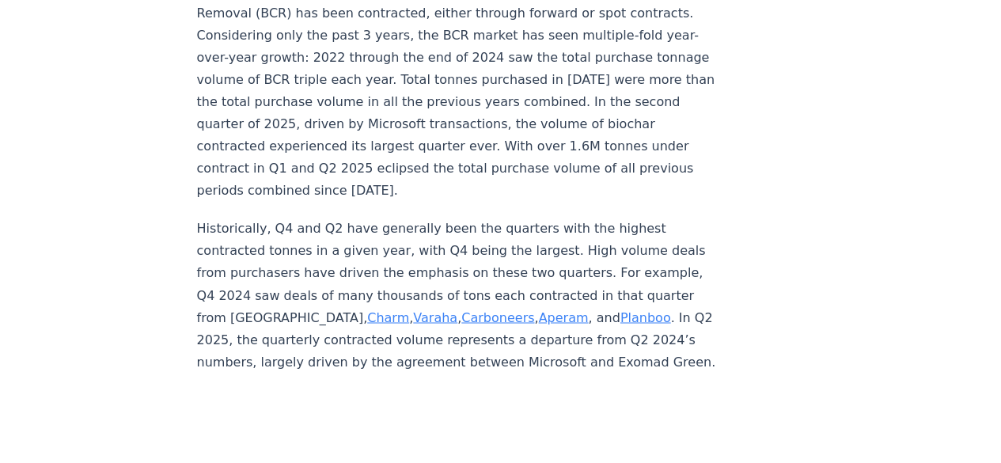
click at [597, 218] on p "Historically, Q4 and Q2 have generally been the quarters with the highest contr…" at bounding box center [459, 295] width 524 height 155
drag, startPoint x: 216, startPoint y: 222, endPoint x: 257, endPoint y: 226, distance: 41.4
click at [257, 226] on p "Historically, Q4 and Q2 have generally been the quarters with the highest contr…" at bounding box center [459, 295] width 524 height 155
drag, startPoint x: 325, startPoint y: 227, endPoint x: 392, endPoint y: 226, distance: 67.3
click at [392, 226] on p "Historically, Q4 and Q2 have generally been the quarters with the highest contr…" at bounding box center [459, 295] width 524 height 155
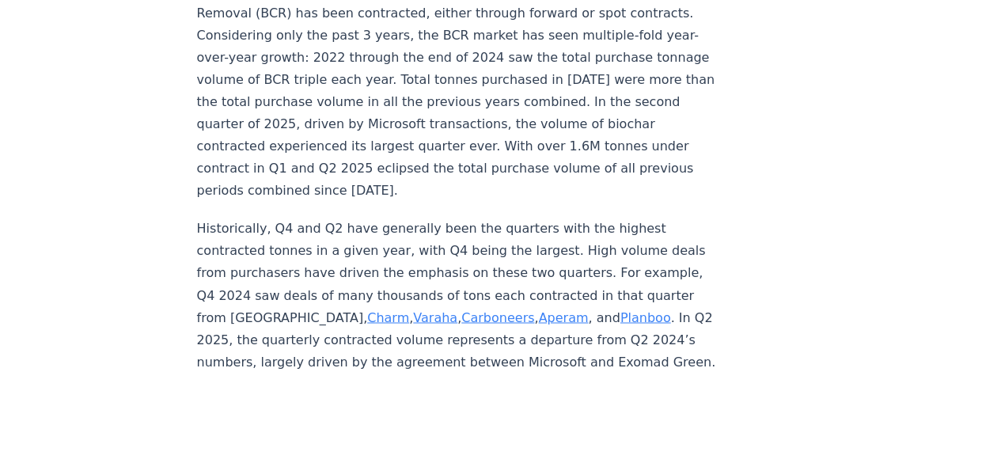
drag, startPoint x: 459, startPoint y: 212, endPoint x: 490, endPoint y: 214, distance: 30.9
click at [490, 218] on p "Historically, Q4 and Q2 have generally been the quarters with the highest contr…" at bounding box center [459, 295] width 524 height 155
drag, startPoint x: 496, startPoint y: 266, endPoint x: 549, endPoint y: 262, distance: 53.2
click at [549, 262] on p "Historically, Q4 and Q2 have generally been the quarters with the highest contr…" at bounding box center [459, 295] width 524 height 155
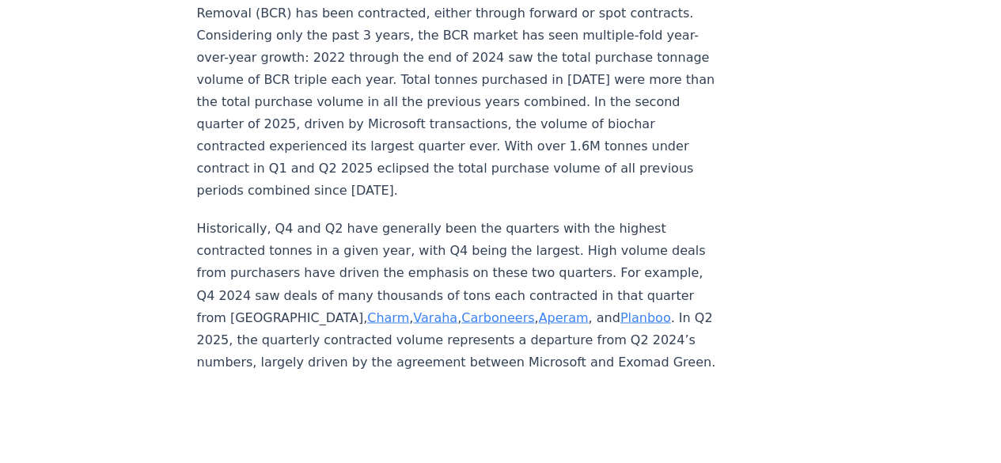
click at [591, 256] on p "Historically, Q4 and Q2 have generally been the quarters with the highest contr…" at bounding box center [459, 295] width 524 height 155
click at [243, 283] on p "Historically, Q4 and Q2 have generally been the quarters with the highest contr…" at bounding box center [459, 295] width 524 height 155
click at [621, 309] on link "Planboo" at bounding box center [646, 316] width 51 height 15
click at [538, 309] on link "Aperam" at bounding box center [563, 316] width 50 height 15
click at [461, 309] on link "Carboneers" at bounding box center [497, 316] width 73 height 15
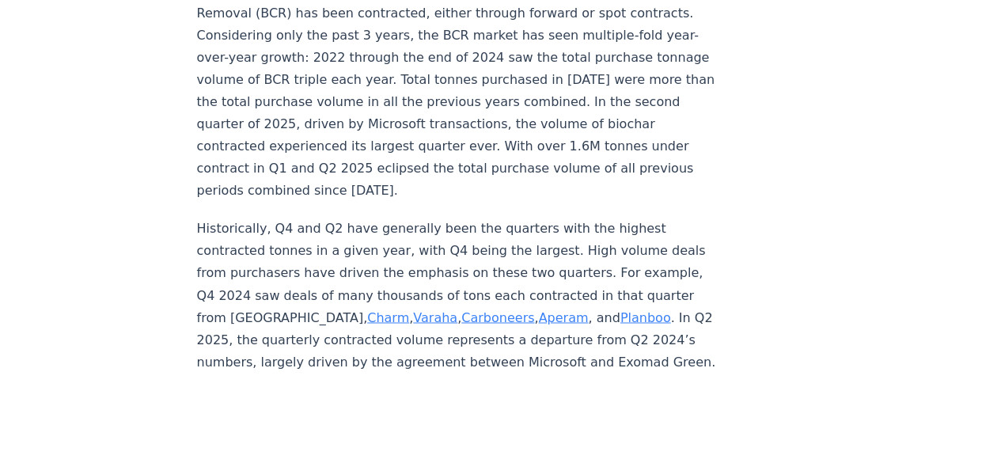
click at [413, 309] on link "Varaha" at bounding box center [435, 316] width 44 height 15
click at [367, 309] on link "Charm" at bounding box center [388, 316] width 42 height 15
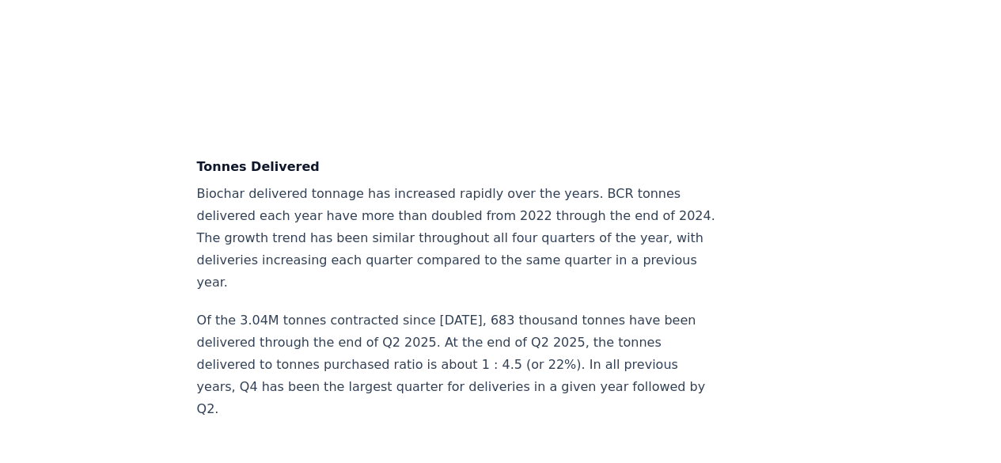
scroll to position [4842, 0]
drag, startPoint x: 291, startPoint y: 206, endPoint x: 378, endPoint y: 202, distance: 87.2
click at [378, 202] on p "Biochar delivered tonnage has increased rapidly over the years. BCR tonnes deli…" at bounding box center [459, 237] width 524 height 111
drag, startPoint x: 432, startPoint y: 191, endPoint x: 497, endPoint y: 194, distance: 65.0
click at [497, 194] on p "Biochar delivered tonnage has increased rapidly over the years. BCR tonnes deli…" at bounding box center [459, 237] width 524 height 111
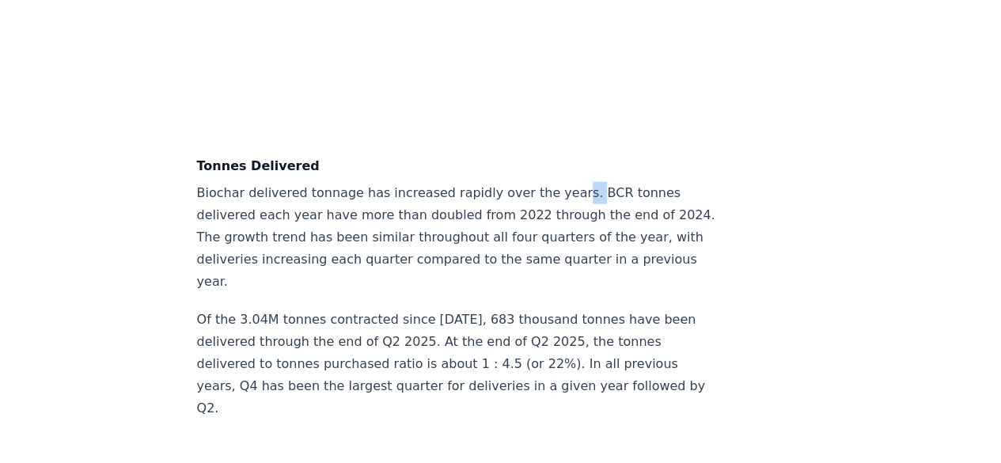
drag, startPoint x: 590, startPoint y: 194, endPoint x: 600, endPoint y: 194, distance: 10.3
click at [600, 194] on p "Biochar delivered tonnage has increased rapidly over the years. BCR tonnes deli…" at bounding box center [459, 237] width 524 height 111
drag, startPoint x: 258, startPoint y: 206, endPoint x: 276, endPoint y: 206, distance: 18.2
click at [276, 206] on p "Biochar delivered tonnage has increased rapidly over the years. BCR tonnes deli…" at bounding box center [459, 237] width 524 height 111
drag, startPoint x: 310, startPoint y: 207, endPoint x: 383, endPoint y: 213, distance: 73.1
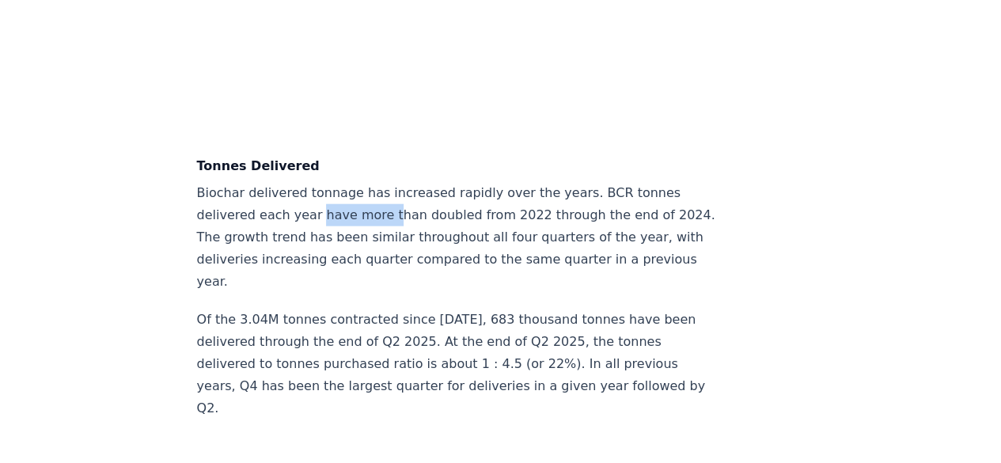
click at [383, 213] on p "Biochar delivered tonnage has increased rapidly over the years. BCR tonnes deli…" at bounding box center [459, 237] width 524 height 111
drag, startPoint x: 489, startPoint y: 215, endPoint x: 541, endPoint y: 219, distance: 52.5
click at [541, 219] on p "Biochar delivered tonnage has increased rapidly over the years. BCR tonnes deli…" at bounding box center [459, 237] width 524 height 111
drag, startPoint x: 236, startPoint y: 250, endPoint x: 302, endPoint y: 246, distance: 66.6
click at [302, 246] on p "Biochar delivered tonnage has increased rapidly over the years. BCR tonnes deli…" at bounding box center [459, 237] width 524 height 111
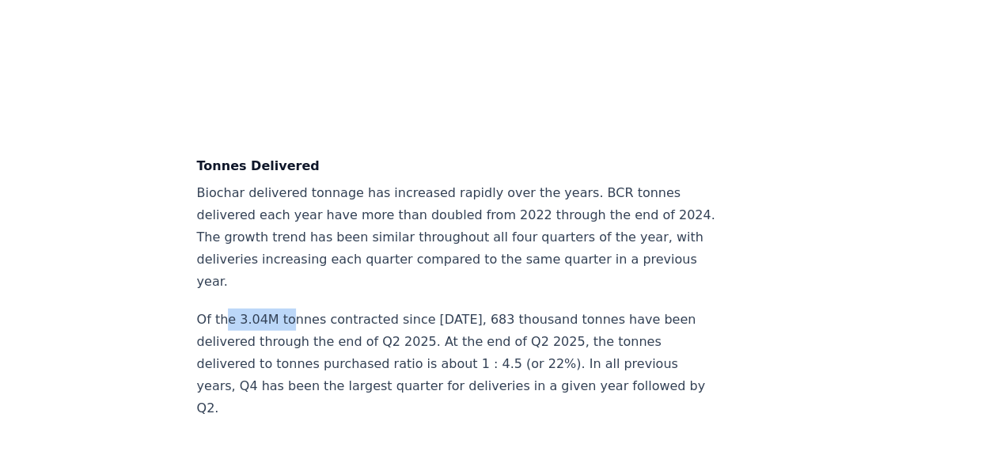
drag, startPoint x: 236, startPoint y: 311, endPoint x: 290, endPoint y: 305, distance: 55.0
click at [290, 309] on p "Of the 3.04M tonnes contracted since [DATE], 683 thousand tonnes have been deli…" at bounding box center [459, 364] width 524 height 111
click at [483, 309] on p "Of the 3.04M tonnes contracted since [DATE], 683 thousand tonnes have been deli…" at bounding box center [459, 364] width 524 height 111
drag, startPoint x: 450, startPoint y: 337, endPoint x: 499, endPoint y: 344, distance: 49.5
click at [499, 344] on p "Of the 3.04M tonnes contracted since [DATE], 683 thousand tonnes have been deli…" at bounding box center [459, 364] width 524 height 111
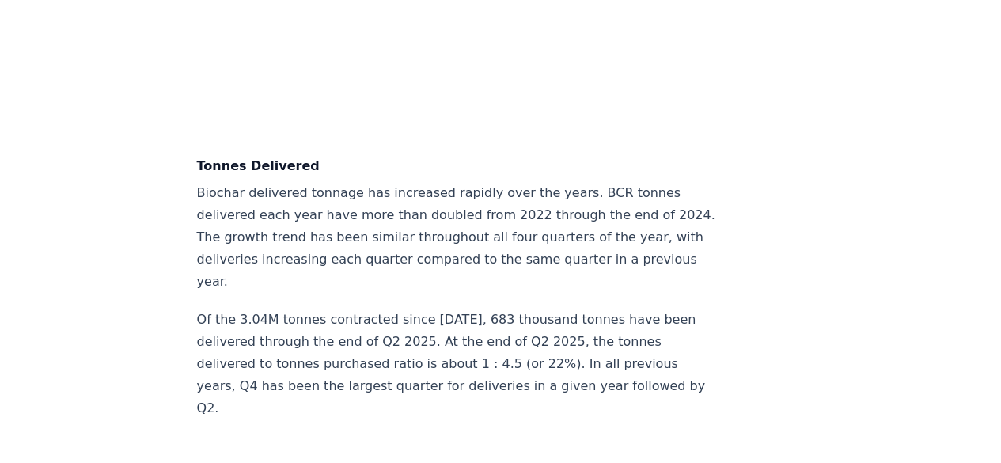
drag, startPoint x: 552, startPoint y: 331, endPoint x: 581, endPoint y: 332, distance: 29.3
click at [581, 332] on p "Of the 3.04M tonnes contracted since [DATE], 683 thousand tonnes have been deli…" at bounding box center [459, 364] width 524 height 111
drag, startPoint x: 273, startPoint y: 352, endPoint x: 299, endPoint y: 355, distance: 26.2
click at [299, 355] on p "Of the 3.04M tonnes contracted since [DATE], 683 thousand tonnes have been deli…" at bounding box center [459, 364] width 524 height 111
drag, startPoint x: 396, startPoint y: 355, endPoint x: 407, endPoint y: 355, distance: 11.1
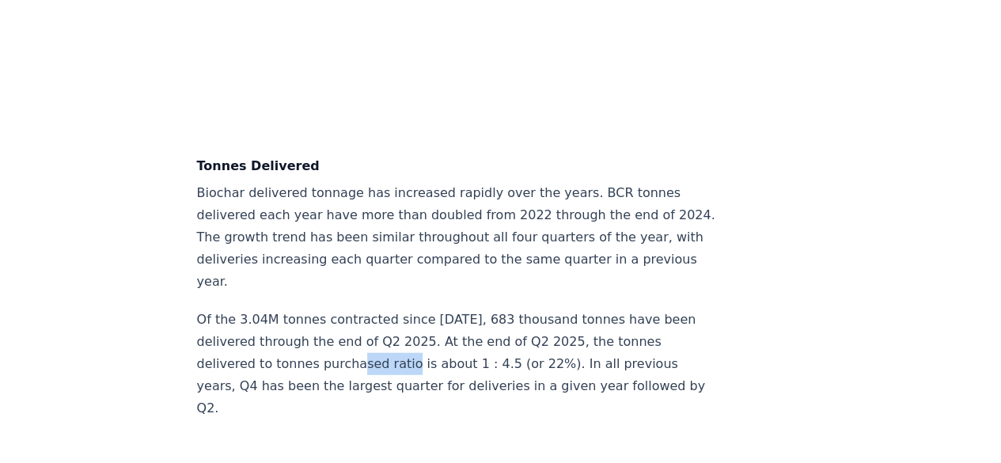
click at [407, 355] on p "Of the 3.04M tonnes contracted since [DATE], 683 thousand tonnes have been deli…" at bounding box center [459, 364] width 524 height 111
click at [494, 363] on p "Of the 3.04M tonnes contracted since [DATE], 683 thousand tonnes have been deli…" at bounding box center [459, 364] width 524 height 111
drag, startPoint x: 546, startPoint y: 359, endPoint x: 564, endPoint y: 359, distance: 17.4
click at [564, 359] on p "Of the 3.04M tonnes contracted since [DATE], 683 thousand tonnes have been deli…" at bounding box center [459, 364] width 524 height 111
drag, startPoint x: 228, startPoint y: 374, endPoint x: 280, endPoint y: 376, distance: 52.3
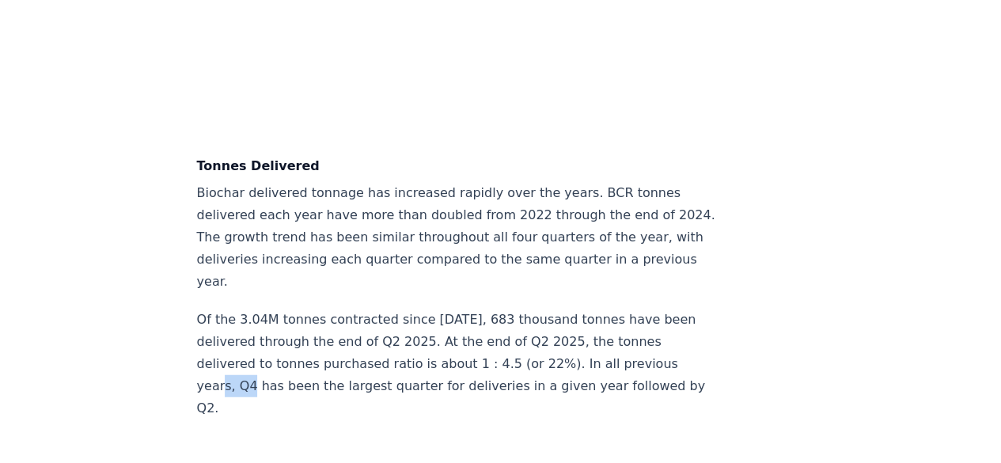
click at [280, 376] on p "Of the 3.04M tonnes contracted since [DATE], 683 thousand tonnes have been deli…" at bounding box center [459, 364] width 524 height 111
drag, startPoint x: 356, startPoint y: 378, endPoint x: 413, endPoint y: 382, distance: 57.1
click at [413, 382] on p "Of the 3.04M tonnes contracted since [DATE], 683 thousand tonnes have been deli…" at bounding box center [459, 364] width 524 height 111
click at [511, 385] on p "Of the 3.04M tonnes contracted since [DATE], 683 thousand tonnes have been deli…" at bounding box center [459, 364] width 524 height 111
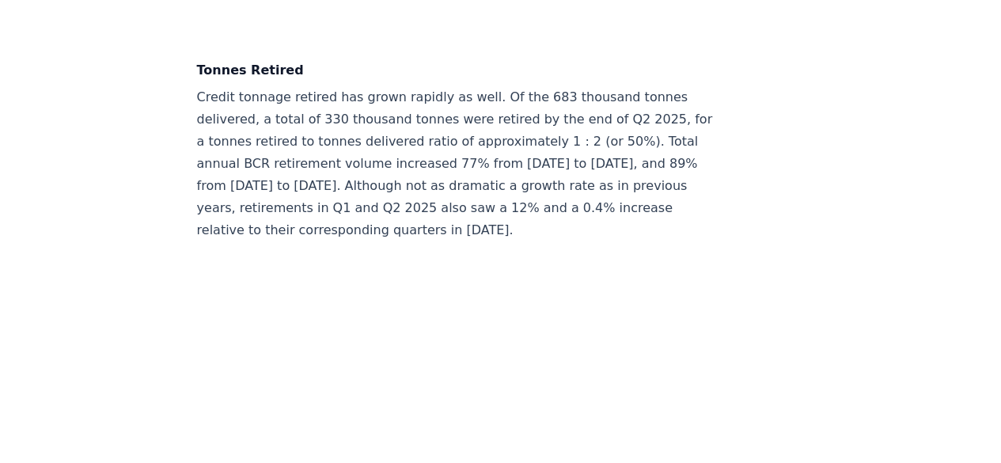
scroll to position [6004, 0]
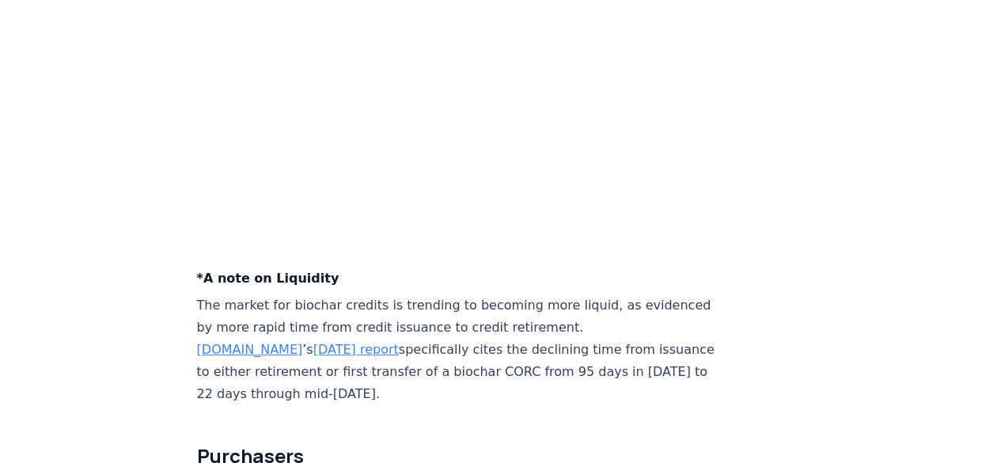
drag, startPoint x: 356, startPoint y: 311, endPoint x: 404, endPoint y: 306, distance: 48.5
click at [404, 306] on p "The market for biochar credits is trending to becoming more liquid, as evidence…" at bounding box center [459, 349] width 524 height 111
drag, startPoint x: 421, startPoint y: 304, endPoint x: 495, endPoint y: 306, distance: 73.7
click at [495, 306] on p "The market for biochar credits is trending to becoming more liquid, as evidence…" at bounding box center [459, 349] width 524 height 111
drag, startPoint x: 218, startPoint y: 322, endPoint x: 279, endPoint y: 317, distance: 60.3
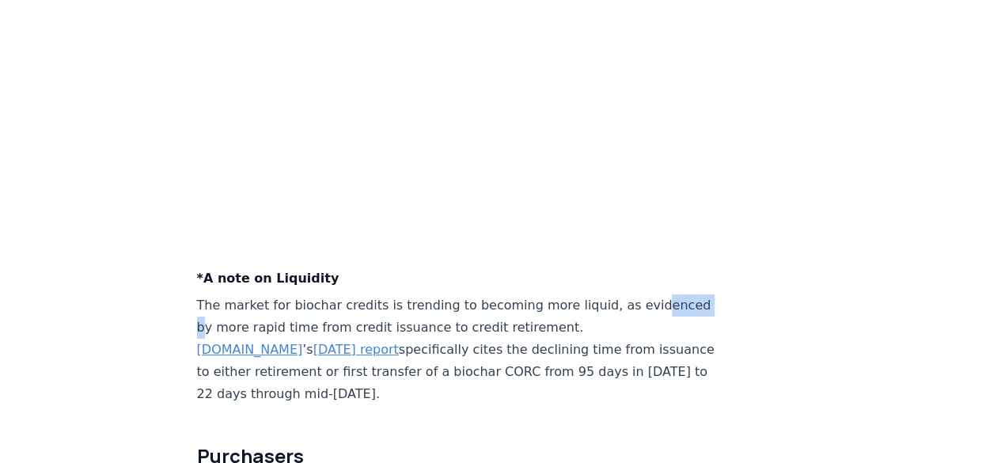
click at [279, 317] on p "The market for biochar credits is trending to becoming more liquid, as evidence…" at bounding box center [459, 349] width 524 height 111
drag, startPoint x: 285, startPoint y: 322, endPoint x: 346, endPoint y: 321, distance: 61.0
click at [346, 321] on p "The market for biochar credits is trending to becoming more liquid, as evidence…" at bounding box center [459, 349] width 524 height 111
drag, startPoint x: 353, startPoint y: 318, endPoint x: 385, endPoint y: 319, distance: 32.5
click at [385, 319] on p "The market for biochar credits is trending to becoming more liquid, as evidence…" at bounding box center [459, 349] width 524 height 111
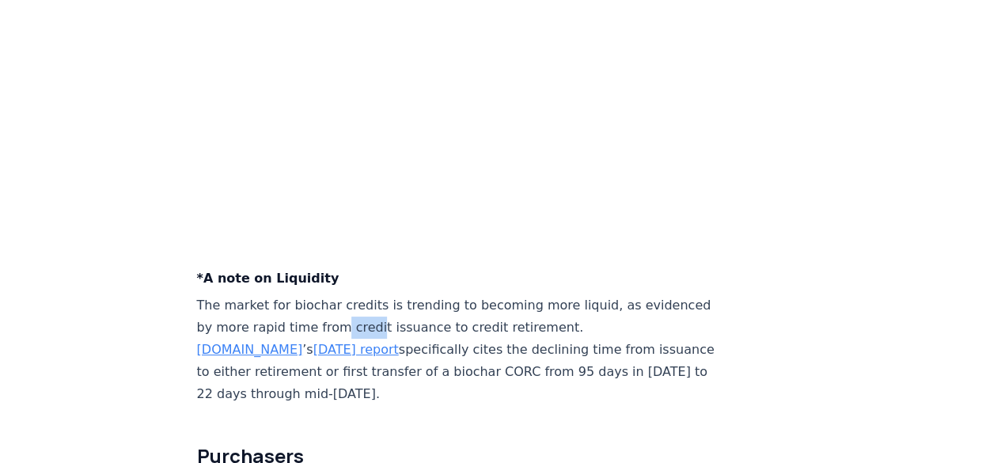
drag, startPoint x: 424, startPoint y: 321, endPoint x: 440, endPoint y: 322, distance: 15.9
click at [440, 322] on p "The market for biochar credits is trending to becoming more liquid, as evidence…" at bounding box center [459, 349] width 524 height 111
click at [517, 322] on p "The market for biochar credits is trending to becoming more liquid, as evidence…" at bounding box center [459, 349] width 524 height 111
drag, startPoint x: 426, startPoint y: 366, endPoint x: 461, endPoint y: 366, distance: 35.6
click at [461, 366] on p "The market for biochar credits is trending to becoming more liquid, as evidence…" at bounding box center [459, 349] width 524 height 111
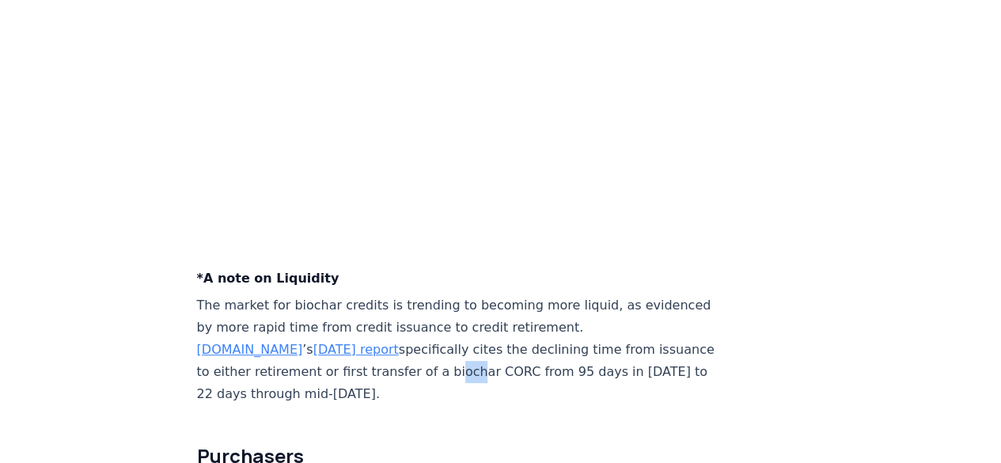
drag, startPoint x: 484, startPoint y: 363, endPoint x: 504, endPoint y: 363, distance: 20.6
click at [504, 363] on p "The market for biochar credits is trending to becoming more liquid, as evidence…" at bounding box center [459, 349] width 524 height 111
drag, startPoint x: 543, startPoint y: 366, endPoint x: 567, endPoint y: 368, distance: 23.8
click at [567, 368] on p "The market for biochar credits is trending to becoming more liquid, as evidence…" at bounding box center [459, 349] width 524 height 111
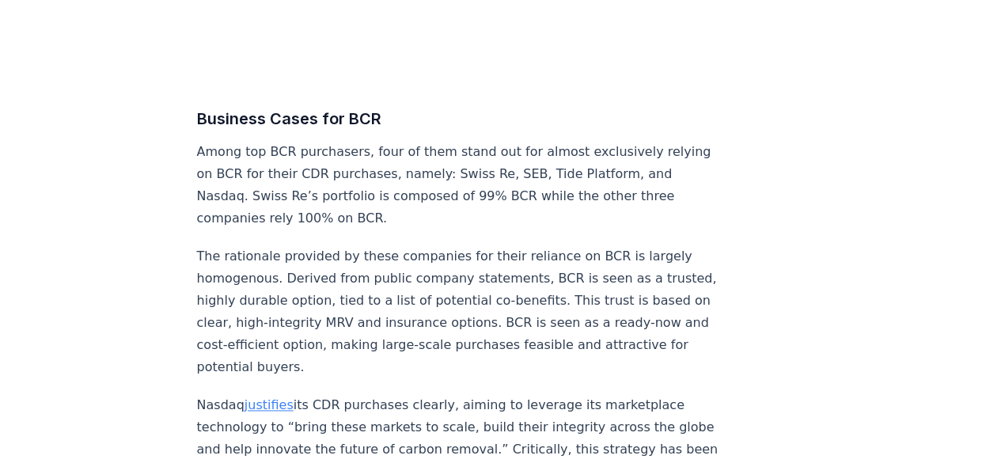
scroll to position [6958, 0]
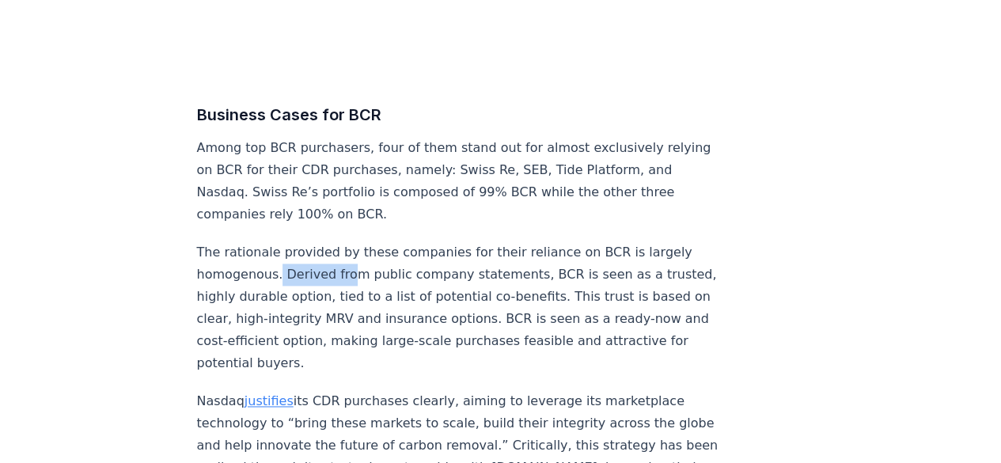
drag, startPoint x: 291, startPoint y: 265, endPoint x: 350, endPoint y: 266, distance: 58.6
click at [350, 266] on p "The rationale provided by these companies for their reliance on BCR is largely …" at bounding box center [459, 307] width 524 height 133
drag, startPoint x: 418, startPoint y: 265, endPoint x: 438, endPoint y: 267, distance: 19.9
click at [438, 267] on p "The rationale provided by these companies for their reliance on BCR is largely …" at bounding box center [459, 307] width 524 height 133
drag, startPoint x: 463, startPoint y: 267, endPoint x: 494, endPoint y: 268, distance: 30.9
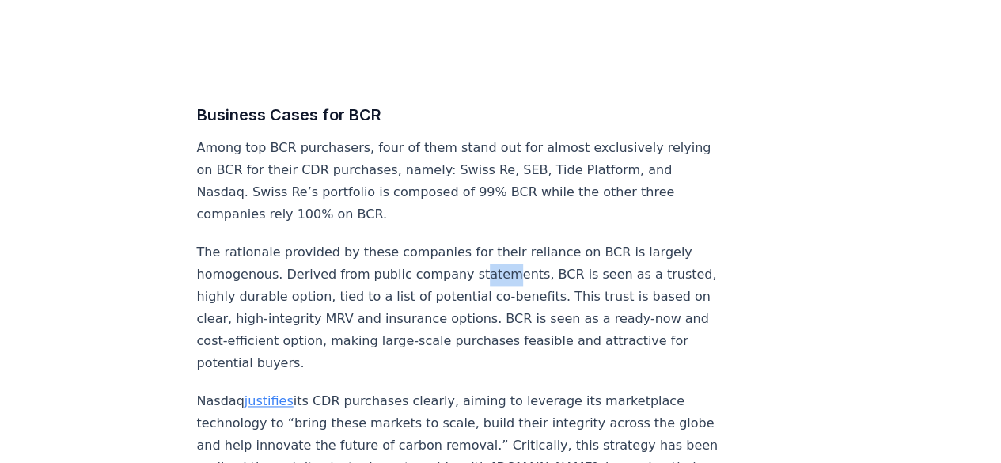
click at [494, 268] on p "The rationale provided by these companies for their reliance on BCR is largely …" at bounding box center [459, 307] width 524 height 133
click at [528, 268] on p "The rationale provided by these companies for their reliance on BCR is largely …" at bounding box center [459, 307] width 524 height 133
drag, startPoint x: 571, startPoint y: 268, endPoint x: 587, endPoint y: 271, distance: 16.0
click at [587, 271] on p "The rationale provided by these companies for their reliance on BCR is largely …" at bounding box center [459, 307] width 524 height 133
click at [589, 271] on p "The rationale provided by these companies for their reliance on BCR is largely …" at bounding box center [459, 307] width 524 height 133
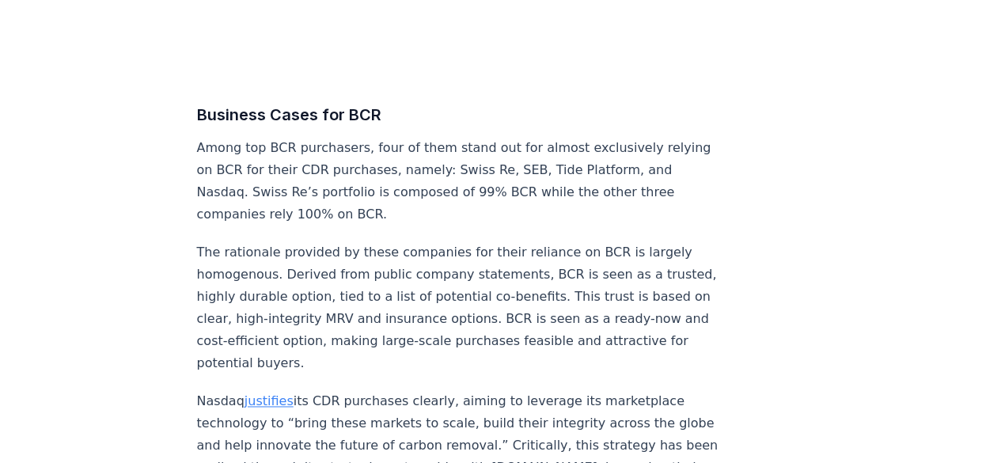
drag, startPoint x: 215, startPoint y: 296, endPoint x: 243, endPoint y: 294, distance: 27.7
click at [227, 296] on p "The rationale provided by these companies for their reliance on BCR is largely …" at bounding box center [459, 307] width 524 height 133
drag, startPoint x: 282, startPoint y: 288, endPoint x: 338, endPoint y: 290, distance: 56.2
click at [338, 290] on p "The rationale provided by these companies for their reliance on BCR is largely …" at bounding box center [459, 307] width 524 height 133
click at [389, 294] on p "The rationale provided by these companies for their reliance on BCR is largely …" at bounding box center [459, 307] width 524 height 133
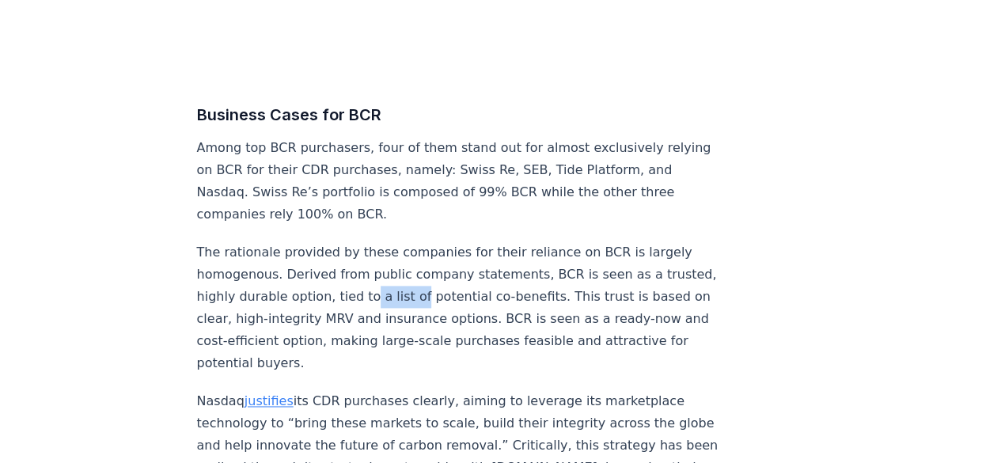
click at [461, 294] on p "The rationale provided by these companies for their reliance on BCR is largely …" at bounding box center [459, 307] width 524 height 133
click at [521, 295] on p "The rationale provided by these companies for their reliance on BCR is largely …" at bounding box center [459, 307] width 524 height 133
click at [603, 294] on p "The rationale provided by these companies for their reliance on BCR is largely …" at bounding box center [459, 307] width 524 height 133
click at [613, 294] on p "The rationale provided by these companies for their reliance on BCR is largely …" at bounding box center [459, 307] width 524 height 133
click at [255, 313] on p "The rationale provided by these companies for their reliance on BCR is largely …" at bounding box center [459, 307] width 524 height 133
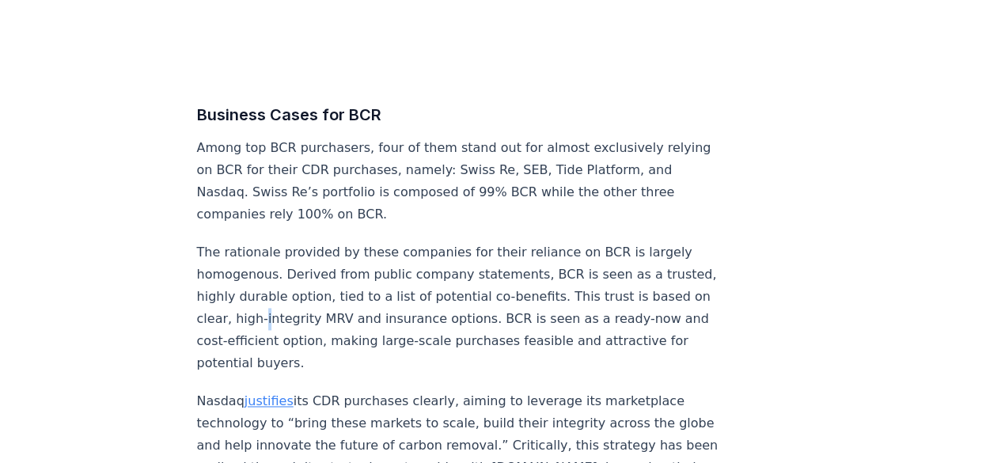
click at [328, 317] on p "The rationale provided by these companies for their reliance on BCR is largely …" at bounding box center [459, 307] width 524 height 133
click at [416, 313] on p "The rationale provided by these companies for their reliance on BCR is largely …" at bounding box center [459, 307] width 524 height 133
click at [457, 313] on p "The rationale provided by these companies for their reliance on BCR is largely …" at bounding box center [459, 307] width 524 height 133
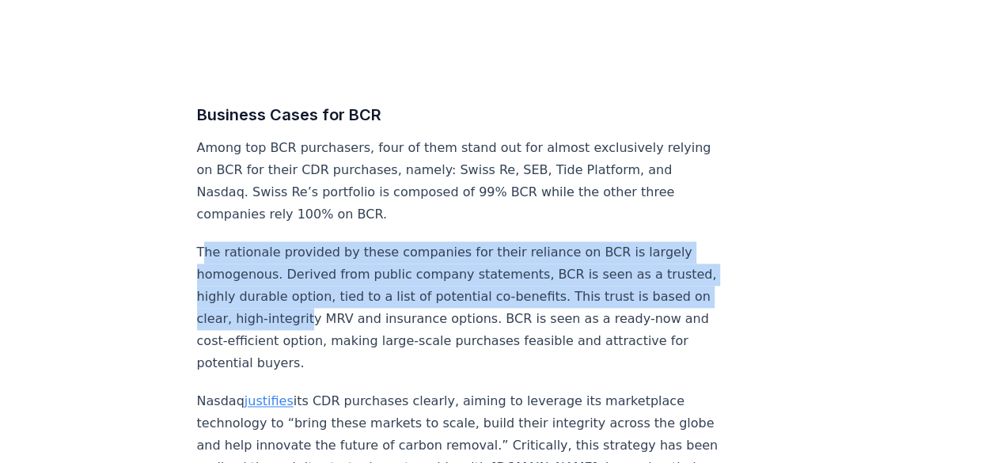
drag, startPoint x: 203, startPoint y: 251, endPoint x: 361, endPoint y: 302, distance: 166.5
click at [361, 302] on p "The rationale provided by these companies for their reliance on BCR is largely …" at bounding box center [459, 307] width 524 height 133
click at [212, 265] on p "The rationale provided by these companies for their reliance on BCR is largely …" at bounding box center [459, 307] width 524 height 133
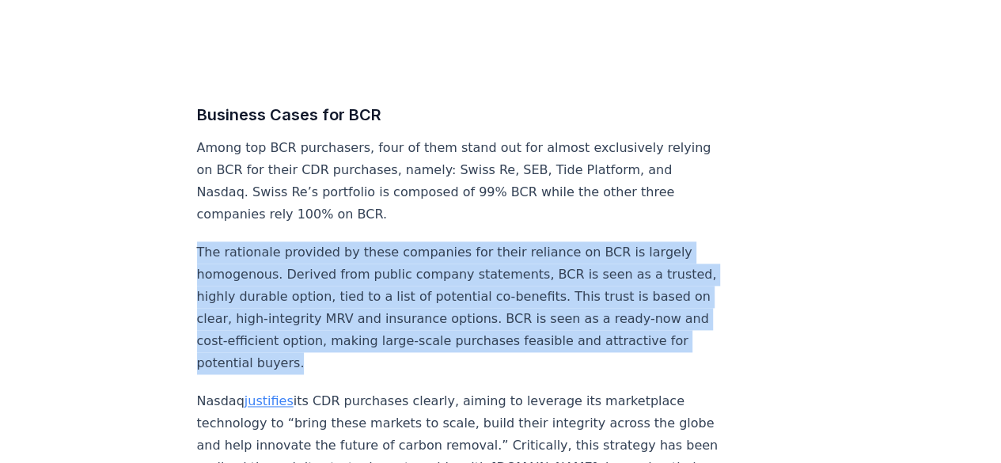
drag, startPoint x: 197, startPoint y: 245, endPoint x: 435, endPoint y: 364, distance: 266.6
click at [435, 364] on p "The rationale provided by these companies for their reliance on BCR is largely …" at bounding box center [459, 307] width 524 height 133
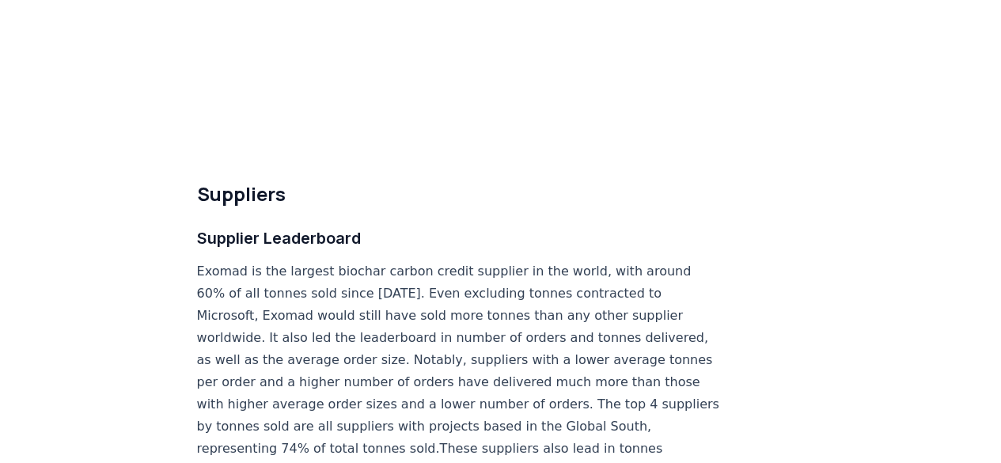
scroll to position [9123, 0]
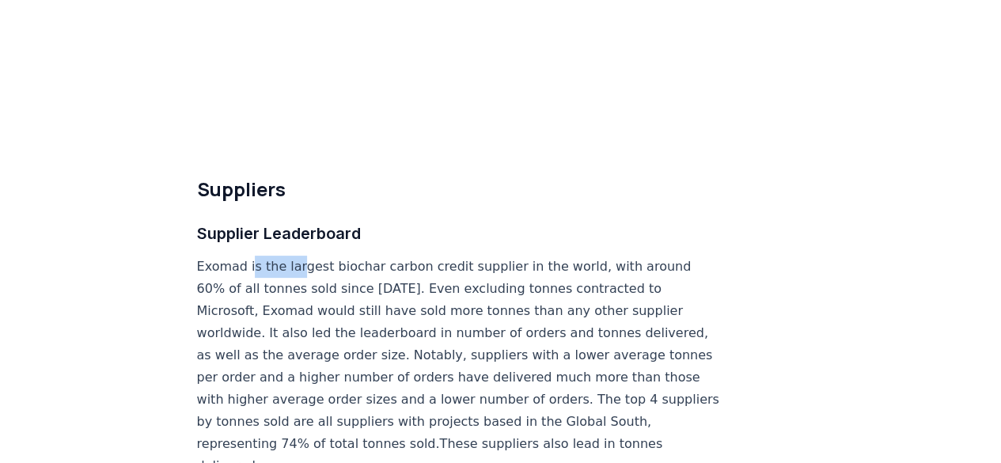
drag, startPoint x: 249, startPoint y: 219, endPoint x: 302, endPoint y: 219, distance: 53.0
click at [302, 256] on p "Exomad is the largest biochar carbon credit supplier in the world, with around …" at bounding box center [459, 367] width 524 height 222
drag, startPoint x: 378, startPoint y: 220, endPoint x: 421, endPoint y: 222, distance: 42.8
click at [421, 256] on p "Exomad is the largest biochar carbon credit supplier in the world, with around …" at bounding box center [459, 367] width 524 height 222
drag, startPoint x: 435, startPoint y: 234, endPoint x: 469, endPoint y: 238, distance: 34.4
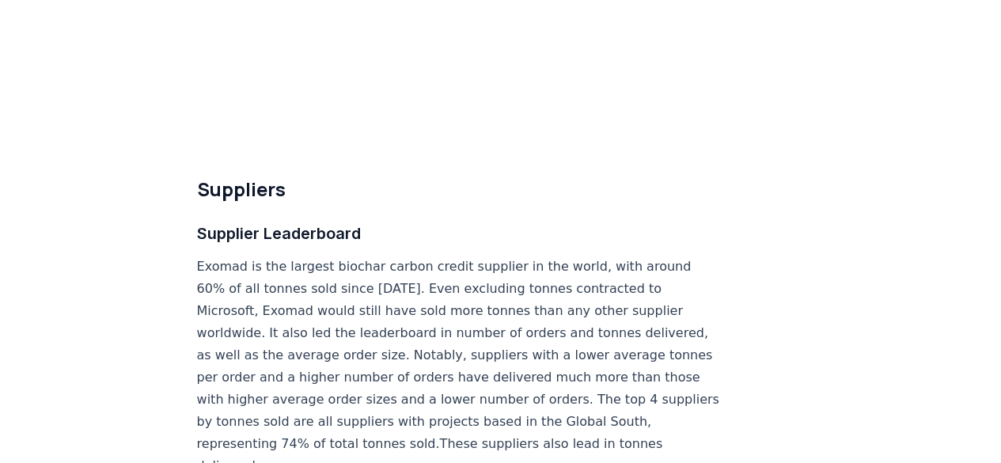
click at [469, 256] on p "Exomad is the largest biochar carbon credit supplier in the world, with around …" at bounding box center [459, 367] width 524 height 222
click at [576, 256] on p "Exomad is the largest biochar carbon credit supplier in the world, with around …" at bounding box center [459, 367] width 524 height 222
drag, startPoint x: 249, startPoint y: 257, endPoint x: 288, endPoint y: 260, distance: 39.6
click at [288, 260] on p "Exomad is the largest biochar carbon credit supplier in the world, with around …" at bounding box center [459, 367] width 524 height 222
drag, startPoint x: 332, startPoint y: 262, endPoint x: 389, endPoint y: 264, distance: 57.0
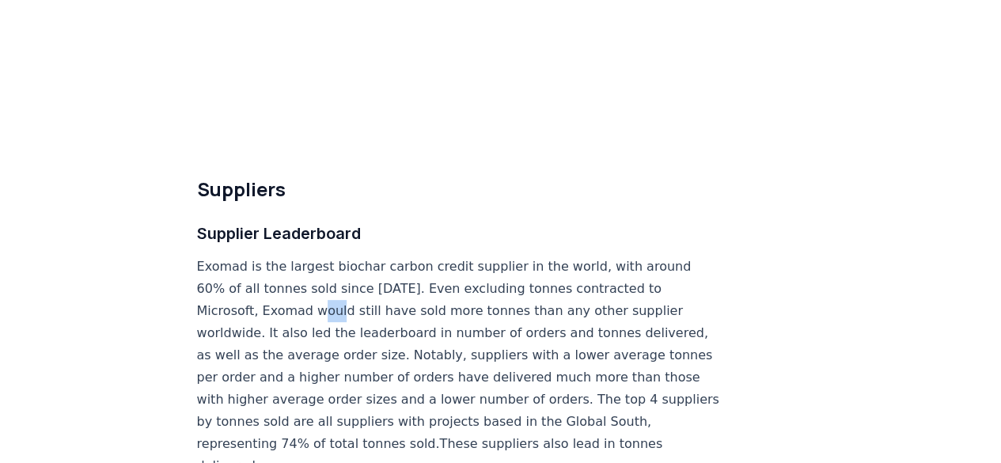
click at [389, 264] on p "Exomad is the largest biochar carbon credit supplier in the world, with around …" at bounding box center [459, 367] width 524 height 222
drag, startPoint x: 530, startPoint y: 267, endPoint x: 544, endPoint y: 268, distance: 13.5
click at [544, 268] on p "Exomad is the largest biochar carbon credit supplier in the world, with around …" at bounding box center [459, 367] width 524 height 222
drag, startPoint x: 564, startPoint y: 269, endPoint x: 592, endPoint y: 271, distance: 27.8
click at [592, 271] on p "Exomad is the largest biochar carbon credit supplier in the world, with around …" at bounding box center [459, 367] width 524 height 222
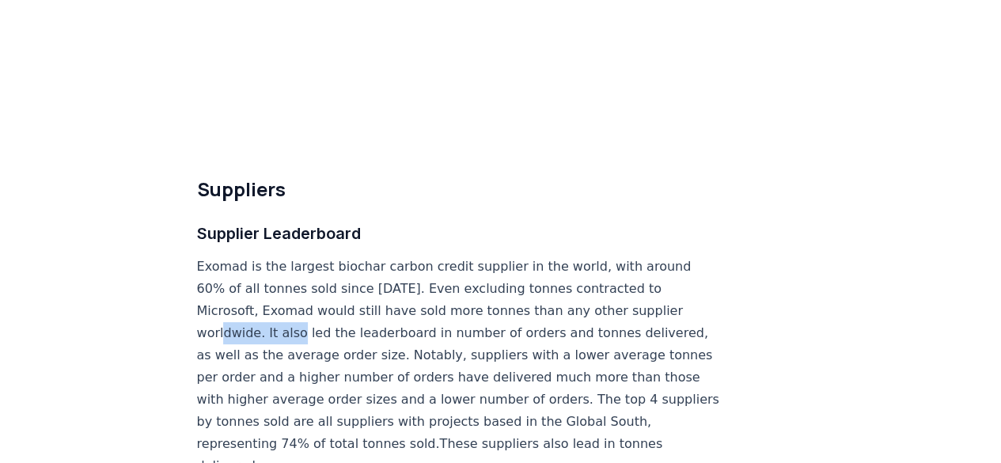
drag, startPoint x: 235, startPoint y: 273, endPoint x: 332, endPoint y: 278, distance: 97.5
click at [320, 278] on p "Exomad is the largest biochar carbon credit supplier in the world, with around …" at bounding box center [459, 367] width 524 height 222
click at [447, 287] on p "Exomad is the largest biochar carbon credit supplier in the world, with around …" at bounding box center [459, 367] width 524 height 222
click at [310, 289] on p "Exomad is the largest biochar carbon credit supplier in the world, with around …" at bounding box center [459, 367] width 524 height 222
click at [442, 287] on p "Exomad is the largest biochar carbon credit supplier in the world, with around …" at bounding box center [459, 367] width 524 height 222
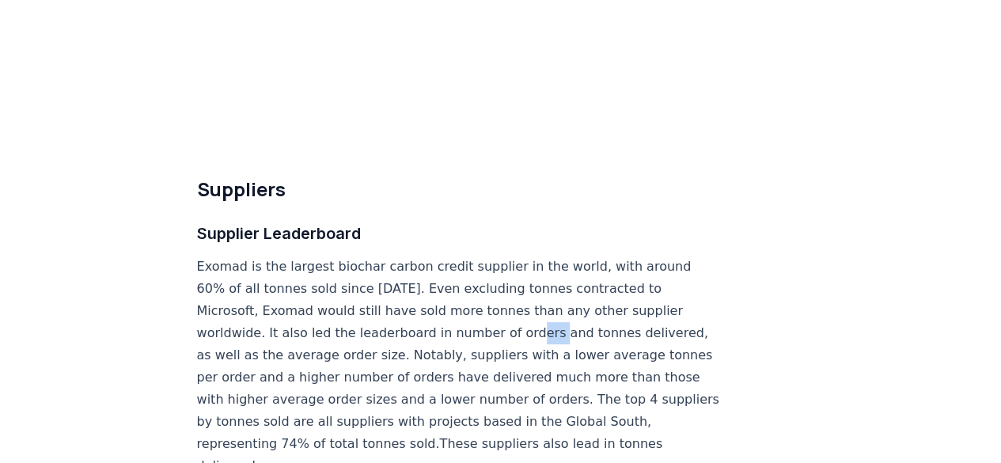
click at [563, 287] on p "Exomad is the largest biochar carbon credit supplier in the world, with around …" at bounding box center [459, 367] width 524 height 222
click at [299, 284] on p "Exomad is the largest biochar carbon credit supplier in the world, with around …" at bounding box center [459, 367] width 524 height 222
click at [366, 284] on p "Exomad is the largest biochar carbon credit supplier in the world, with around …" at bounding box center [459, 367] width 524 height 222
drag, startPoint x: 454, startPoint y: 283, endPoint x: 496, endPoint y: 283, distance: 42.0
click at [496, 283] on p "Exomad is the largest biochar carbon credit supplier in the world, with around …" at bounding box center [459, 367] width 524 height 222
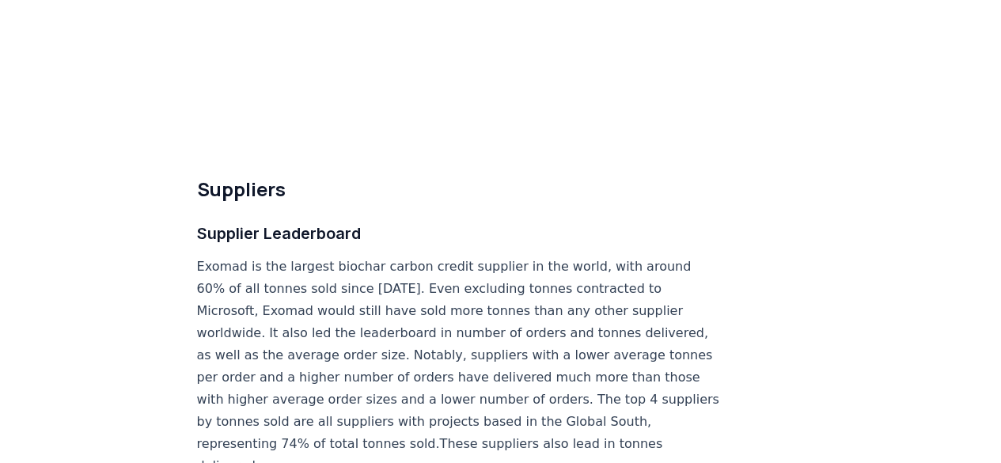
click at [527, 283] on p "Exomad is the largest biochar carbon credit supplier in the world, with around …" at bounding box center [459, 367] width 524 height 222
click at [295, 309] on p "Exomad is the largest biochar carbon credit supplier in the world, with around …" at bounding box center [459, 367] width 524 height 222
click at [376, 306] on p "Exomad is the largest biochar carbon credit supplier in the world, with around …" at bounding box center [459, 367] width 524 height 222
click at [447, 308] on p "Exomad is the largest biochar carbon credit supplier in the world, with around …" at bounding box center [459, 367] width 524 height 222
drag, startPoint x: 492, startPoint y: 307, endPoint x: 511, endPoint y: 307, distance: 19.8
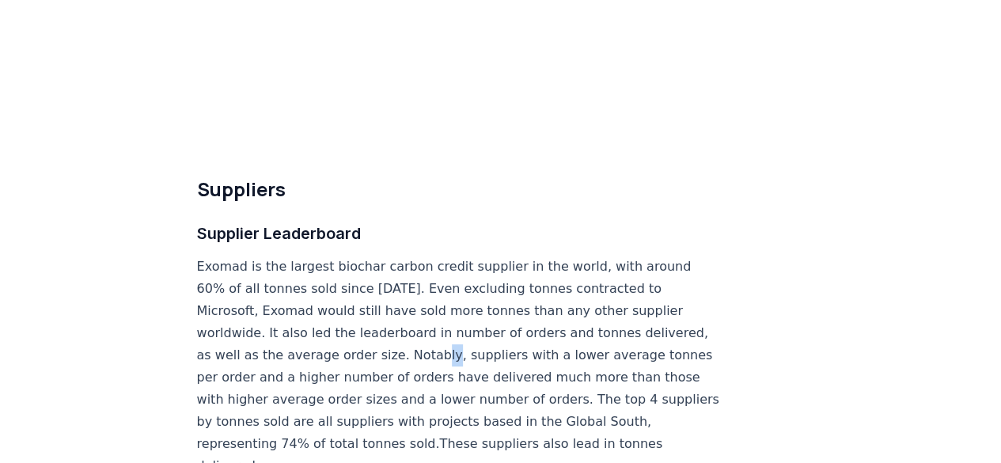
click at [511, 307] on p "Exomad is the largest biochar carbon credit supplier in the world, with around …" at bounding box center [459, 367] width 524 height 222
drag, startPoint x: 533, startPoint y: 306, endPoint x: 583, endPoint y: 311, distance: 50.1
click at [583, 311] on p "Exomad is the largest biochar carbon credit supplier in the world, with around …" at bounding box center [459, 367] width 524 height 222
drag, startPoint x: 268, startPoint y: 324, endPoint x: 312, endPoint y: 324, distance: 44.3
click at [312, 324] on p "Exomad is the largest biochar carbon credit supplier in the world, with around …" at bounding box center [459, 367] width 524 height 222
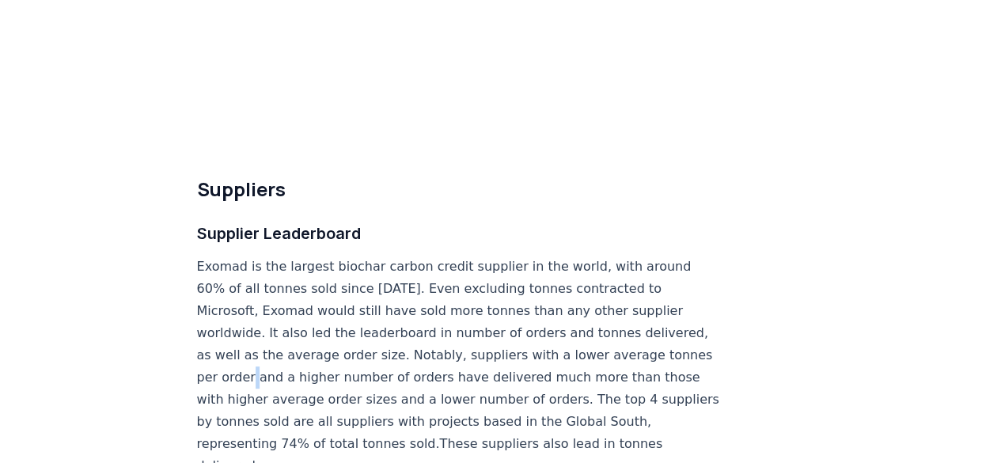
drag, startPoint x: 387, startPoint y: 329, endPoint x: 396, endPoint y: 331, distance: 8.8
click at [396, 331] on p "Exomad is the largest biochar carbon credit supplier in the world, with around …" at bounding box center [459, 367] width 524 height 222
drag, startPoint x: 473, startPoint y: 330, endPoint x: 518, endPoint y: 333, distance: 45.2
click at [518, 333] on p "Exomad is the largest biochar carbon credit supplier in the world, with around …" at bounding box center [459, 367] width 524 height 222
drag, startPoint x: 268, startPoint y: 327, endPoint x: 312, endPoint y: 330, distance: 44.4
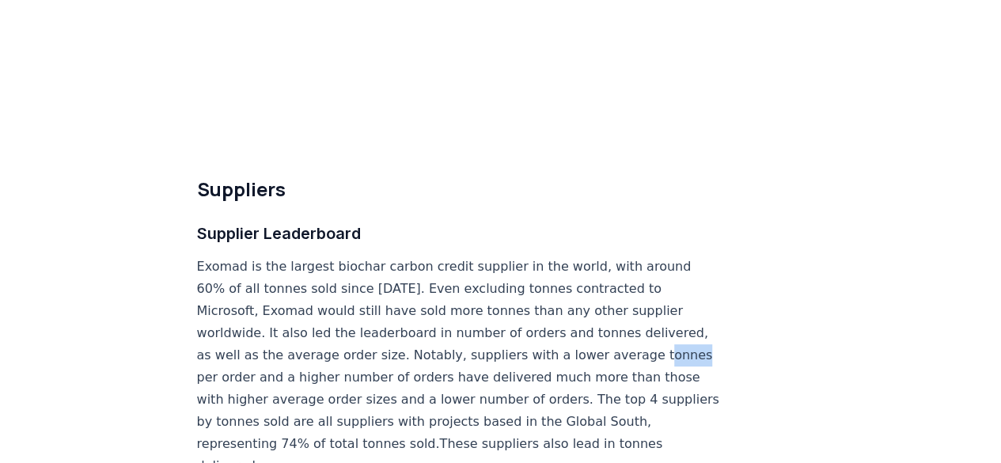
click at [312, 330] on p "Exomad is the largest biochar carbon credit supplier in the world, with around …" at bounding box center [459, 367] width 524 height 222
drag, startPoint x: 351, startPoint y: 330, endPoint x: 394, endPoint y: 330, distance: 42.7
click at [394, 330] on p "Exomad is the largest biochar carbon credit supplier in the world, with around …" at bounding box center [459, 367] width 524 height 222
drag, startPoint x: 439, startPoint y: 325, endPoint x: 454, endPoint y: 325, distance: 15.0
click at [454, 325] on p "Exomad is the largest biochar carbon credit supplier in the world, with around …" at bounding box center [459, 367] width 524 height 222
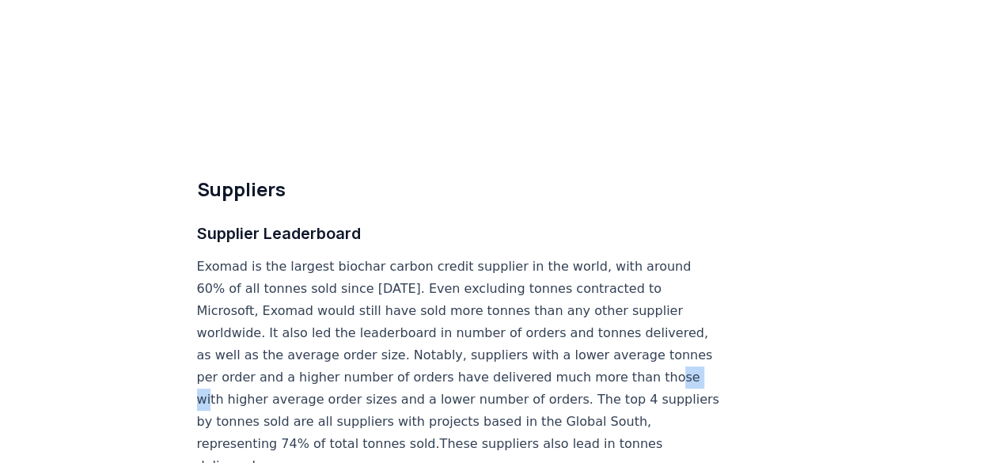
drag, startPoint x: 292, startPoint y: 352, endPoint x: 328, endPoint y: 352, distance: 36.4
click at [328, 352] on p "Exomad is the largest biochar carbon credit supplier in the world, with around …" at bounding box center [459, 367] width 524 height 222
click at [484, 355] on p "Exomad is the largest biochar carbon credit supplier in the world, with around …" at bounding box center [459, 367] width 524 height 222
drag, startPoint x: 519, startPoint y: 355, endPoint x: 555, endPoint y: 355, distance: 35.6
click at [555, 355] on p "Exomad is the largest biochar carbon credit supplier in the world, with around …" at bounding box center [459, 367] width 524 height 222
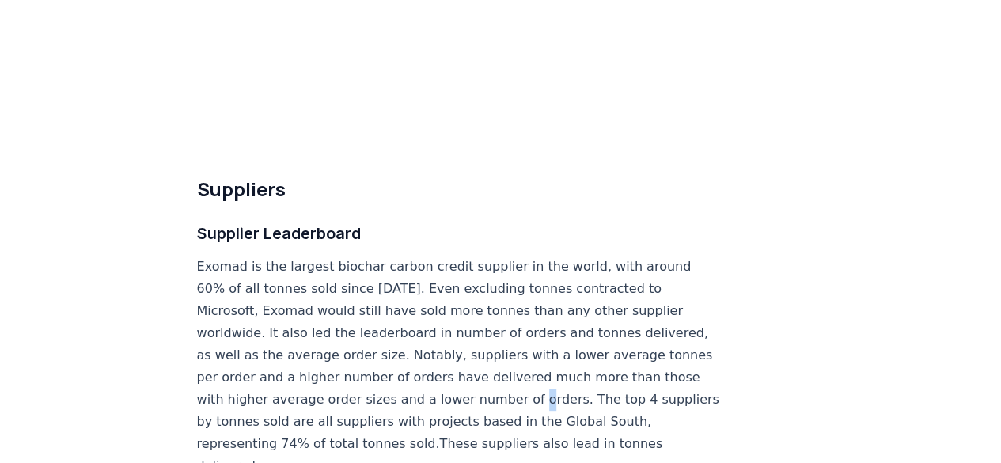
click at [633, 347] on p "Exomad is the largest biochar carbon credit supplier in the world, with around …" at bounding box center [459, 367] width 524 height 222
drag, startPoint x: 222, startPoint y: 365, endPoint x: 276, endPoint y: 368, distance: 54.7
click at [276, 368] on p "Exomad is the largest biochar carbon credit supplier in the world, with around …" at bounding box center [459, 367] width 524 height 222
drag, startPoint x: 381, startPoint y: 370, endPoint x: 393, endPoint y: 370, distance: 11.9
click at [393, 370] on p "Exomad is the largest biochar carbon credit supplier in the world, with around …" at bounding box center [459, 367] width 524 height 222
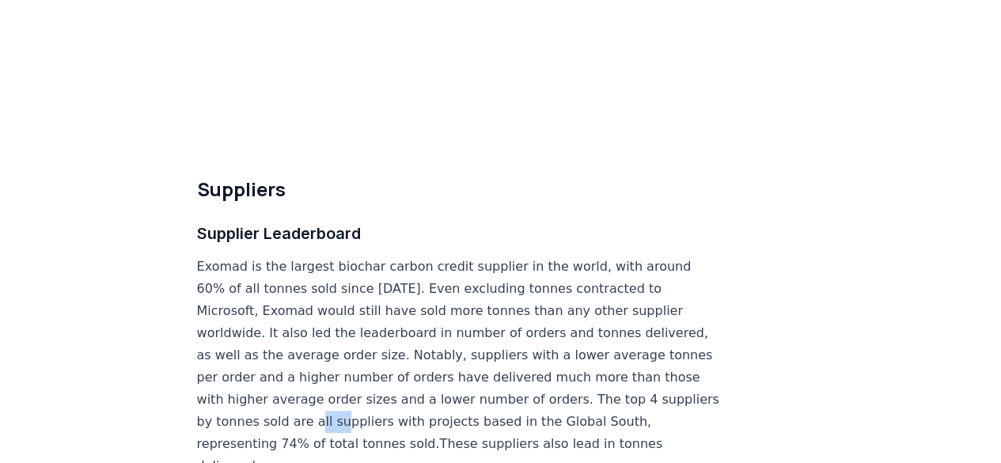
click at [461, 371] on p "Exomad is the largest biochar carbon credit supplier in the world, with around …" at bounding box center [459, 367] width 524 height 222
drag, startPoint x: 489, startPoint y: 369, endPoint x: 512, endPoint y: 370, distance: 23.0
click at [512, 370] on p "Exomad is the largest biochar carbon credit supplier in the world, with around …" at bounding box center [459, 367] width 524 height 222
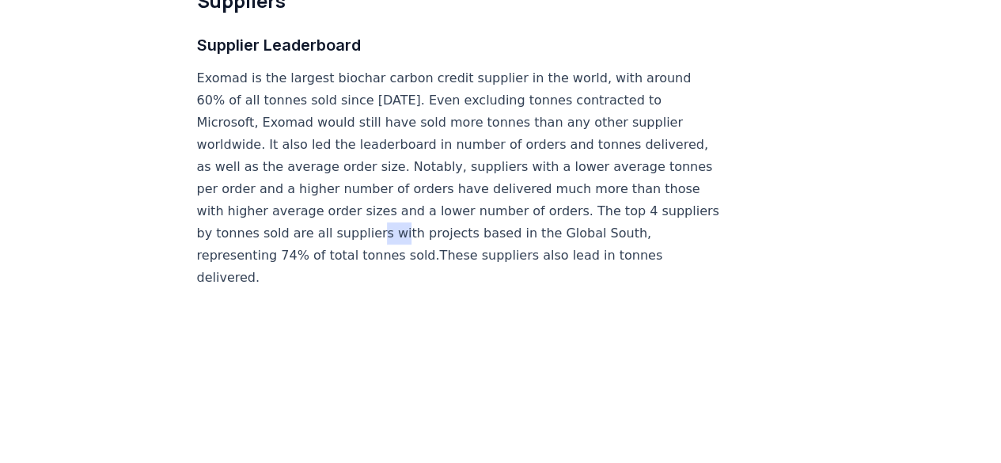
scroll to position [9323, 0]
